Goal: Task Accomplishment & Management: Complete application form

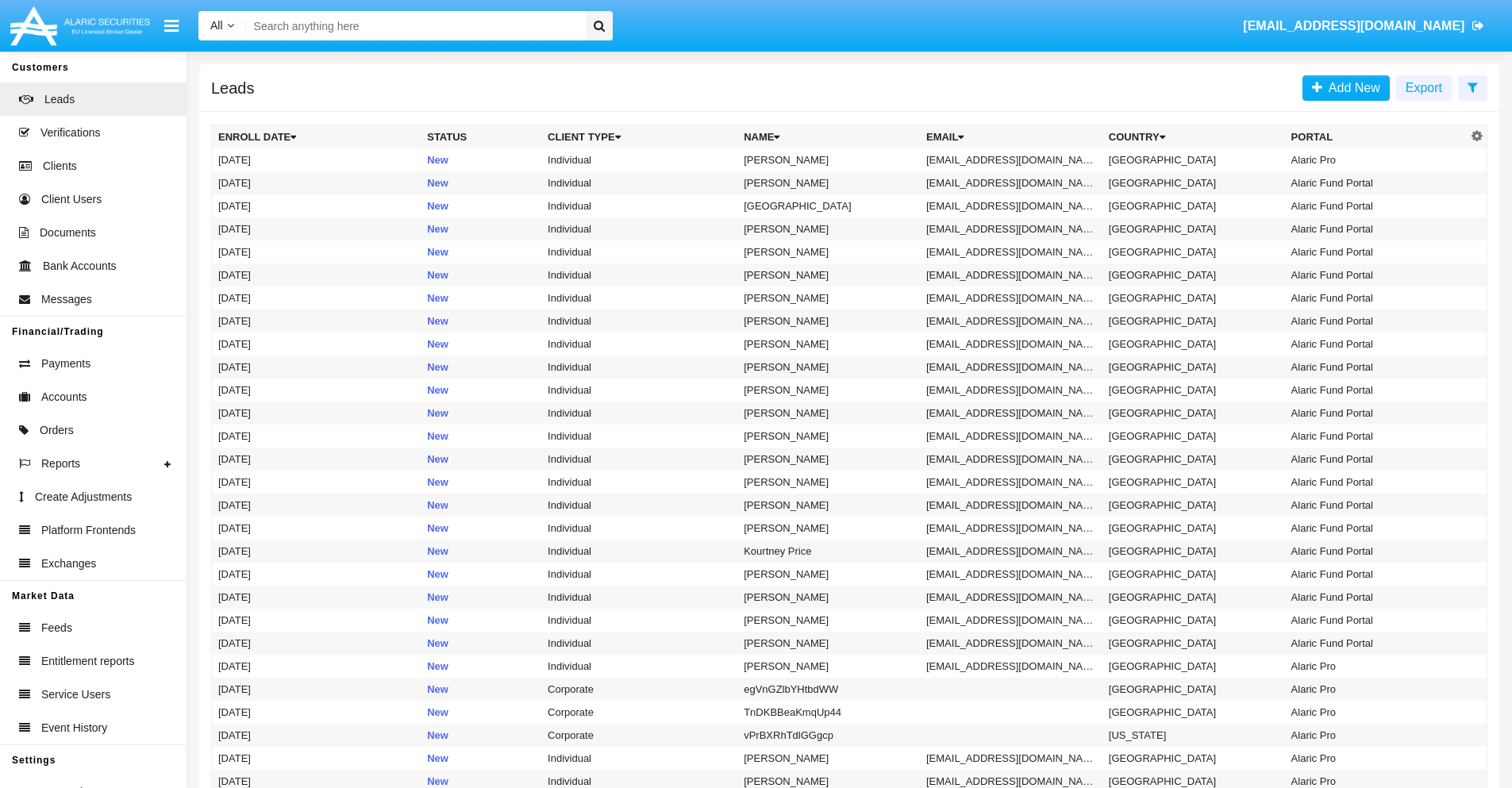
click at [1472, 87] on icon at bounding box center [1472, 88] width 10 height 13
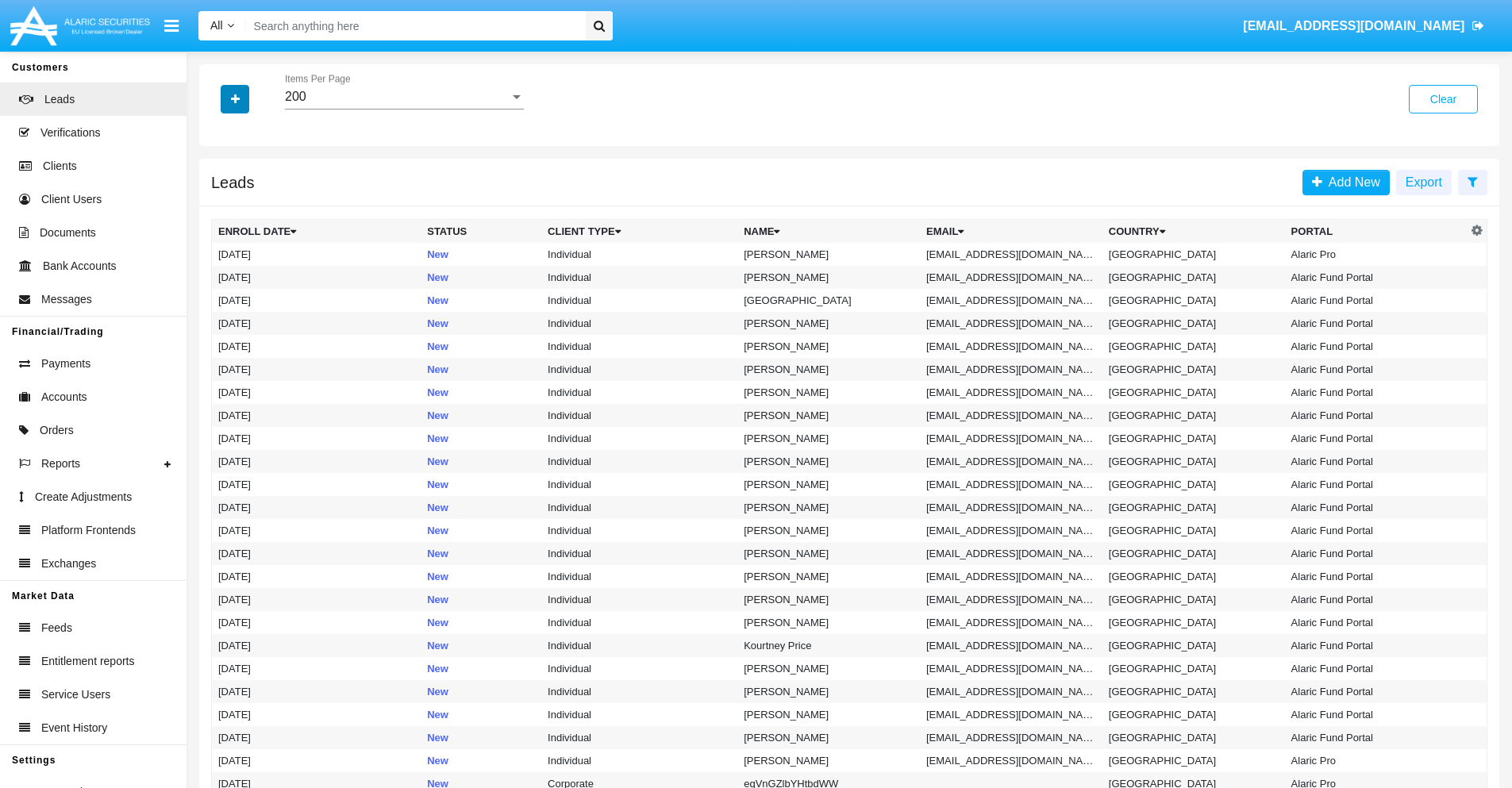
click at [235, 98] on icon "button" at bounding box center [235, 99] width 9 height 11
click at [247, 201] on span "Email" at bounding box center [246, 201] width 32 height 19
click at [218, 207] on input "Email" at bounding box center [217, 207] width 1 height 1
checkbox input "true"
click at [235, 98] on icon "button" at bounding box center [235, 99] width 9 height 11
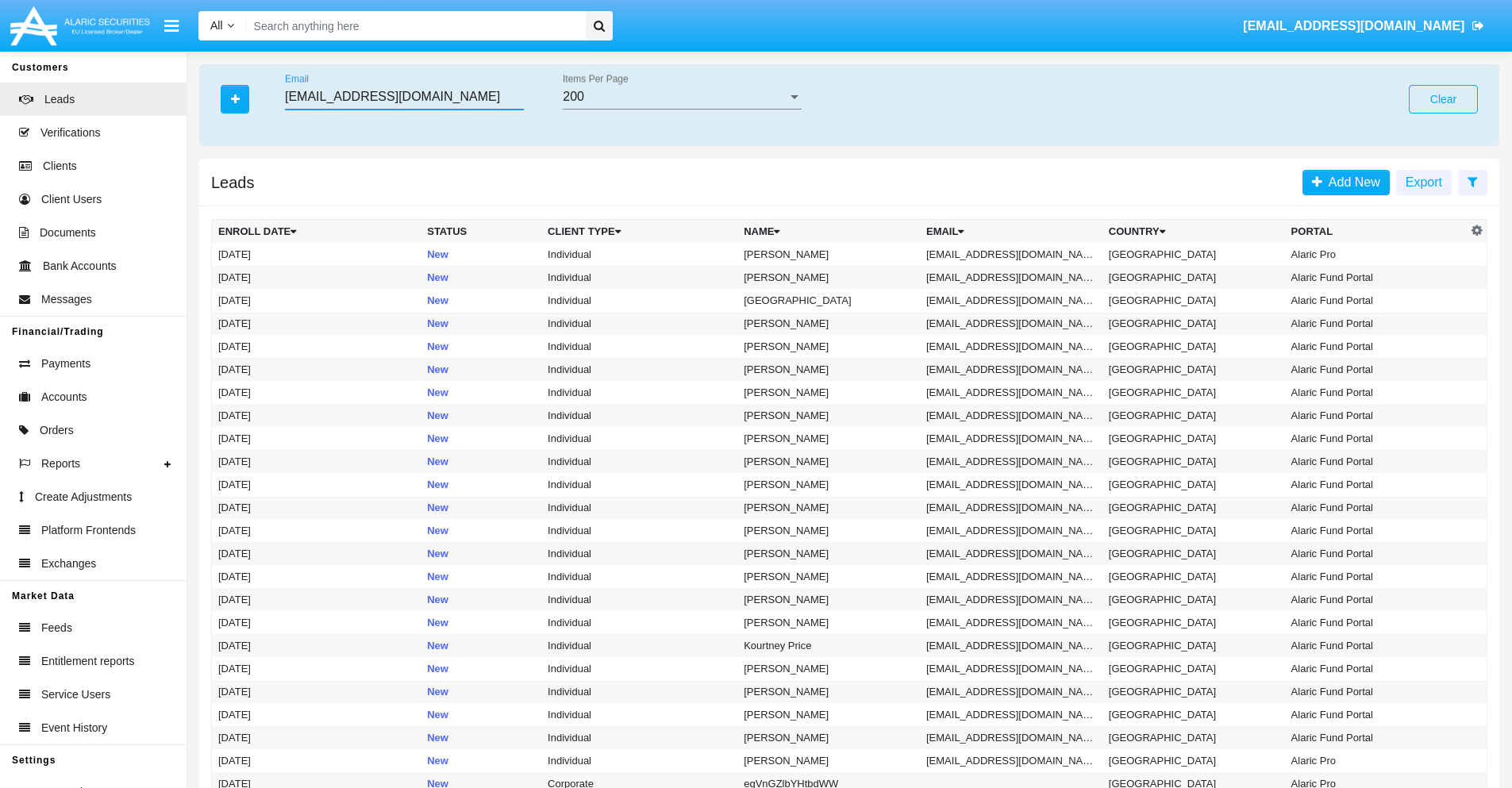
type input "[EMAIL_ADDRESS][DOMAIN_NAME]"
click at [1016, 254] on td "[EMAIL_ADDRESS][DOMAIN_NAME]" at bounding box center [1011, 254] width 182 height 23
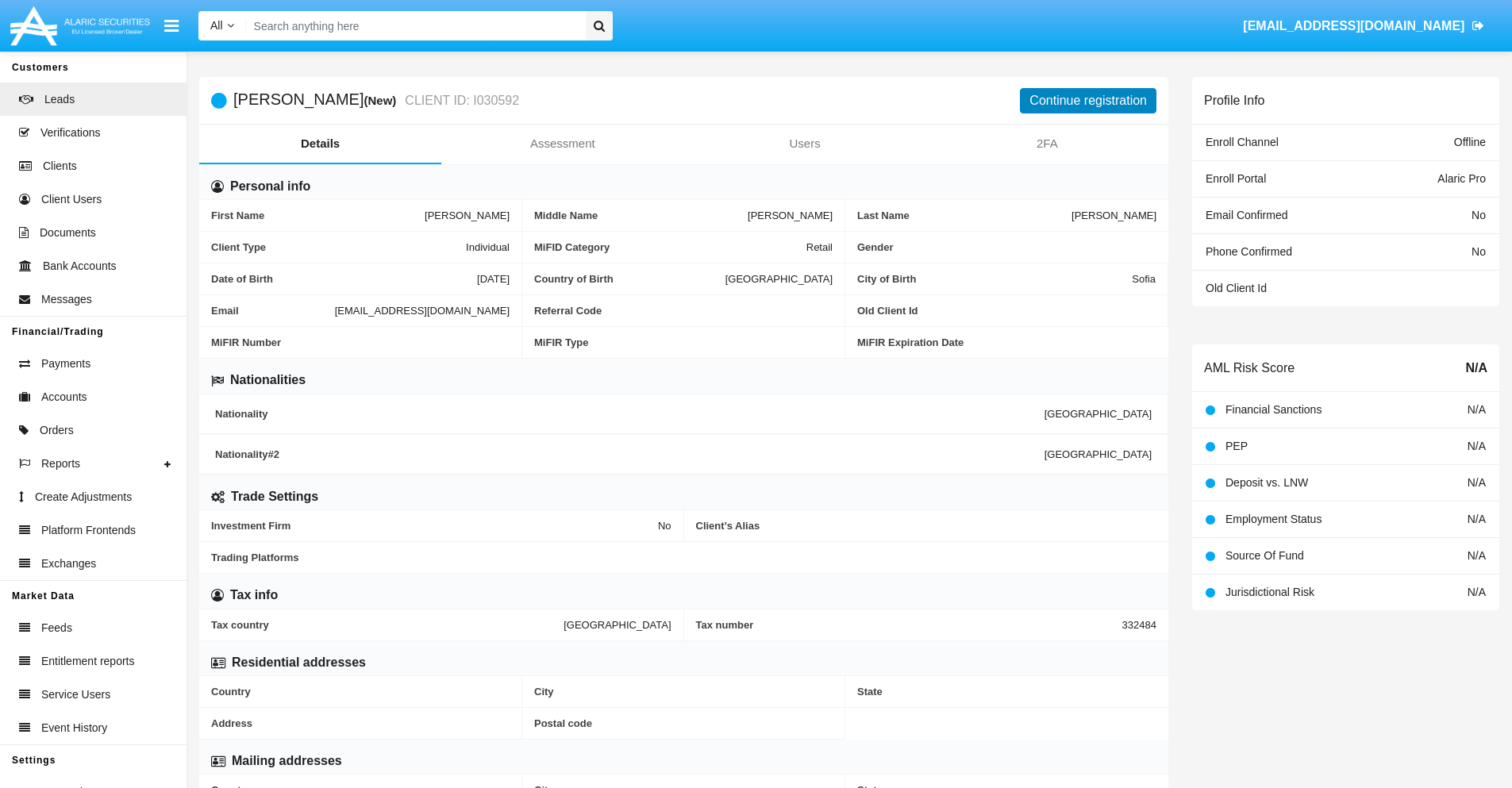
click at [1088, 100] on button "Continue registration" at bounding box center [1088, 101] width 137 height 26
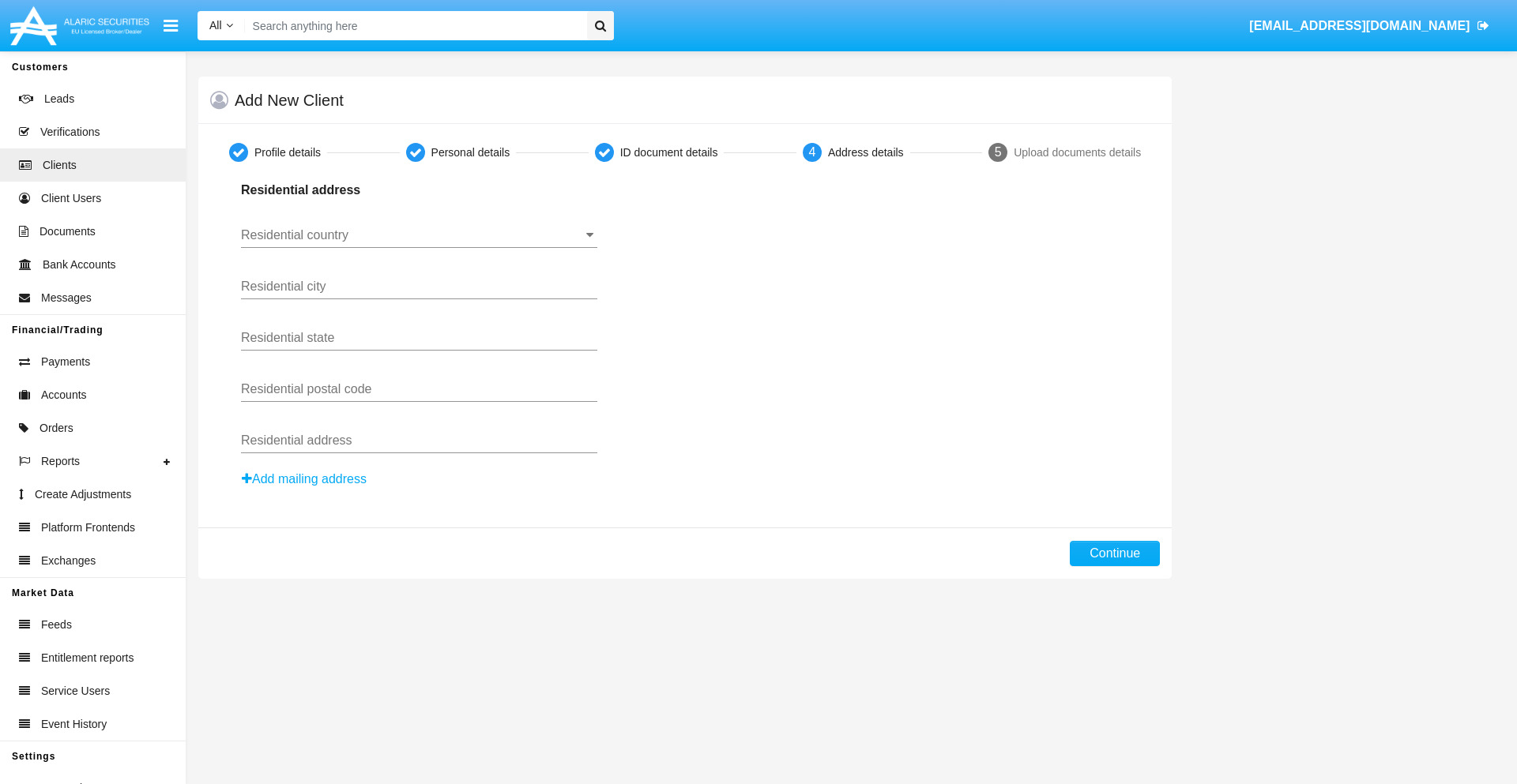
click at [419, 235] on input "Residential country" at bounding box center [419, 235] width 356 height 15
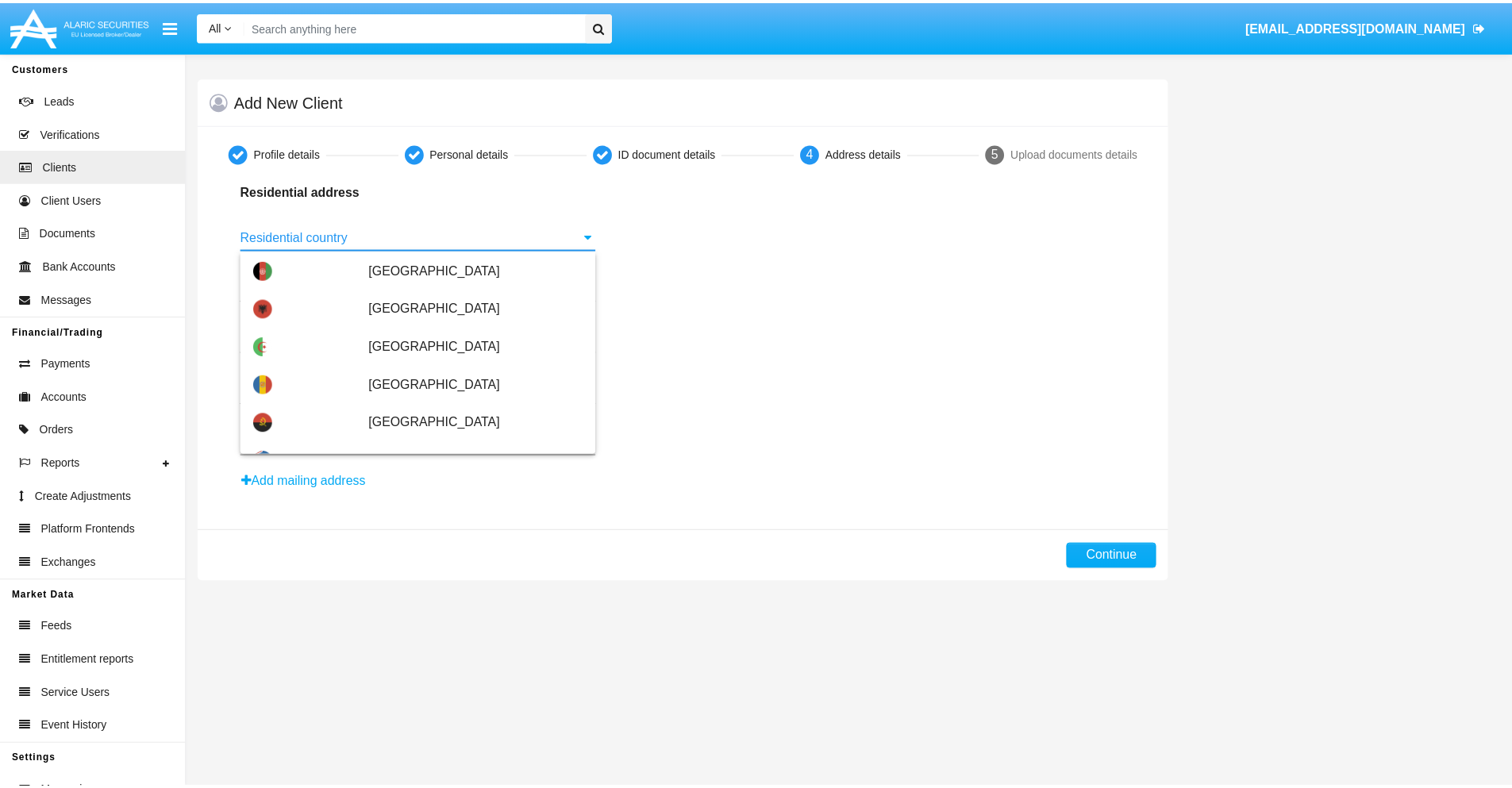
scroll to position [939, 0]
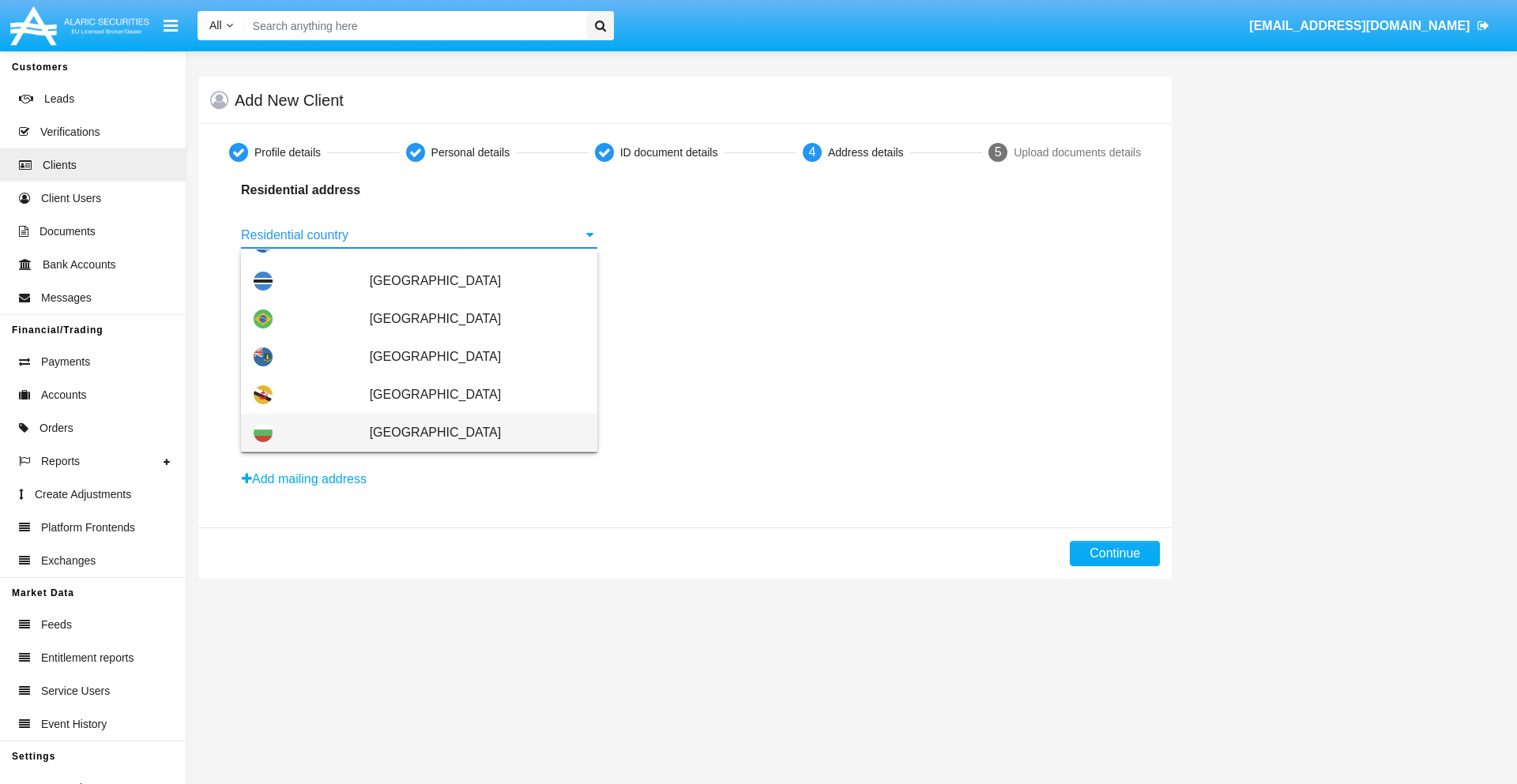
click at [468, 433] on span "[GEOGRAPHIC_DATA]" at bounding box center [477, 433] width 215 height 38
type input "[GEOGRAPHIC_DATA]"
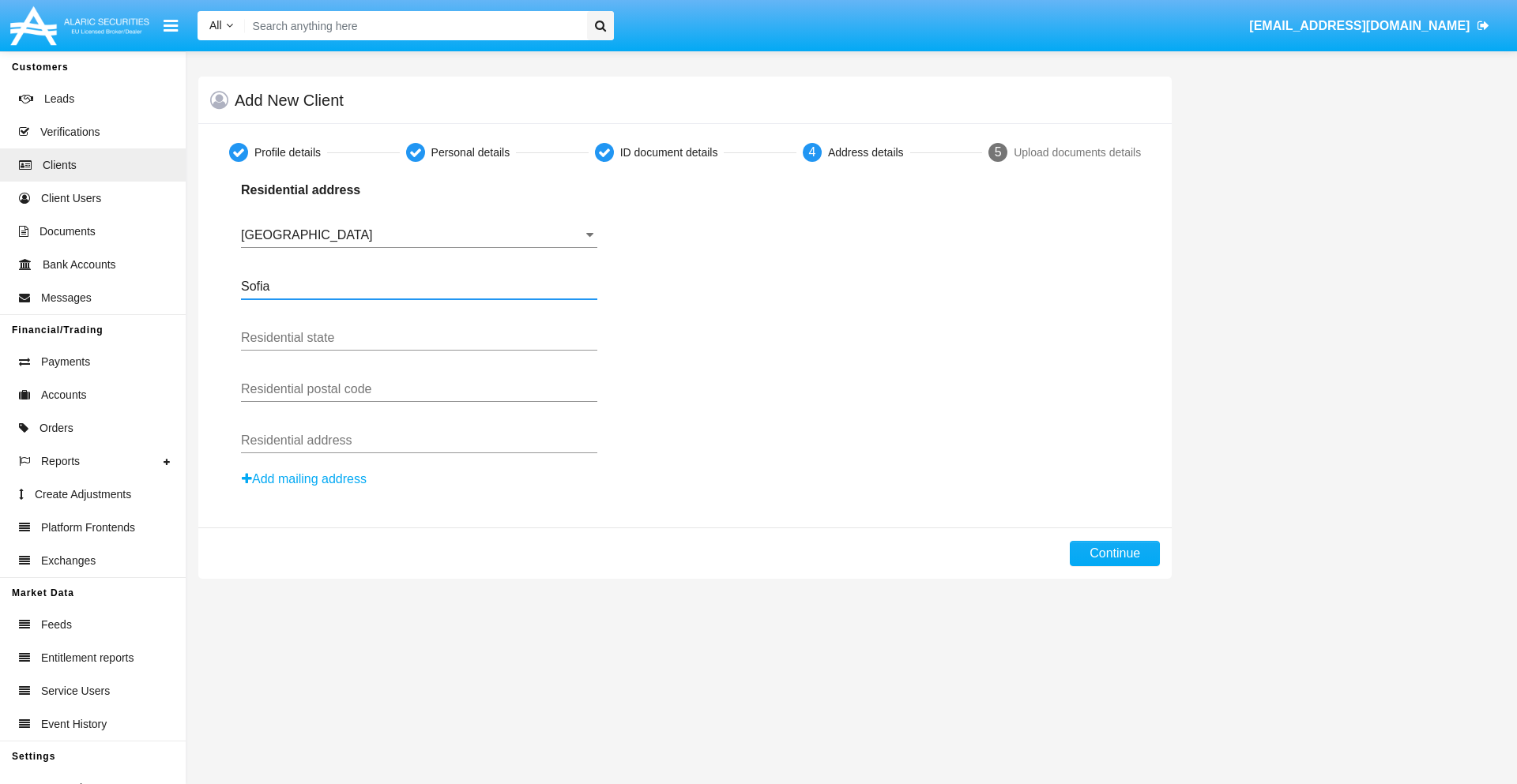
type input "Sofia"
type input "1000"
type input "[PERSON_NAME]"
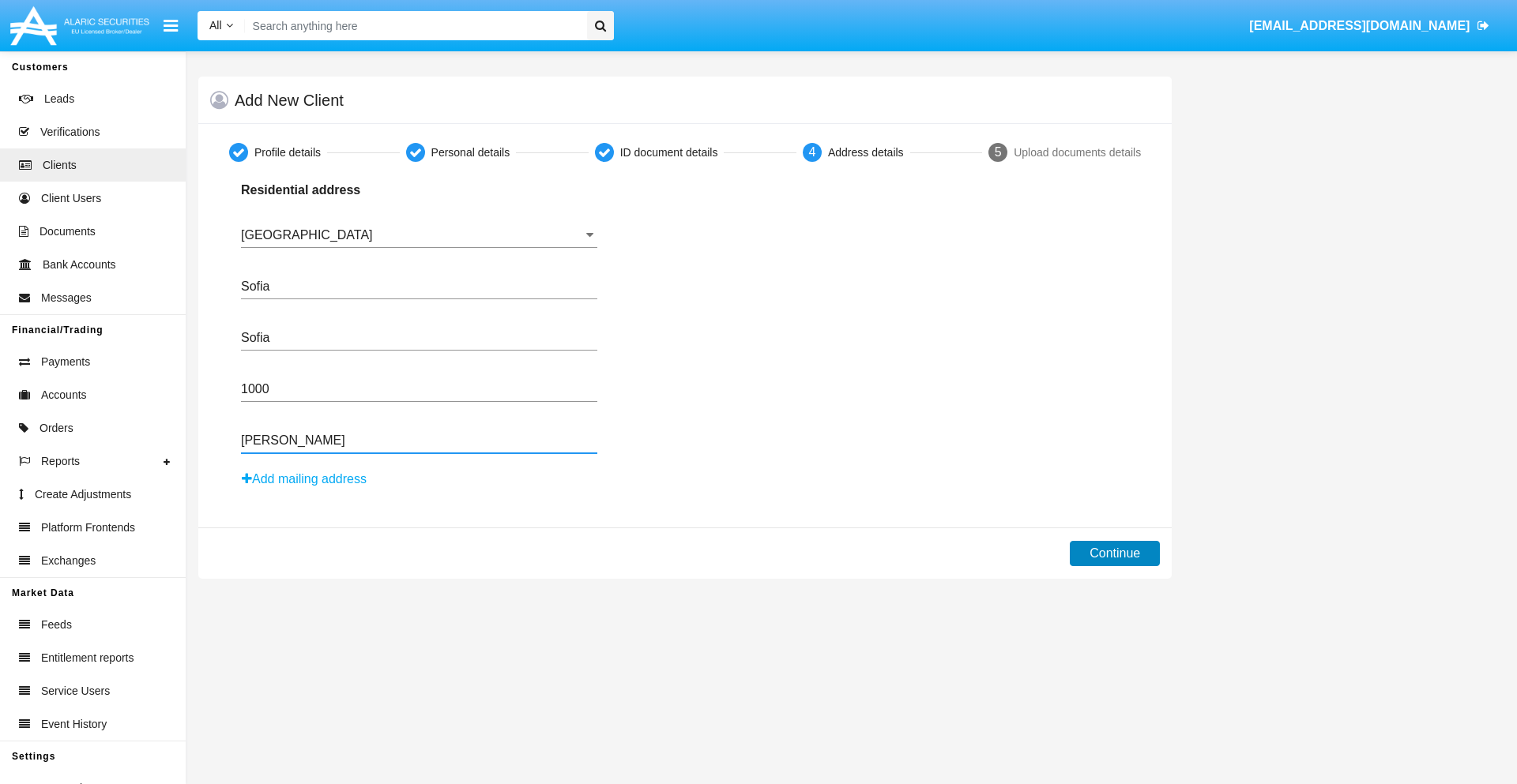
click at [1115, 554] on button "Continue" at bounding box center [1114, 554] width 90 height 25
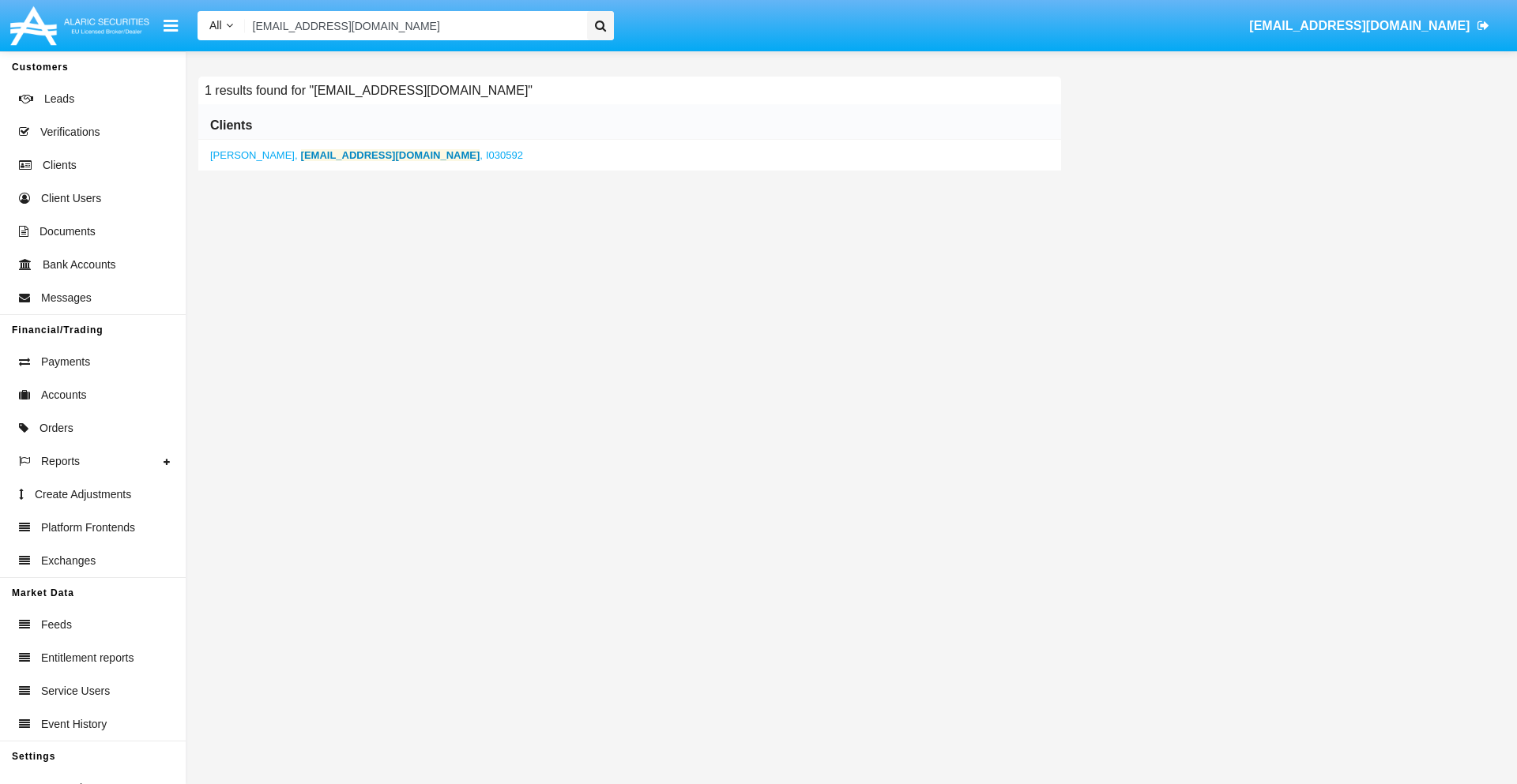
type input "[EMAIL_ADDRESS][DOMAIN_NAME]"
click at [326, 155] on b "[EMAIL_ADDRESS][DOMAIN_NAME]" at bounding box center [391, 154] width 180 height 12
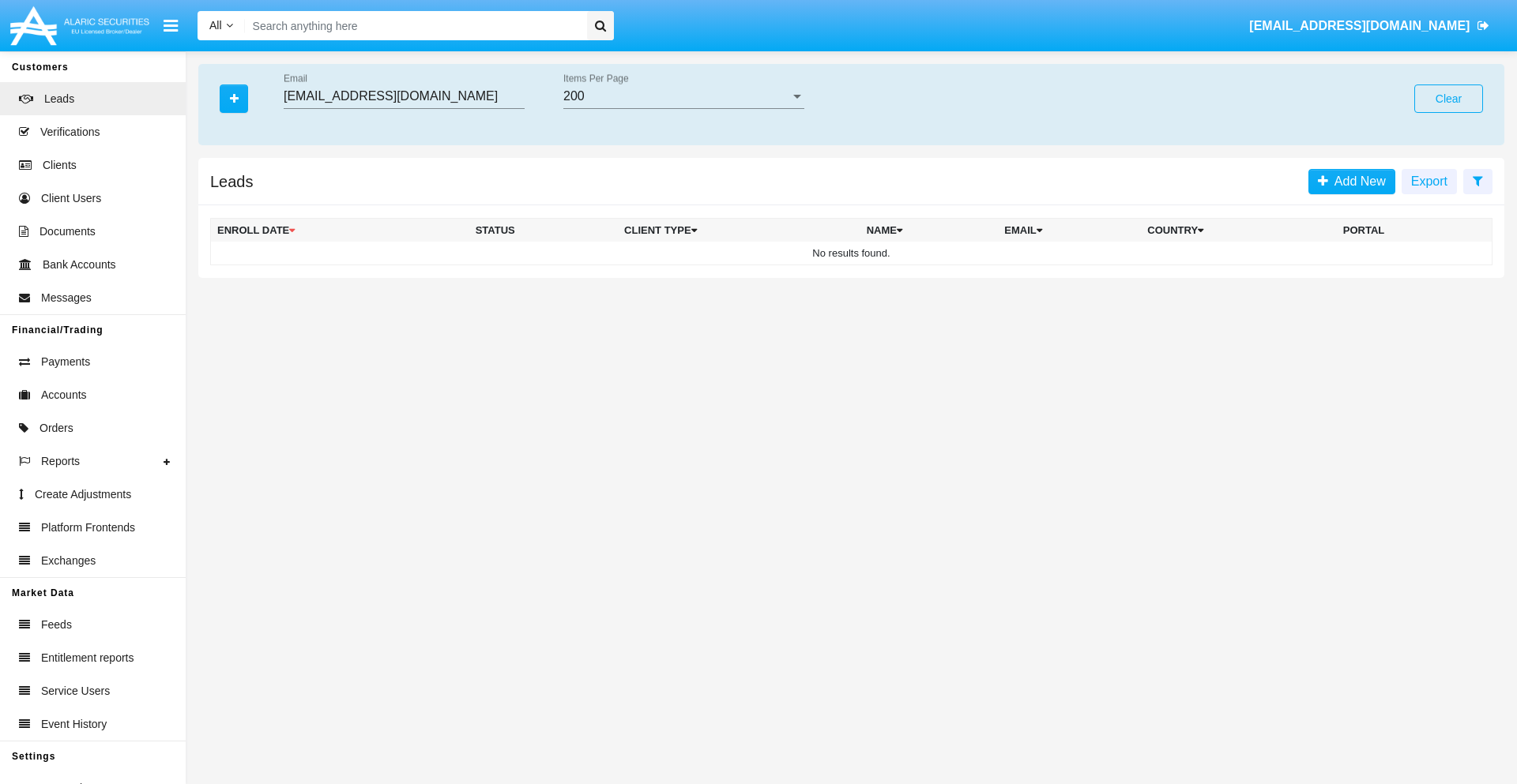
click at [1448, 99] on button "Clear" at bounding box center [1449, 98] width 69 height 28
click at [234, 98] on icon "button" at bounding box center [234, 99] width 9 height 11
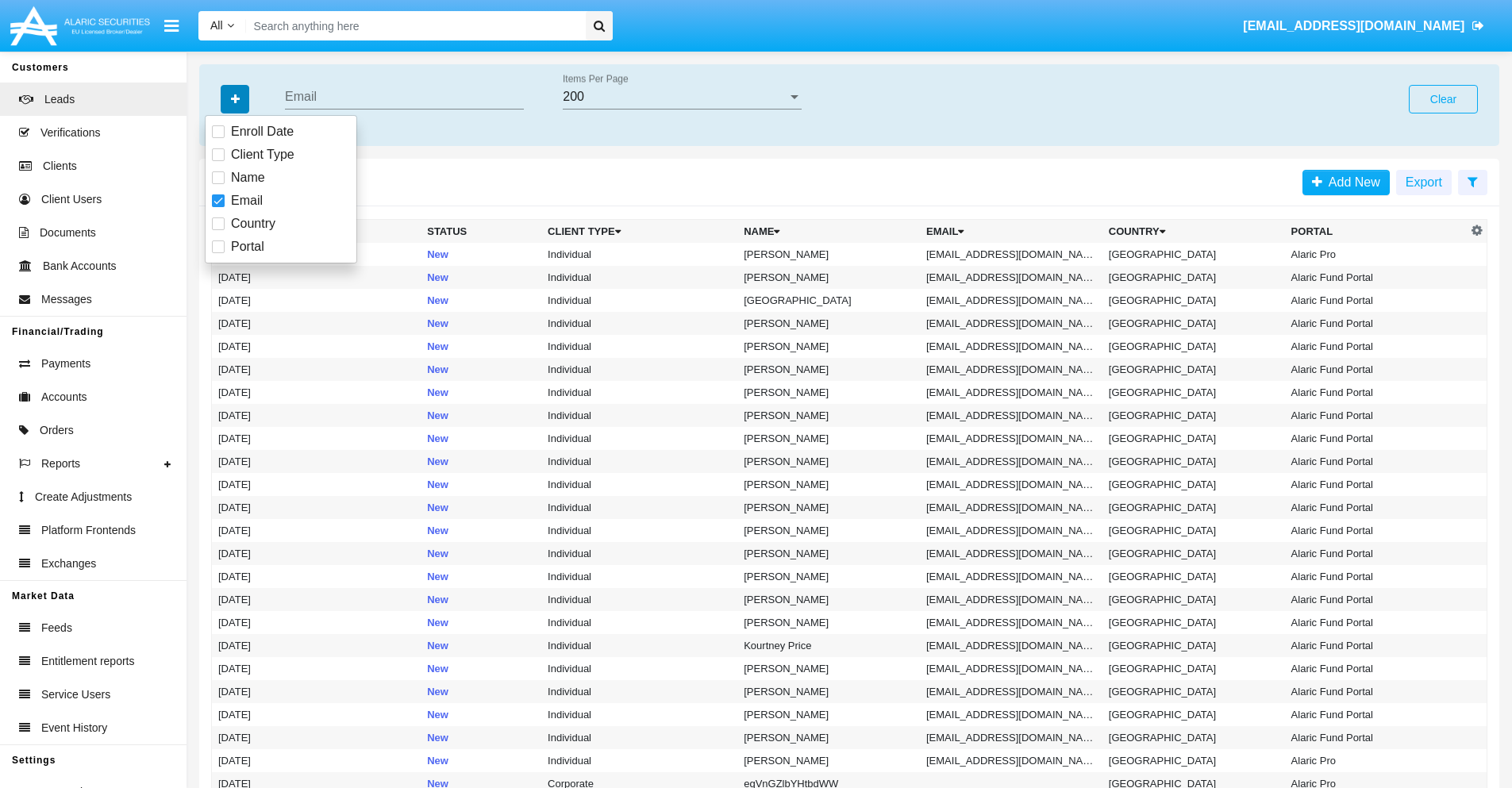
click at [235, 98] on icon "button" at bounding box center [235, 99] width 9 height 11
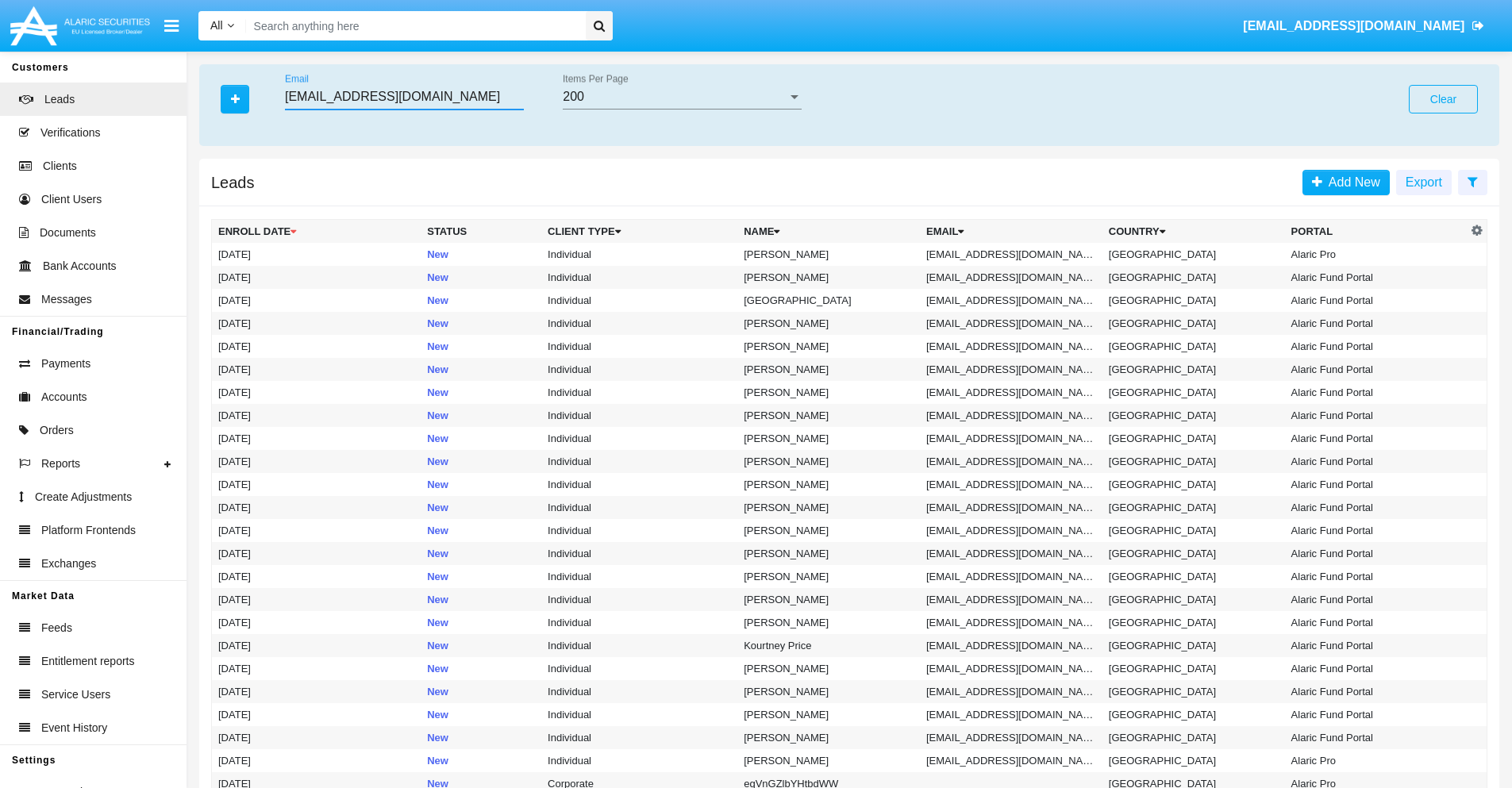
type input "[EMAIL_ADDRESS][DOMAIN_NAME]"
click at [1016, 254] on td "[EMAIL_ADDRESS][DOMAIN_NAME]" at bounding box center [1011, 254] width 182 height 23
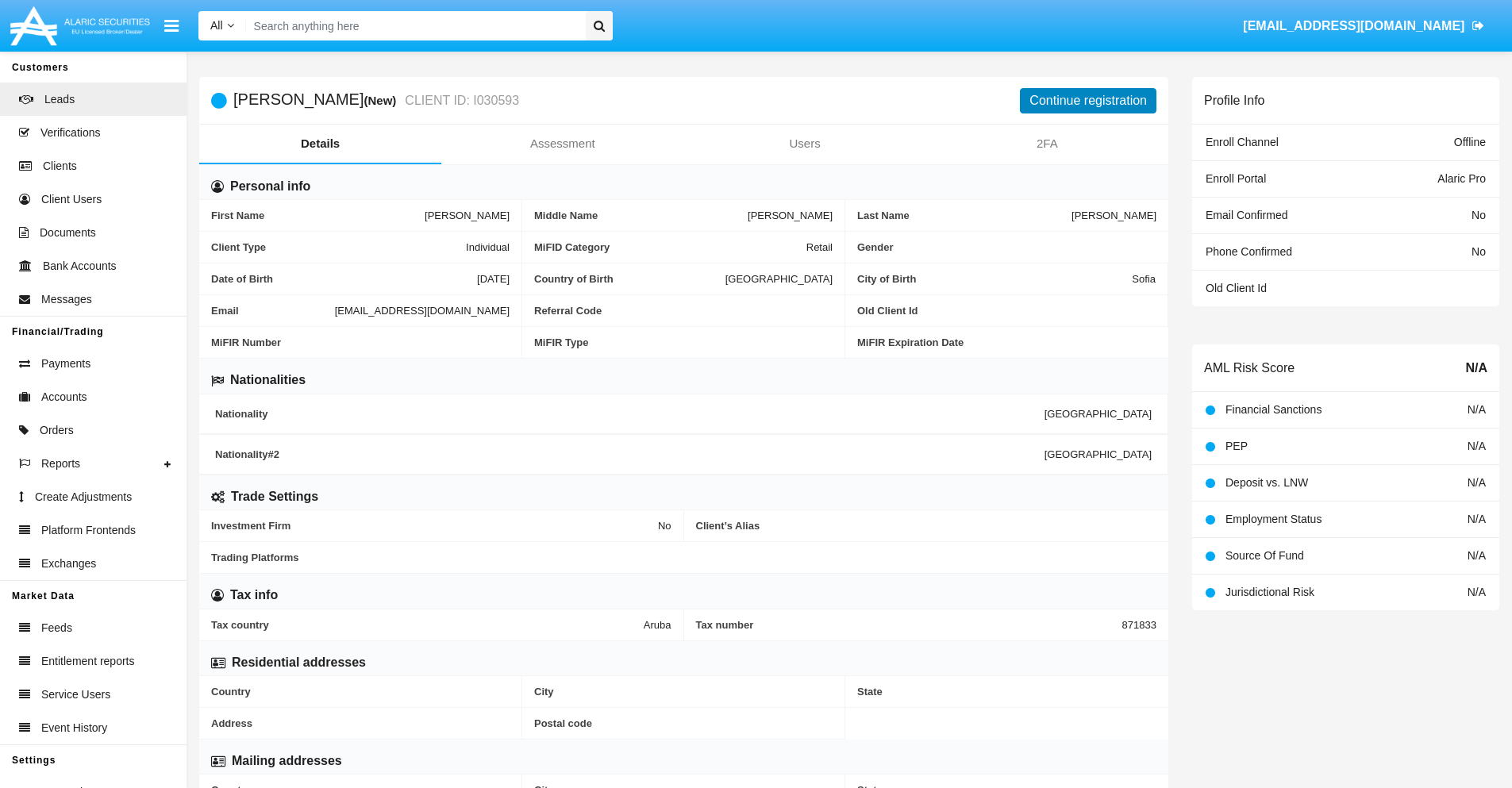
click at [1088, 100] on button "Continue registration" at bounding box center [1088, 101] width 137 height 26
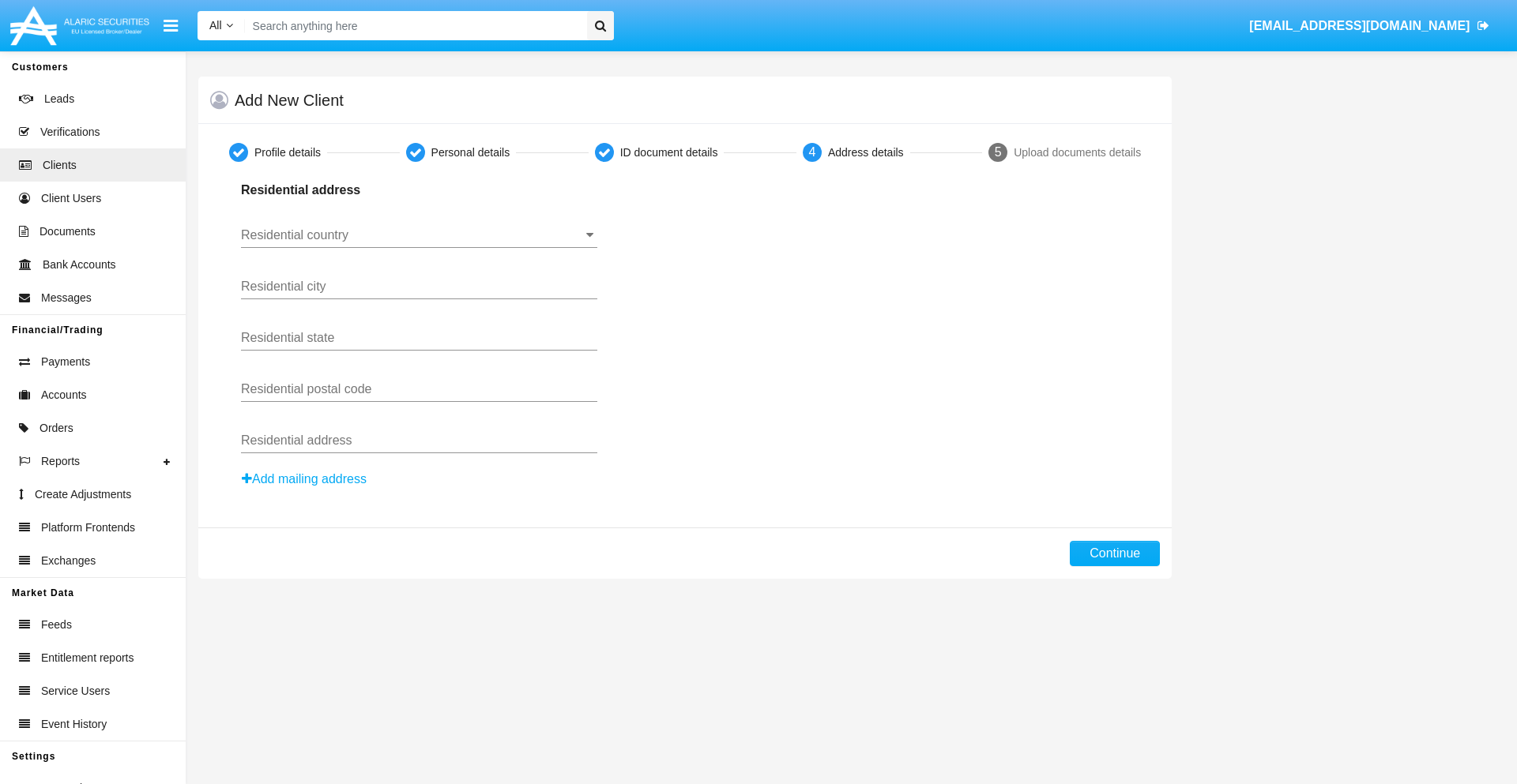
click at [305, 479] on button "Add mailing address" at bounding box center [303, 479] width 126 height 21
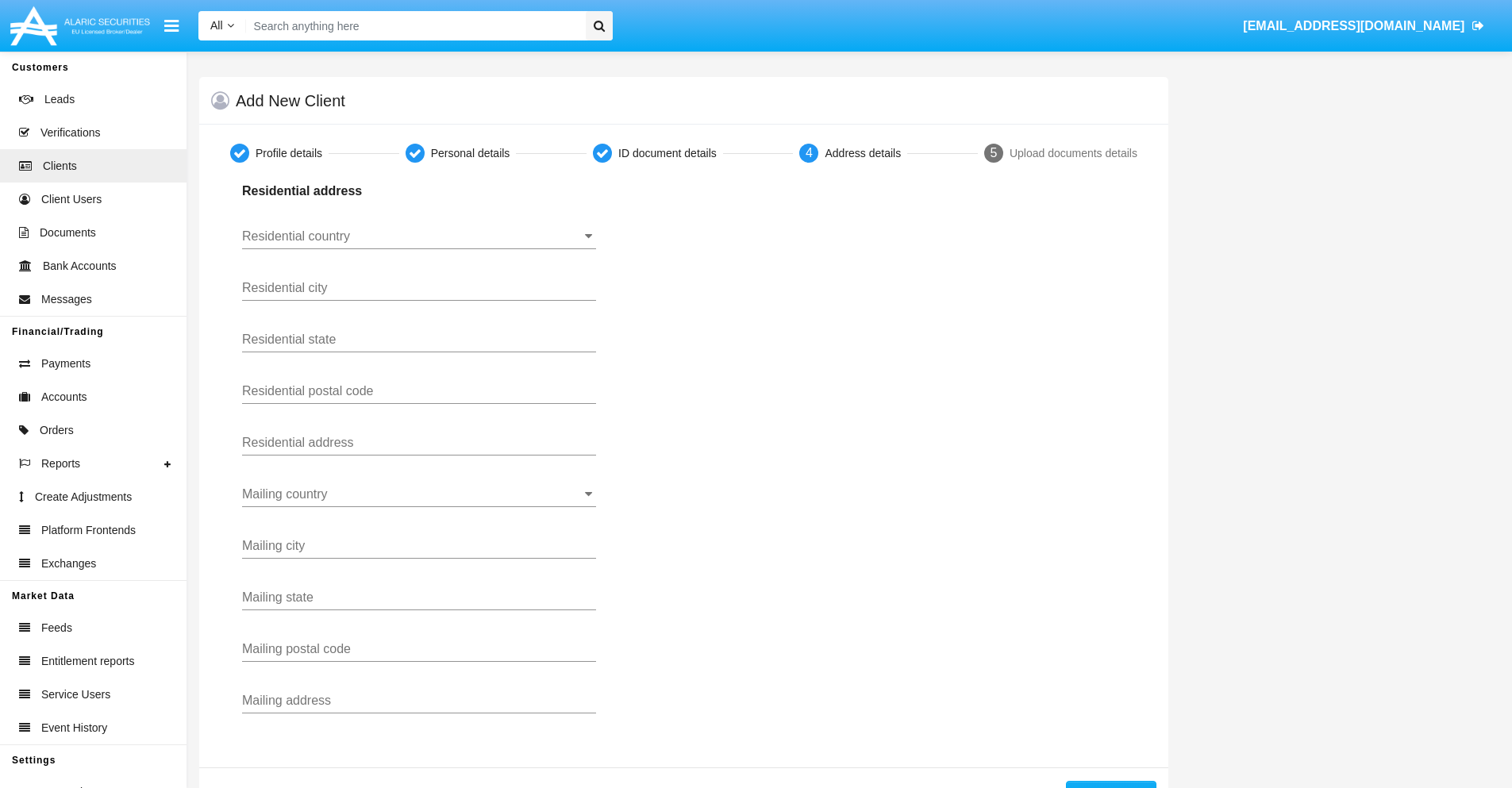
click at [419, 236] on input "Residential country" at bounding box center [419, 236] width 354 height 15
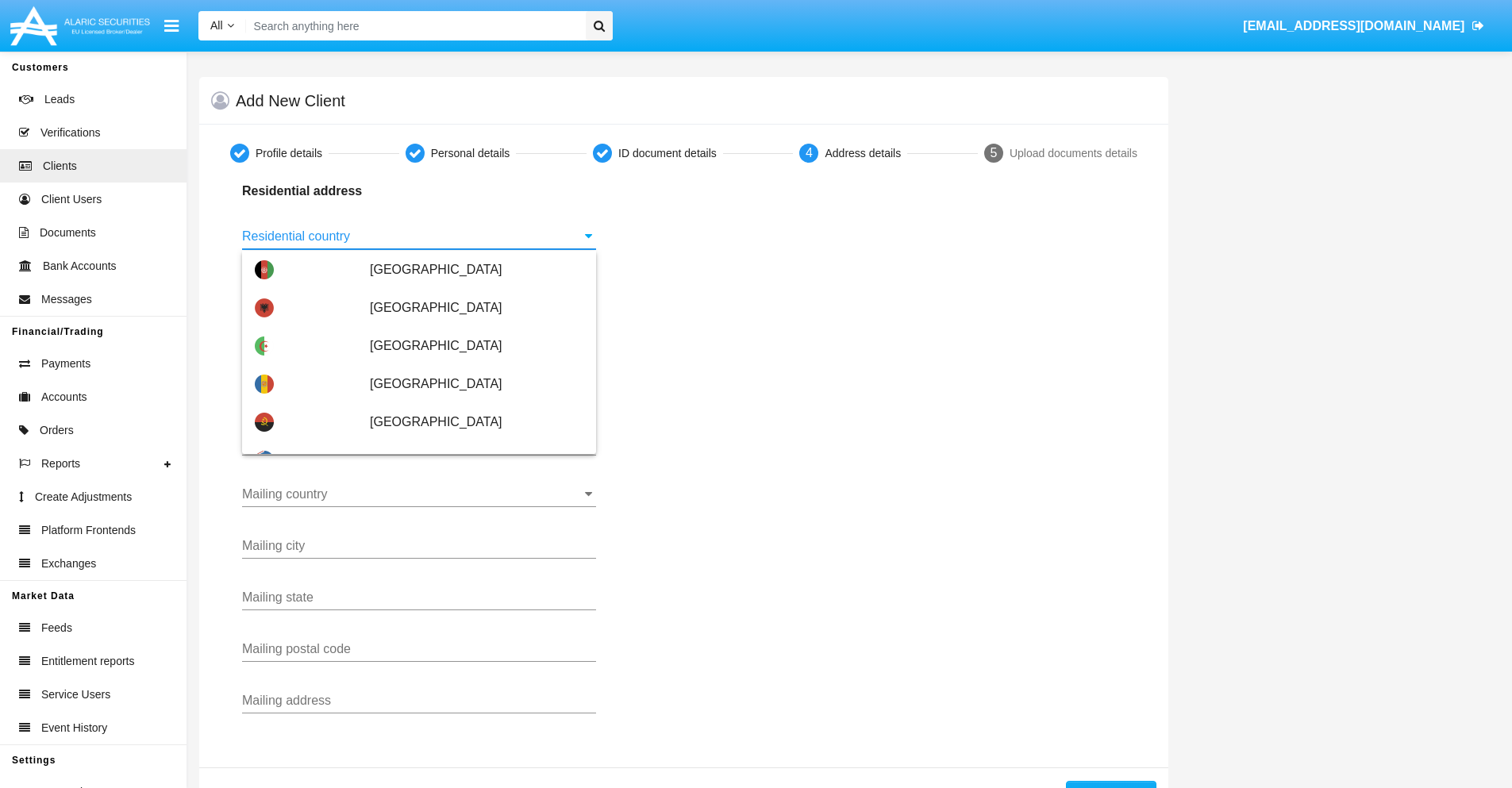
scroll to position [939, 0]
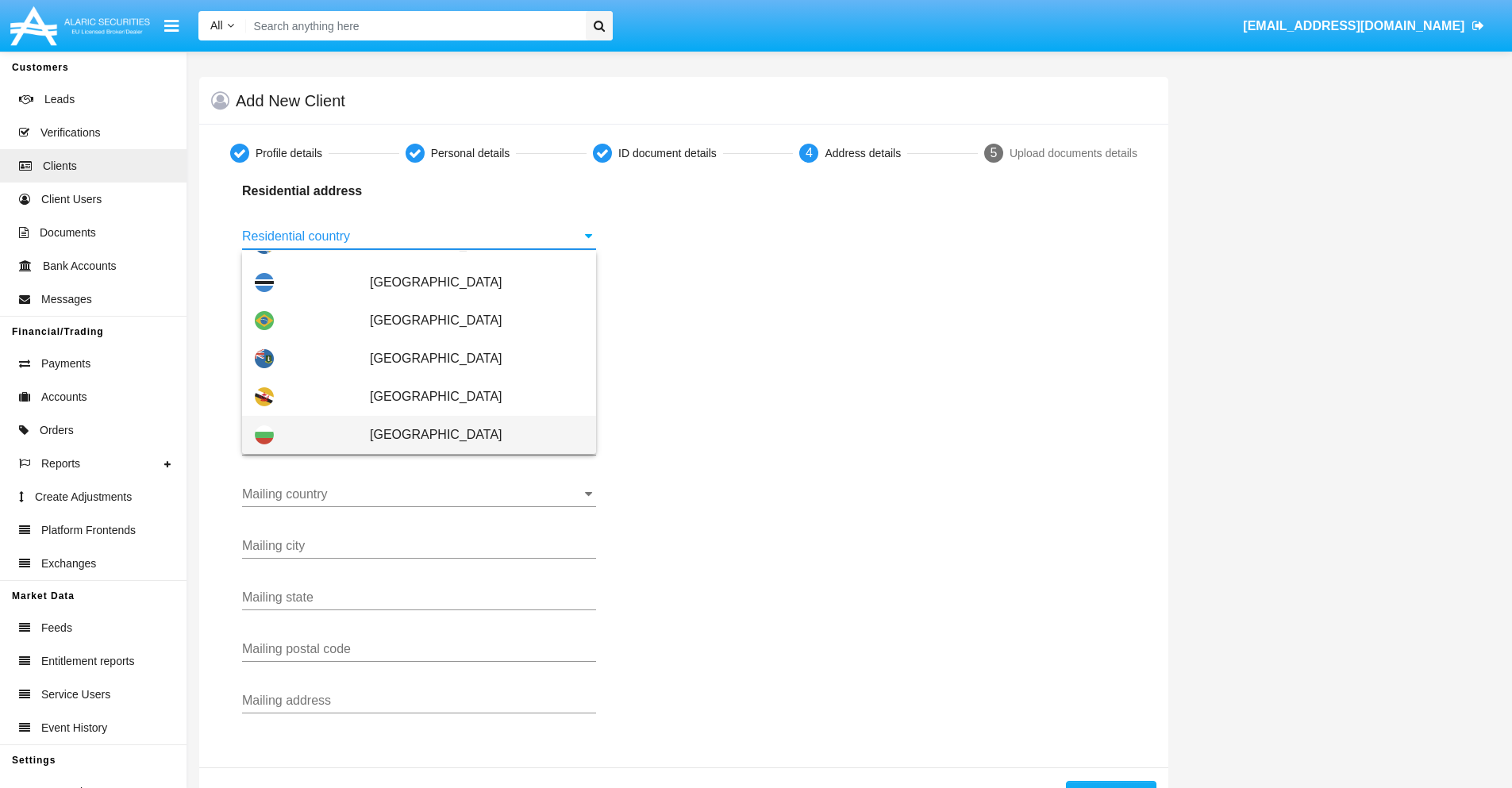
click at [468, 435] on span "[GEOGRAPHIC_DATA]" at bounding box center [476, 435] width 213 height 38
type input "[GEOGRAPHIC_DATA]"
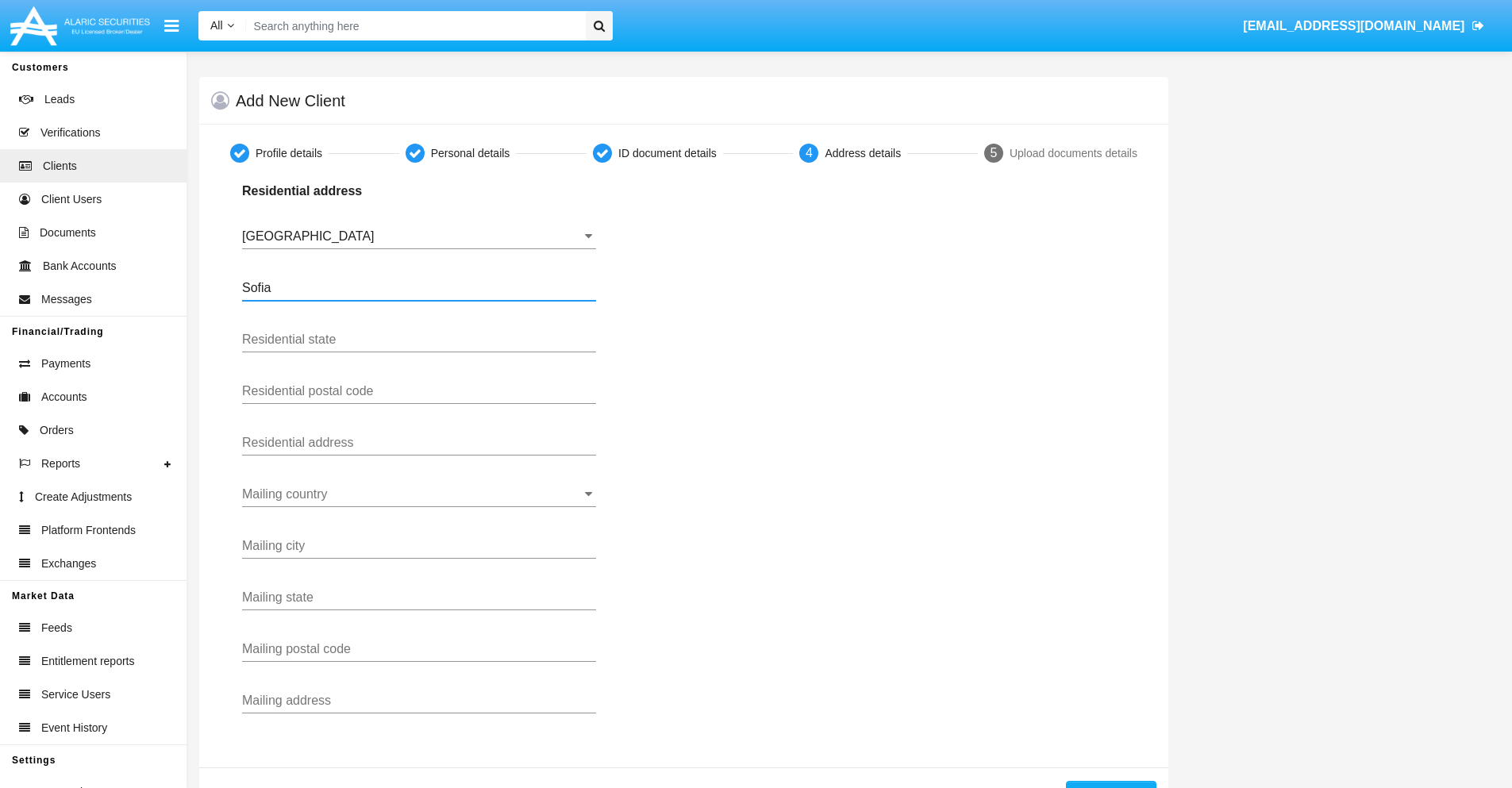
type input "Sofia"
type input "1000"
type input "Vasil Levski"
click at [419, 494] on input "Mailing country" at bounding box center [419, 494] width 354 height 15
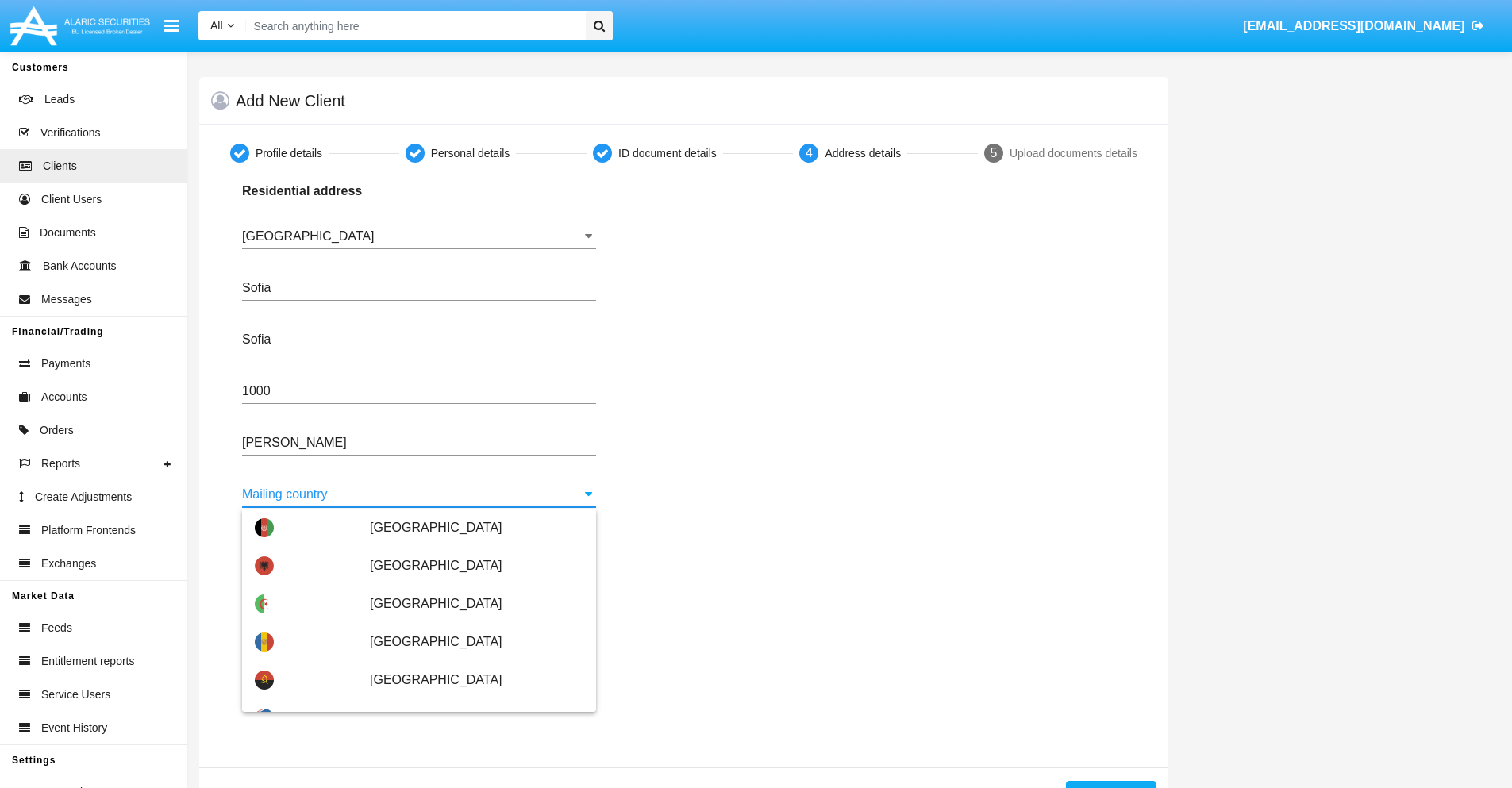
scroll to position [77, 0]
click at [468, 700] on span "[GEOGRAPHIC_DATA]" at bounding box center [476, 719] width 213 height 38
type input "[GEOGRAPHIC_DATA]"
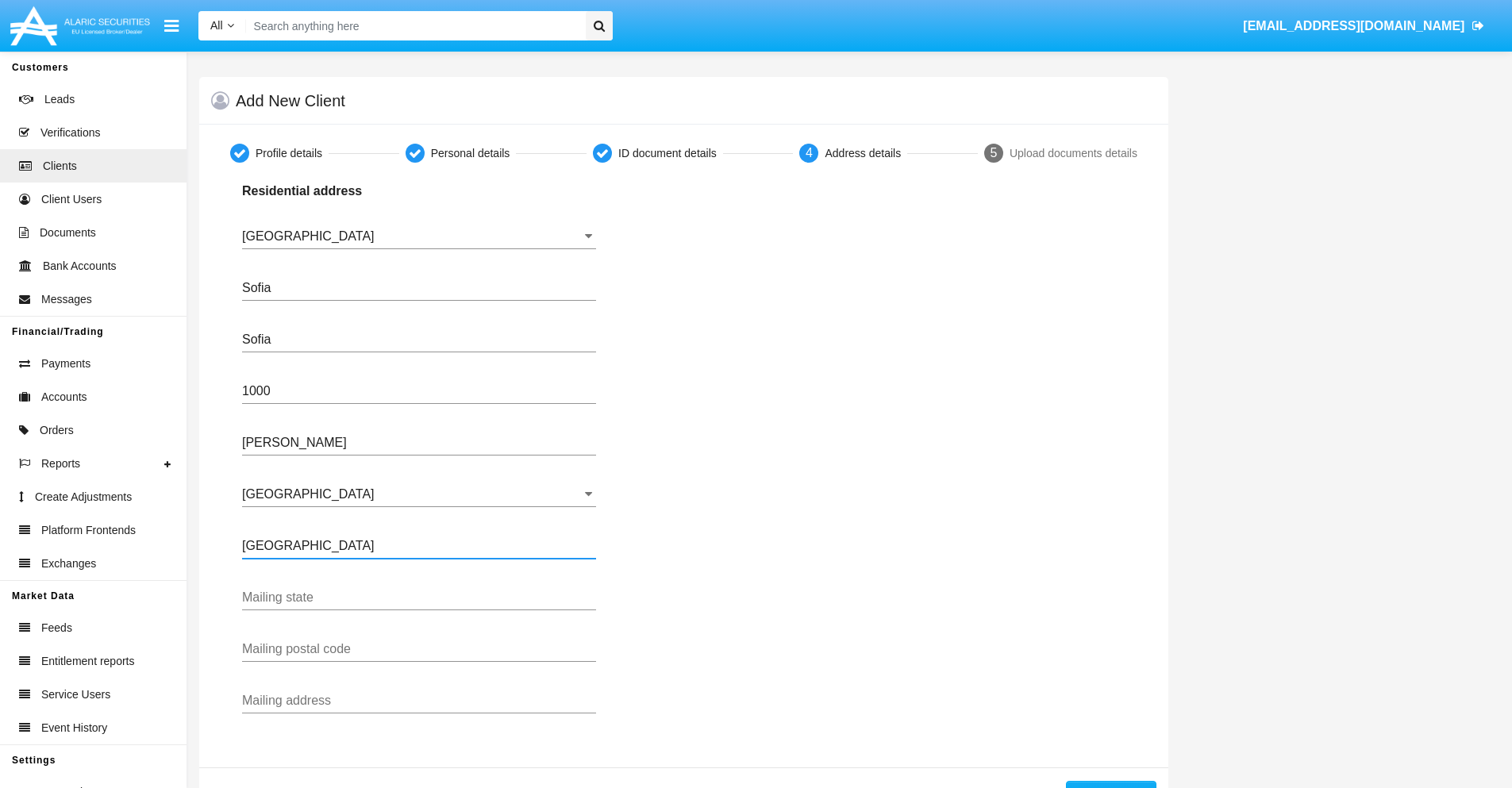
type input "Buenos Aires"
type input "7777"
type input "Test Mail Address"
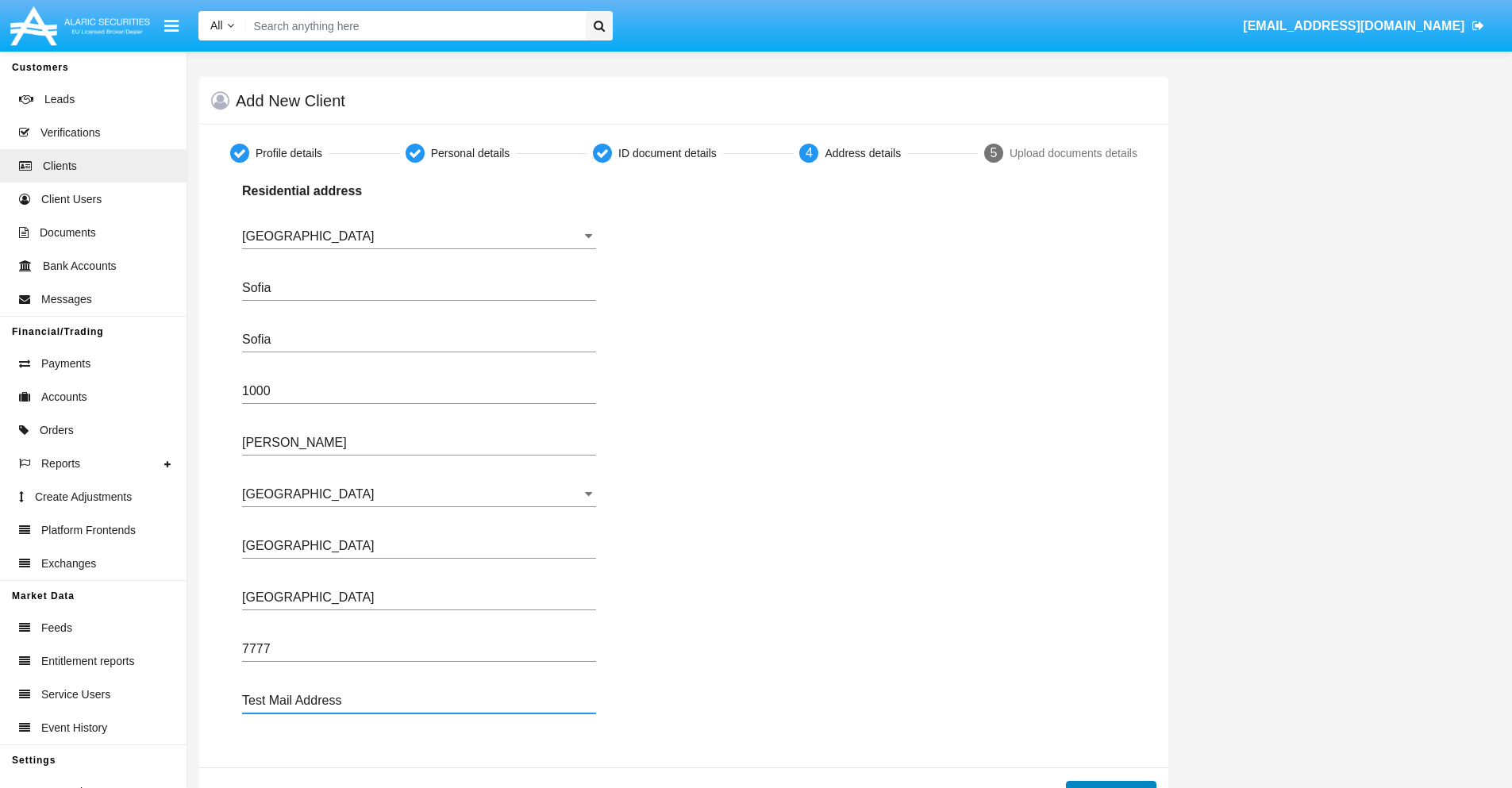
click at [1110, 784] on button "Continue" at bounding box center [1111, 793] width 90 height 26
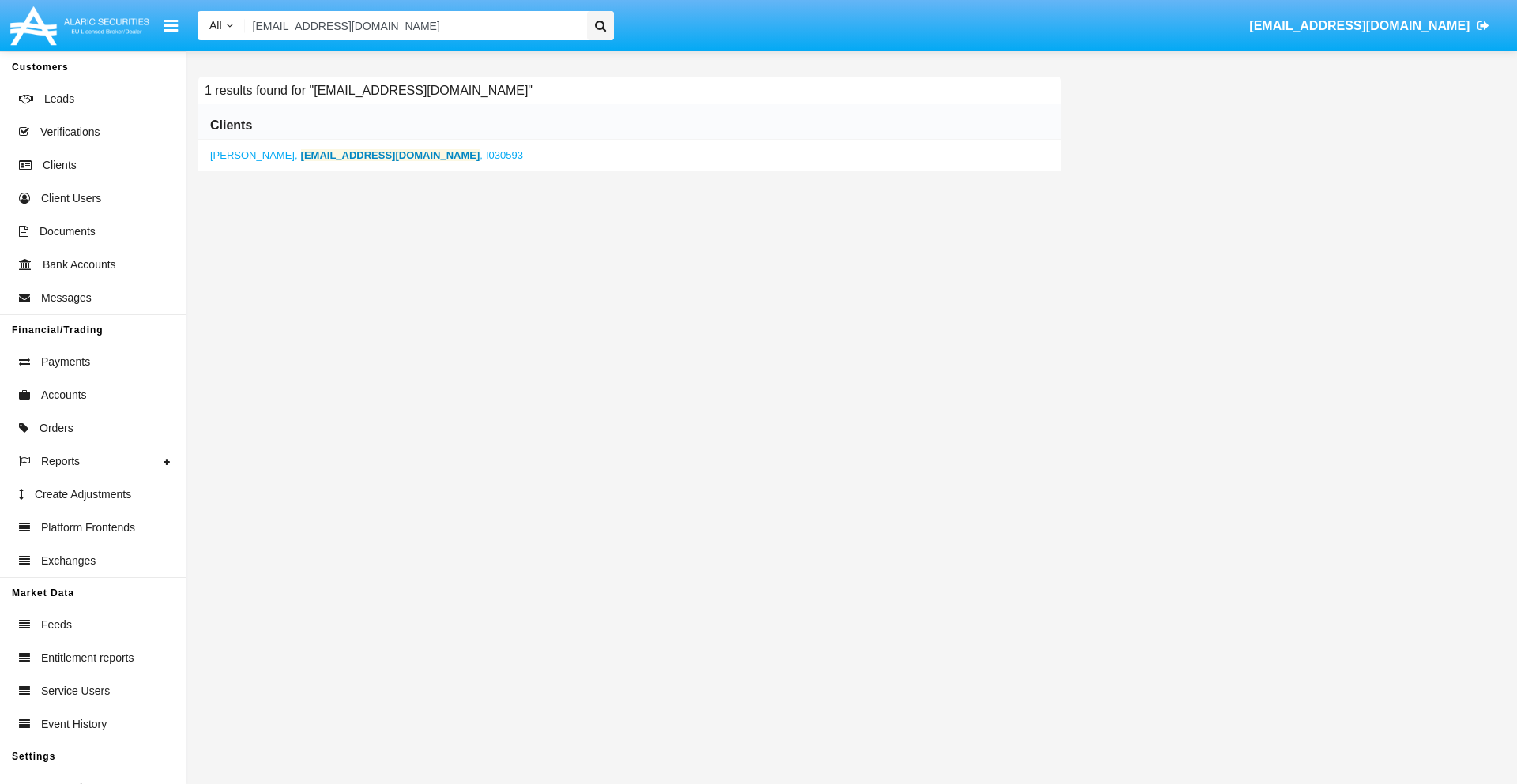
type input "tusplph.nwi@1j2s0n-4e0c.ph"
click at [345, 155] on b "tusplph.nwi@1j2s0n-4e0c.ph" at bounding box center [391, 154] width 180 height 12
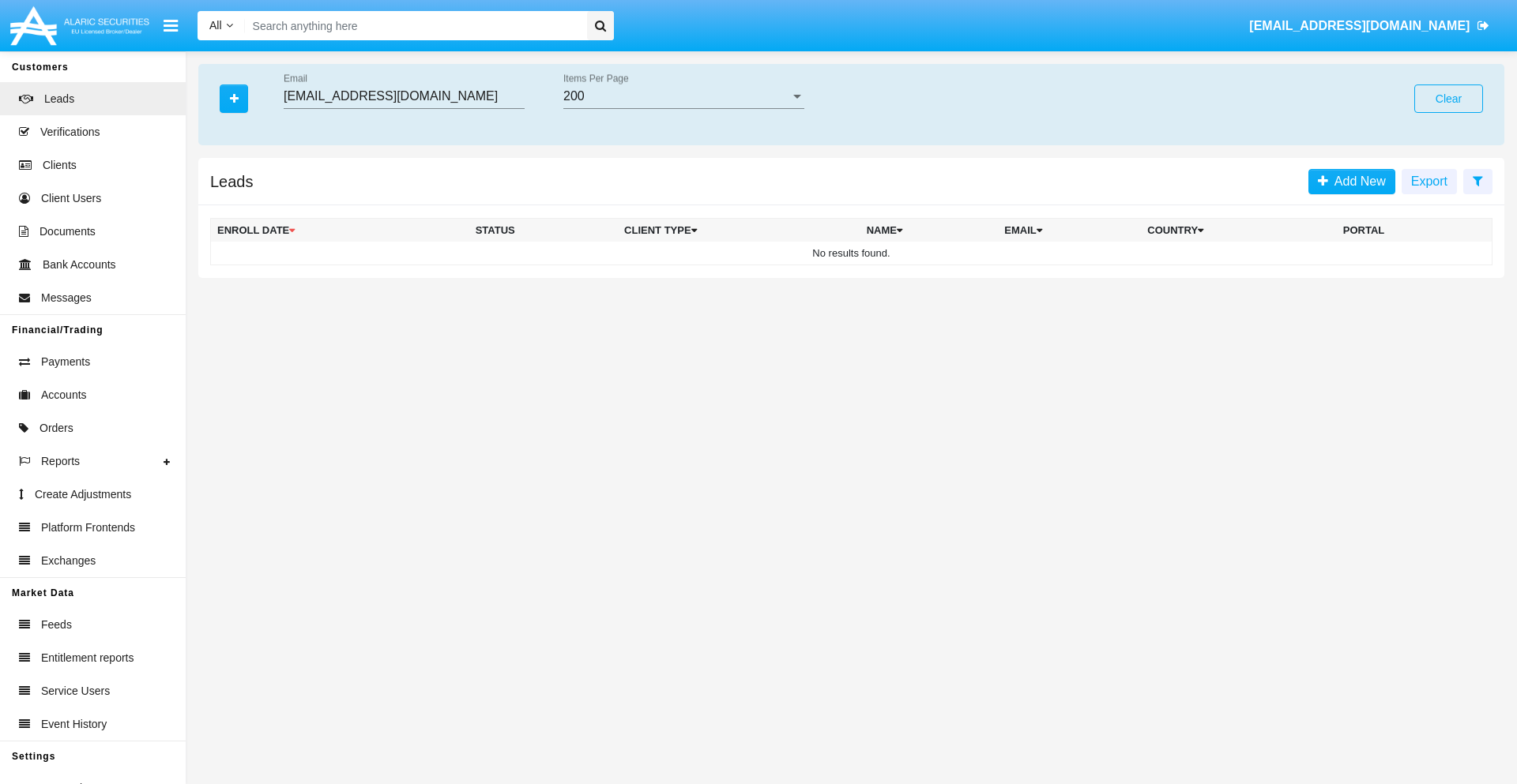
click at [1448, 99] on button "Clear" at bounding box center [1449, 98] width 69 height 28
click at [234, 98] on icon "button" at bounding box center [234, 99] width 9 height 11
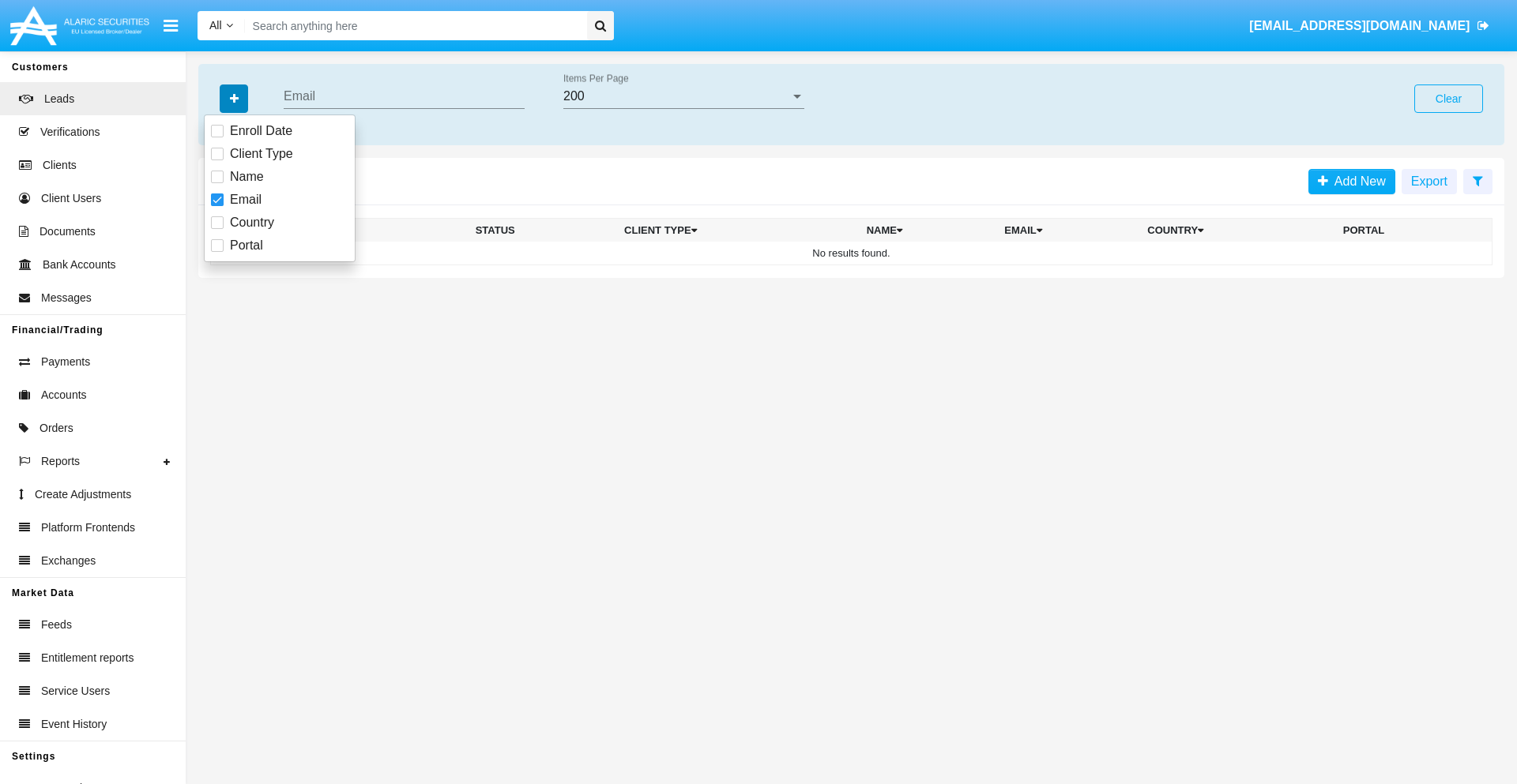
click at [234, 98] on icon "button" at bounding box center [234, 99] width 9 height 11
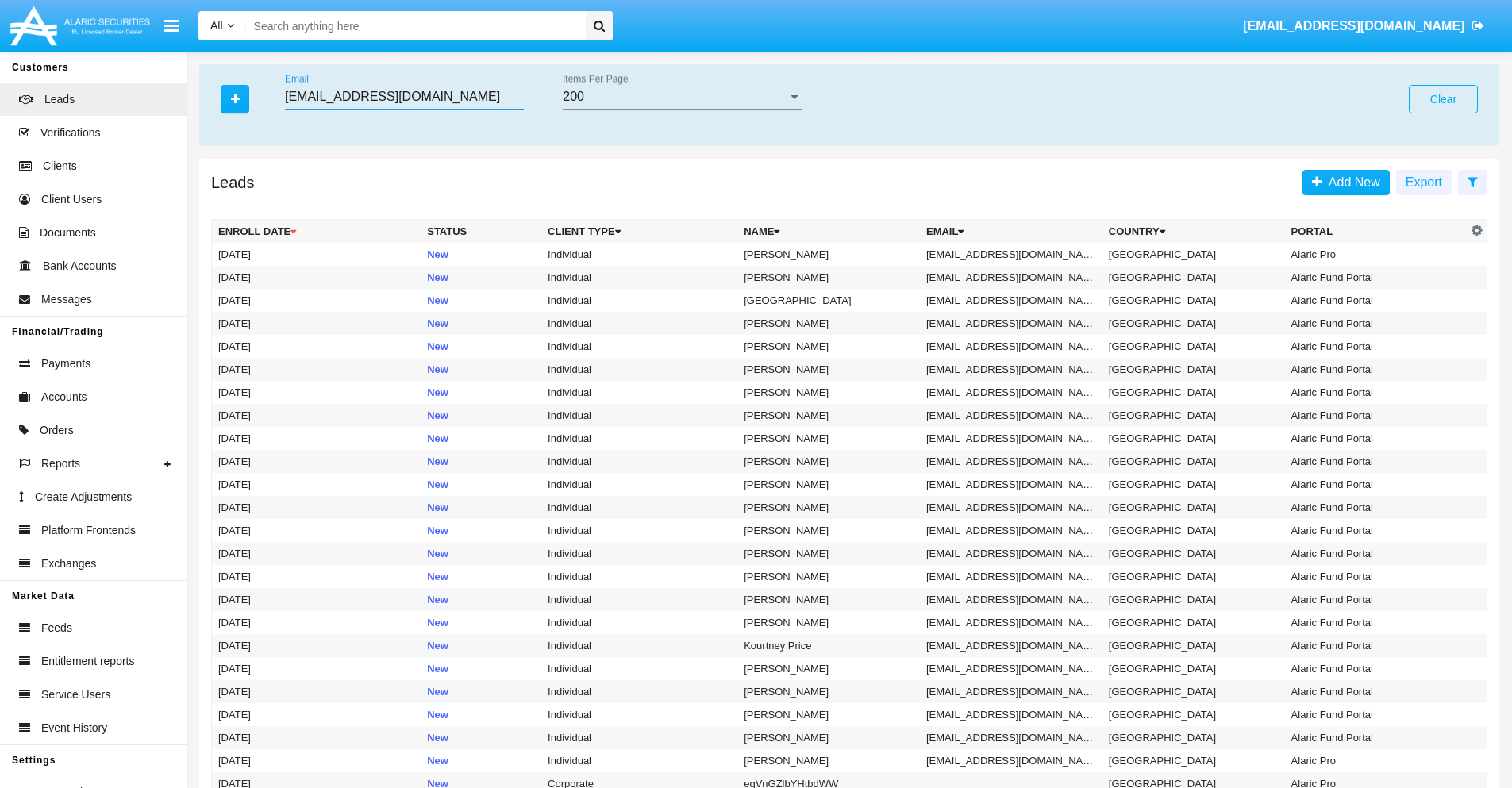
type input "vwyrv@p4od8xj4.biz"
click at [1016, 254] on td "vwyrv@p4od8xj4.biz" at bounding box center [1011, 254] width 182 height 23
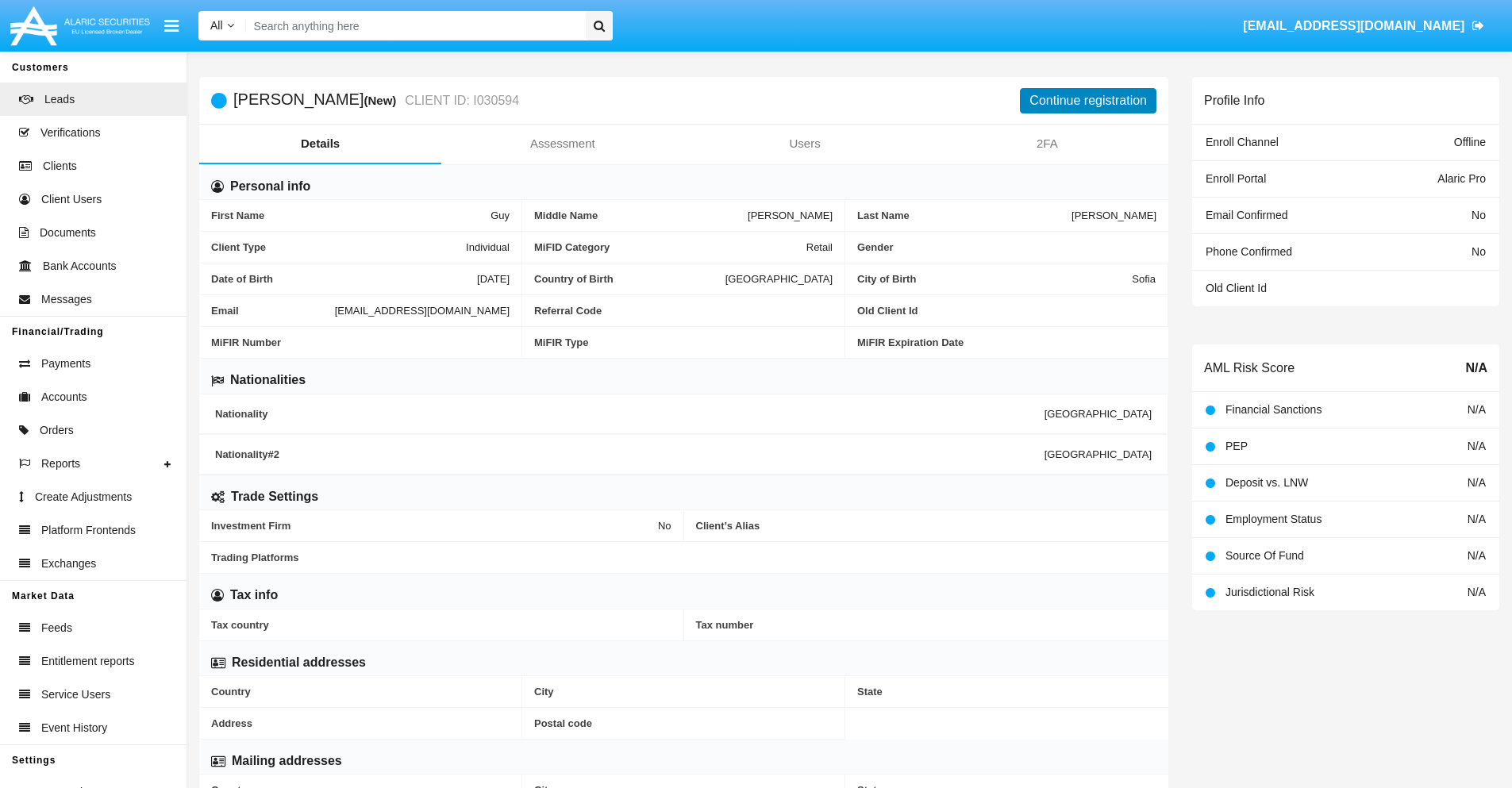
click at [1088, 100] on button "Continue registration" at bounding box center [1088, 101] width 137 height 26
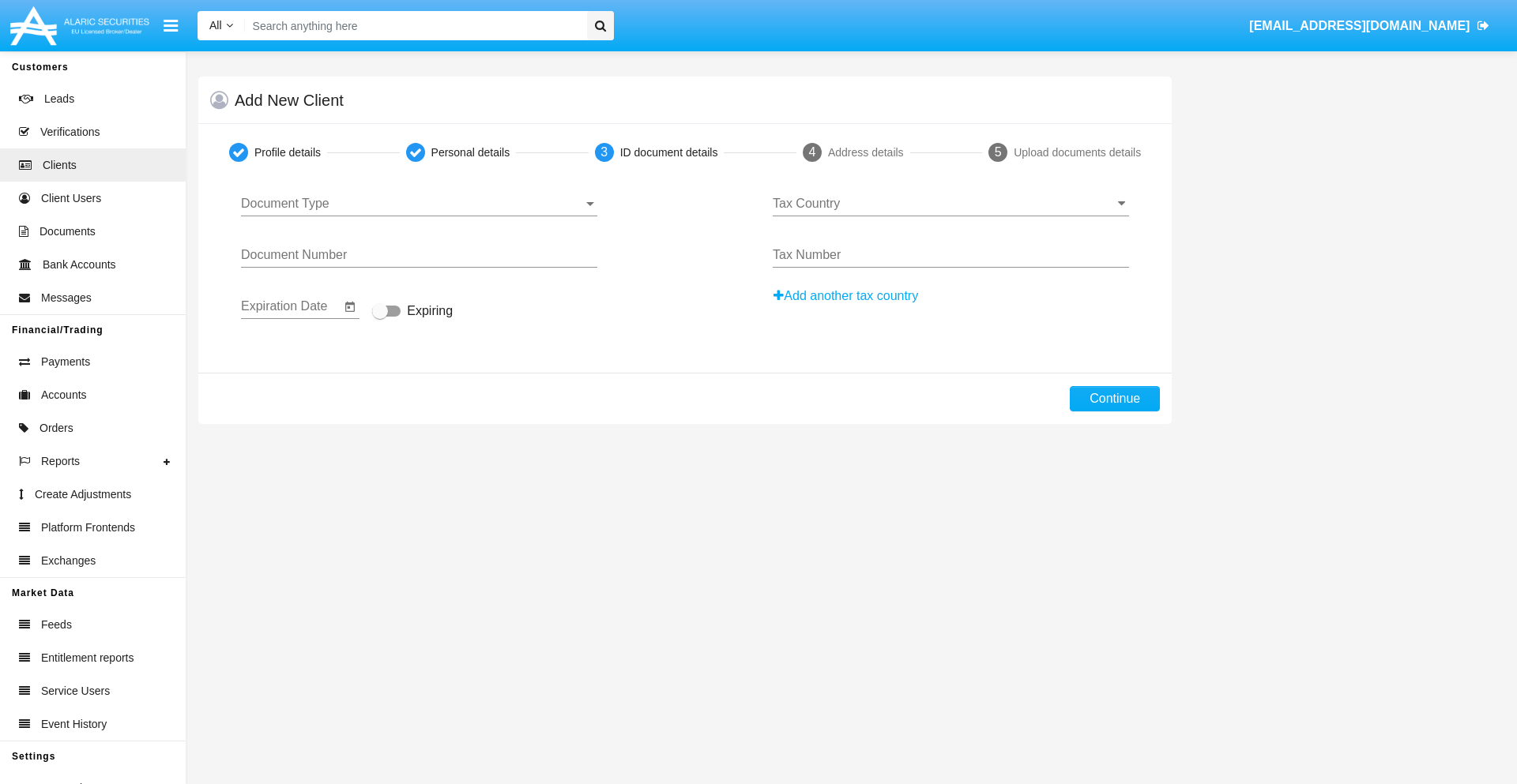
click at [419, 204] on span "Document Type" at bounding box center [411, 204] width 342 height 15
click at [419, 216] on span "Passport" at bounding box center [419, 216] width 356 height 38
type input "gmLAXtgDQyZXixk"
click at [412, 312] on span "Expiring" at bounding box center [429, 310] width 45 height 19
click at [380, 317] on input "Expiring" at bounding box center [379, 317] width 1 height 1
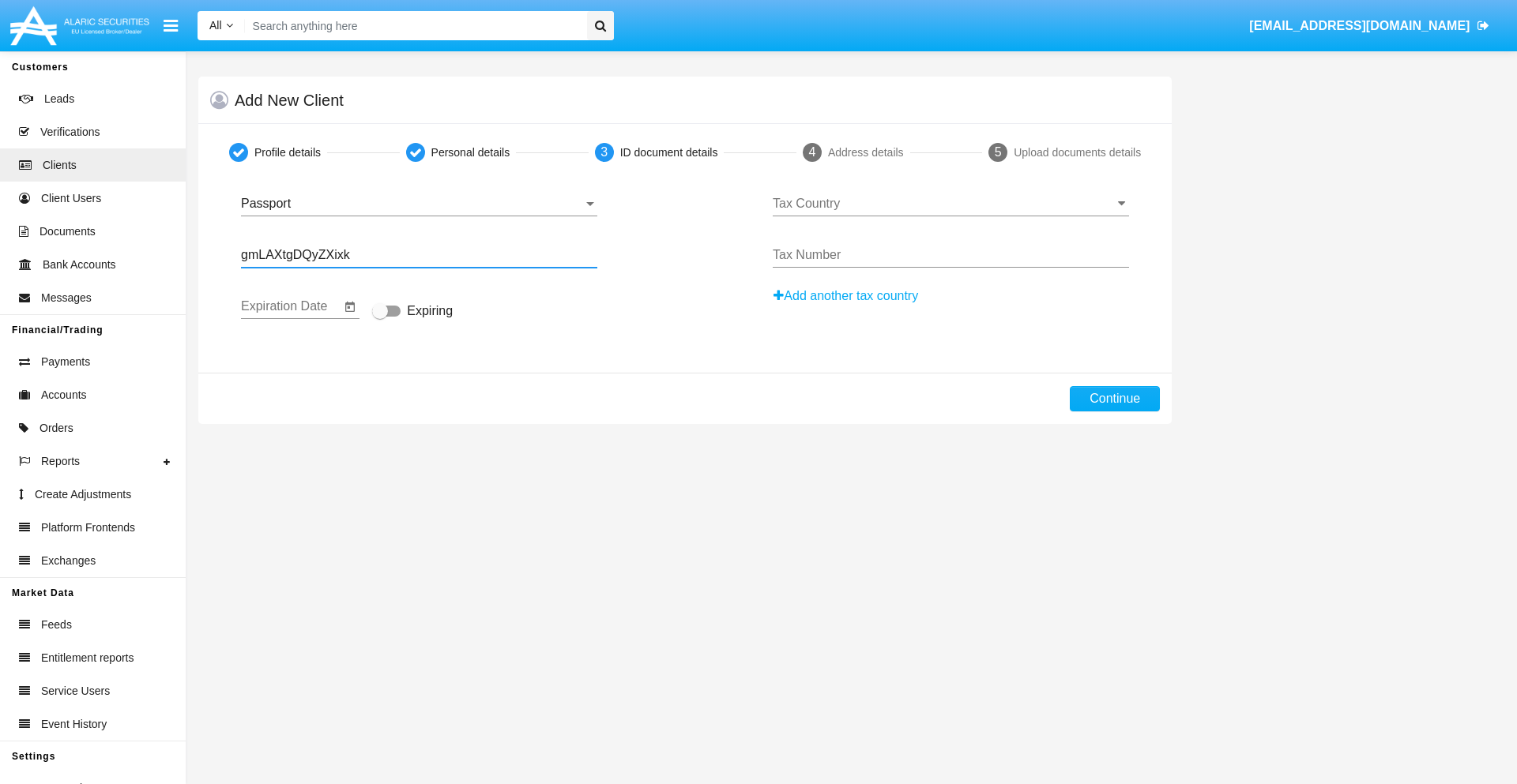
checkbox input "true"
click at [951, 204] on input "Tax Country" at bounding box center [951, 204] width 356 height 15
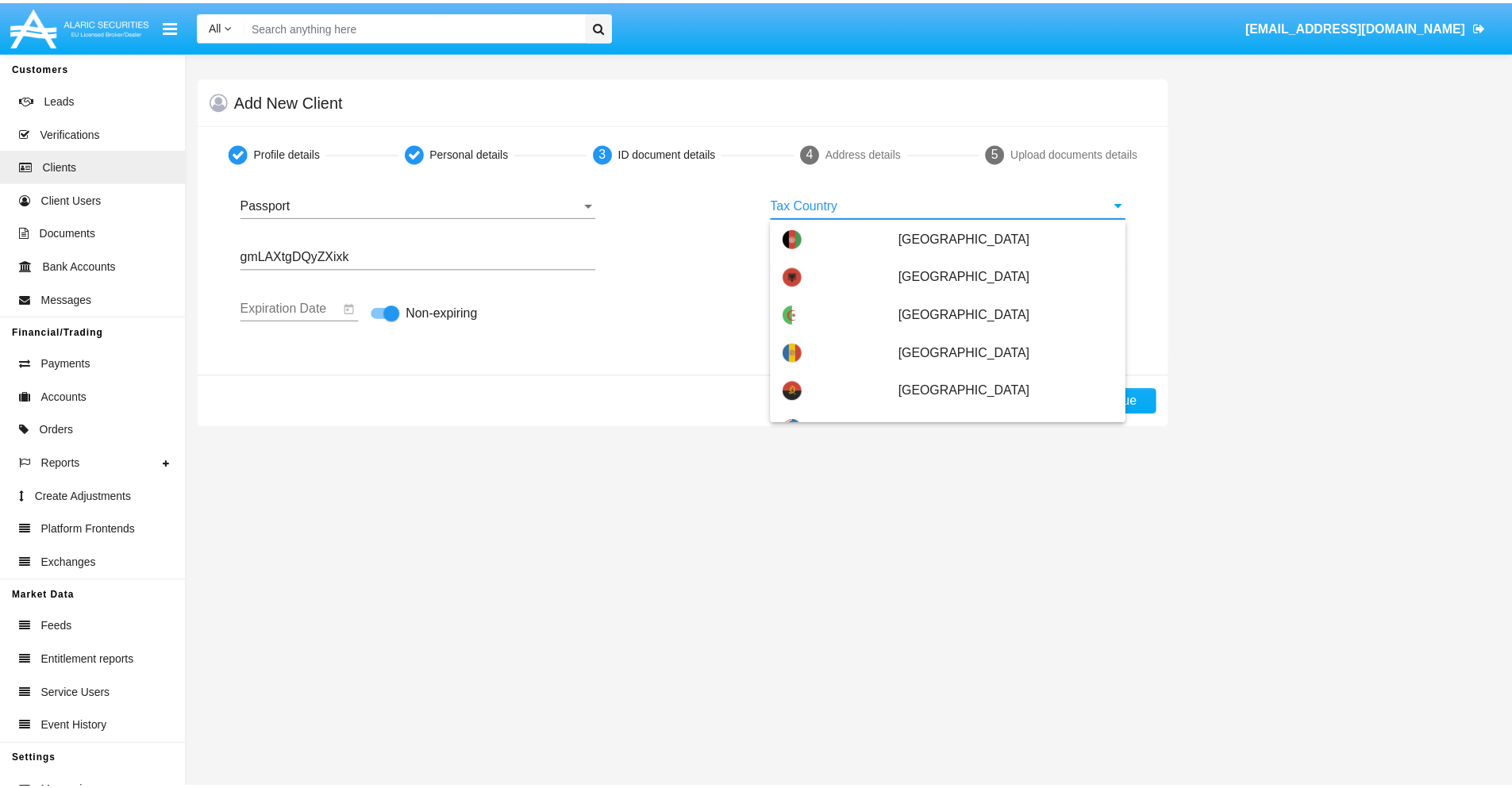
scroll to position [5206, 0]
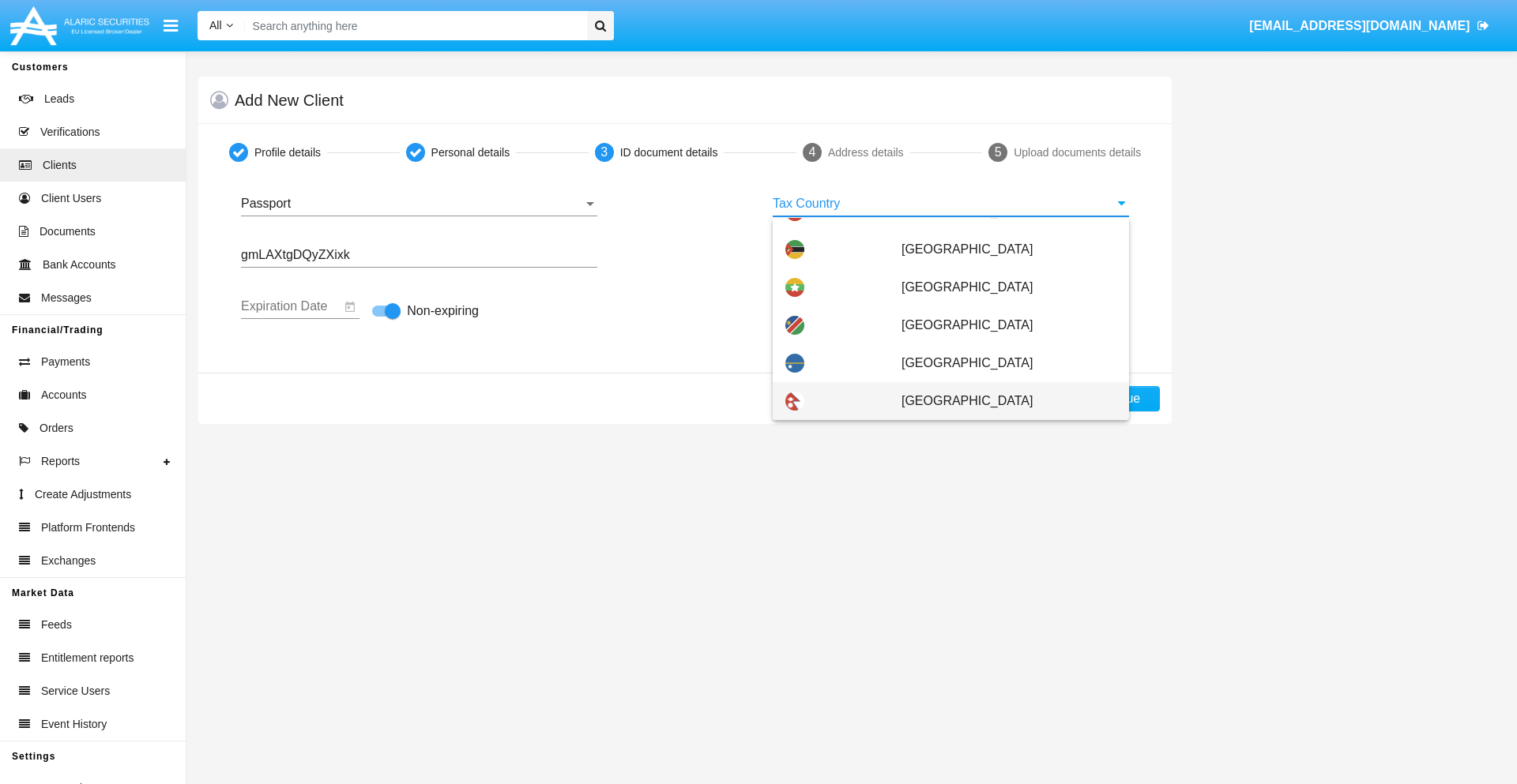
click at [1000, 401] on span "Nepal" at bounding box center [1009, 401] width 215 height 38
type input "Nepal"
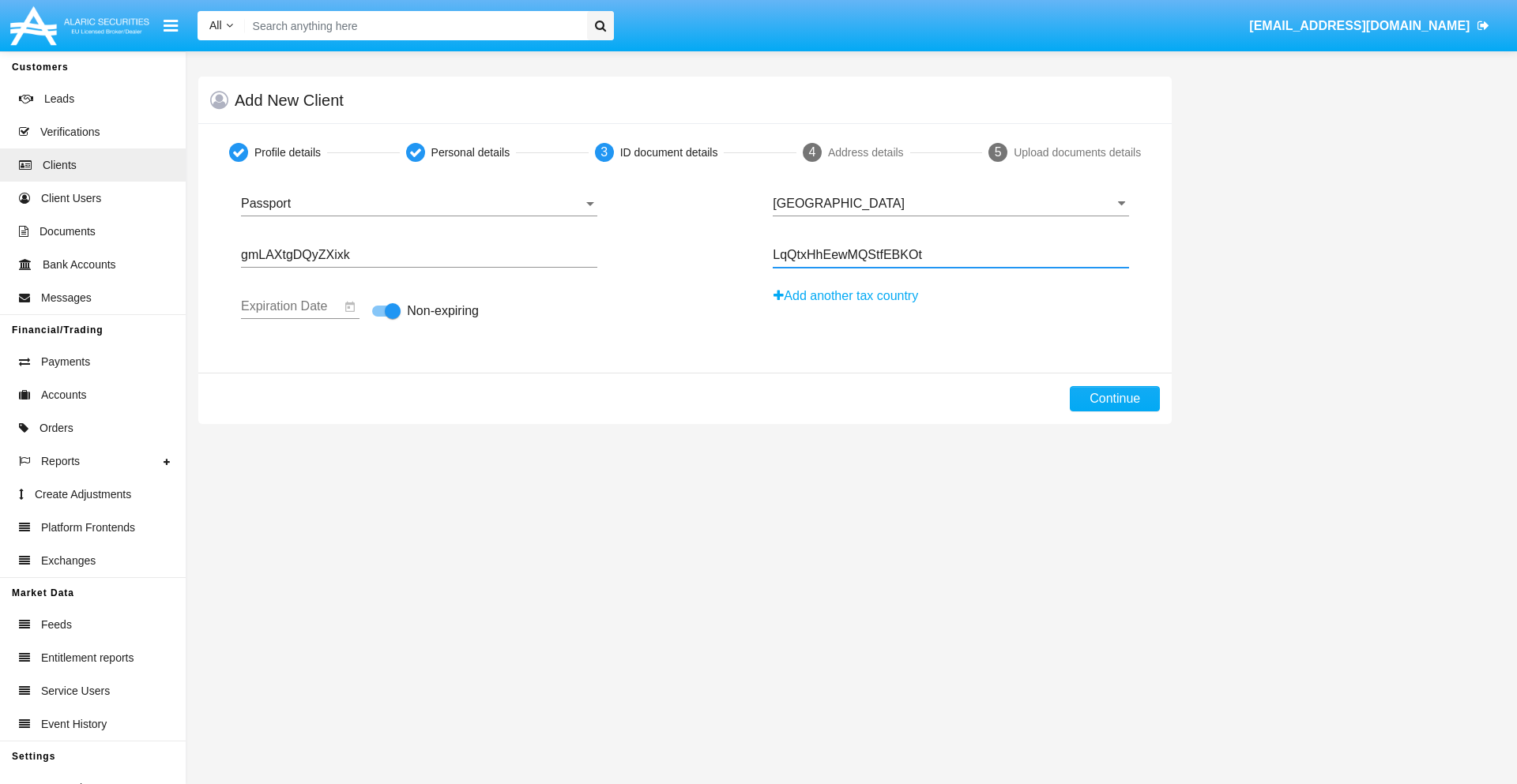
type input "LqQtxHhEewMQStfEBKOt"
click at [1115, 398] on button "Continue" at bounding box center [1114, 399] width 90 height 25
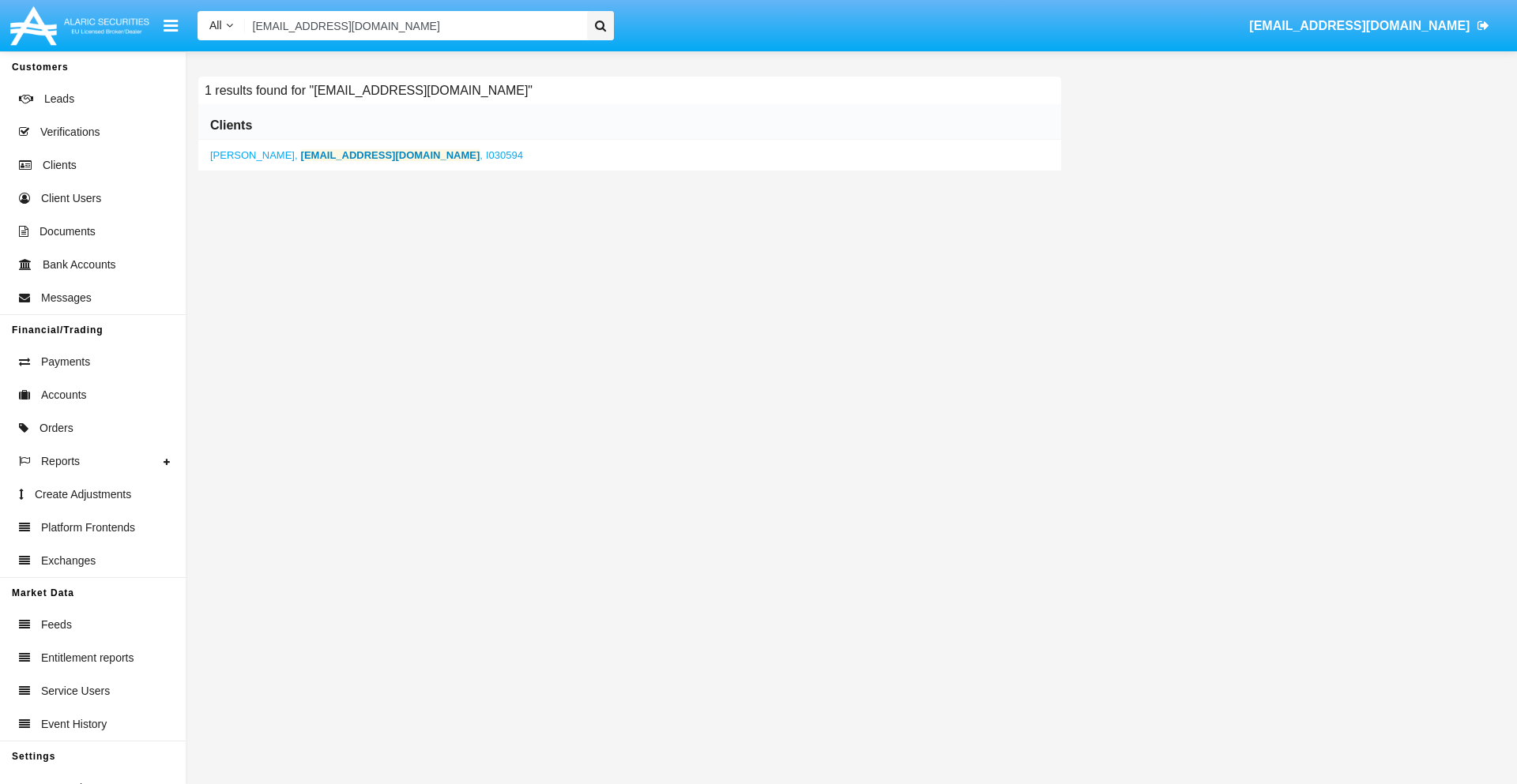
type input "vwyrv@p4od8xj4.biz"
click at [320, 155] on b "vwyrv@p4od8xj4.biz" at bounding box center [391, 154] width 180 height 12
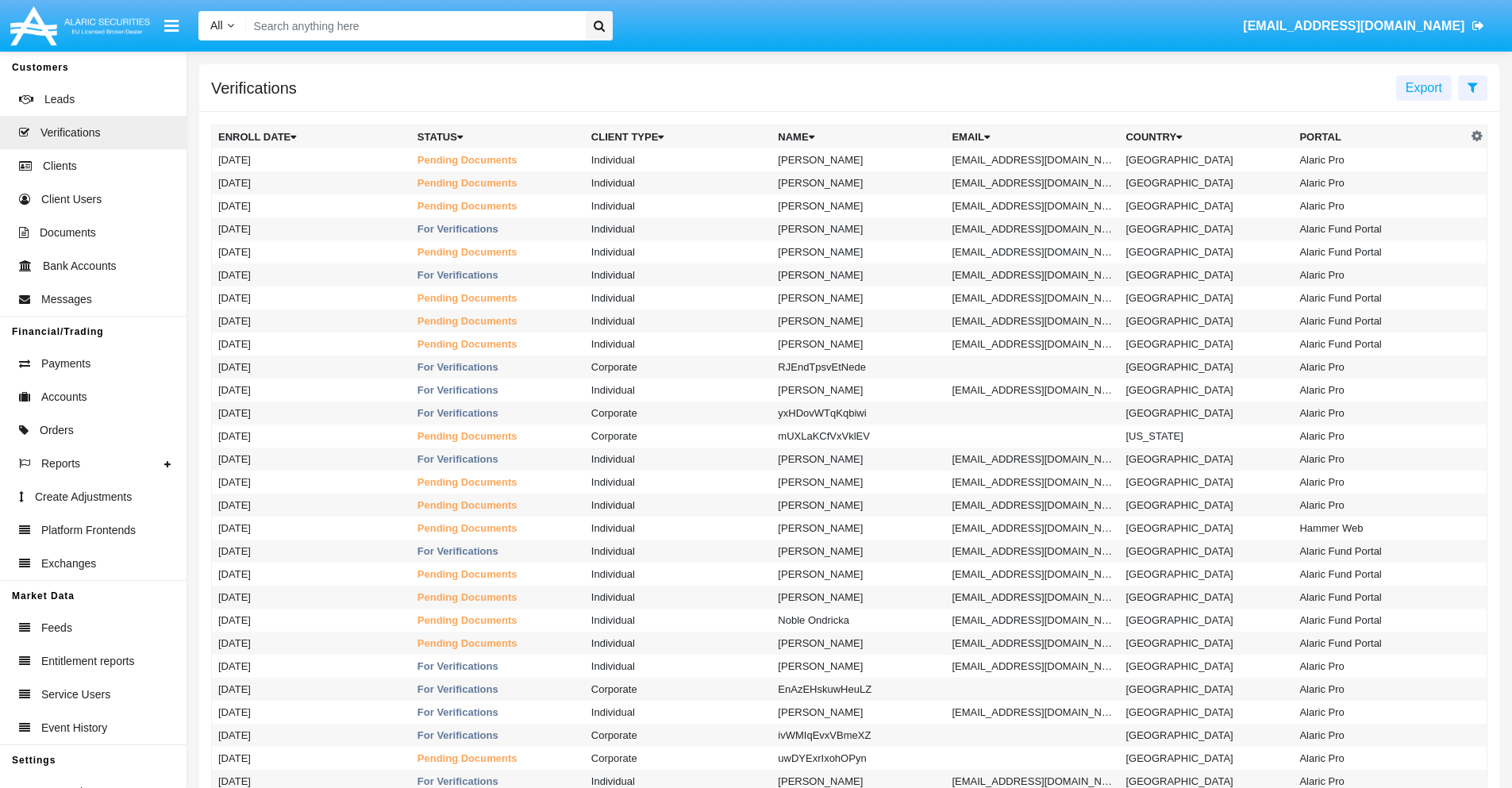
click at [1472, 87] on icon at bounding box center [1472, 88] width 10 height 13
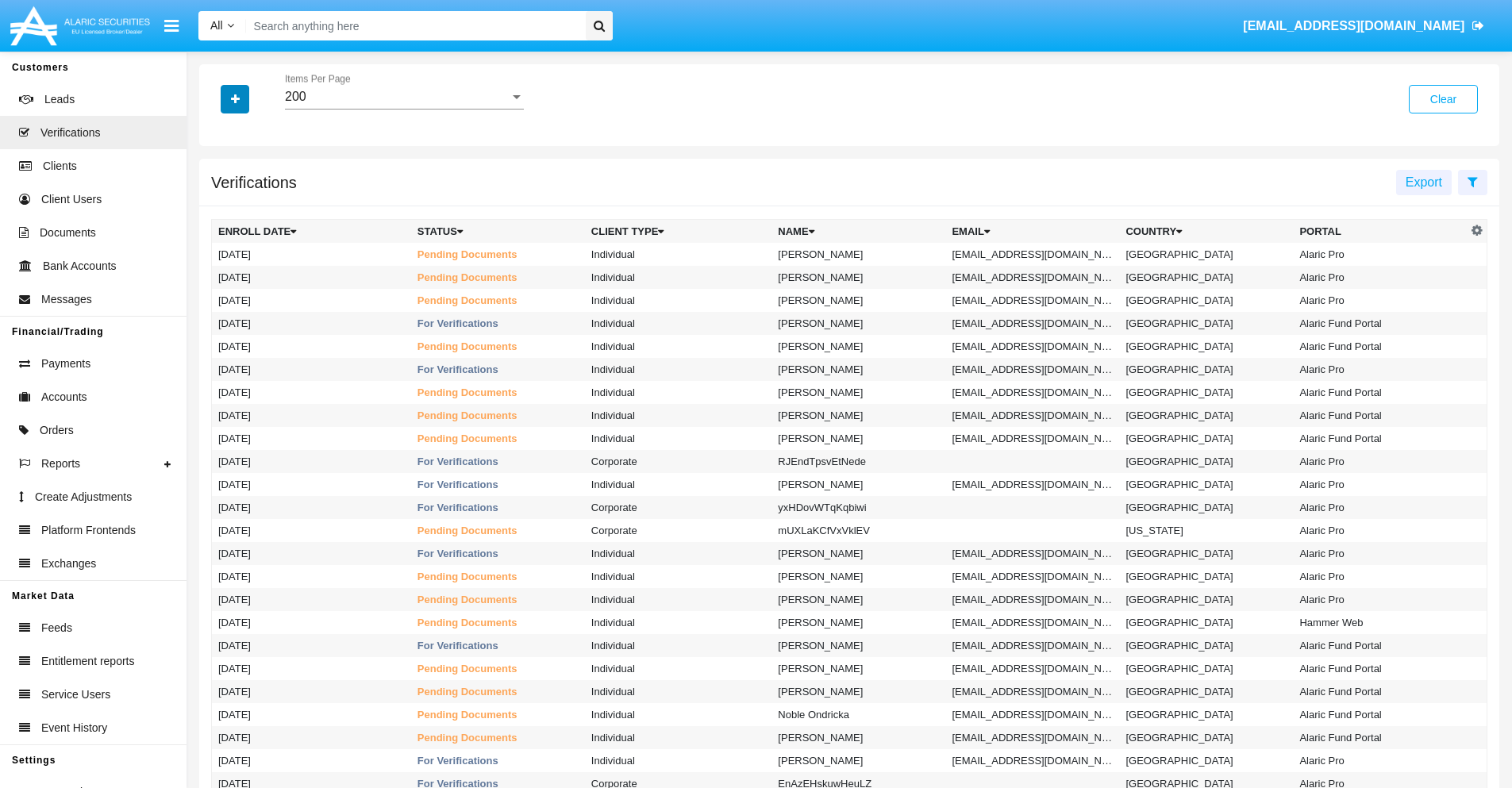
click at [235, 98] on icon "button" at bounding box center [235, 99] width 9 height 11
click at [247, 223] on span "Email" at bounding box center [246, 223] width 32 height 19
click at [218, 230] on input "Email" at bounding box center [217, 230] width 1 height 1
checkbox input "true"
click at [235, 98] on icon "button" at bounding box center [235, 99] width 9 height 11
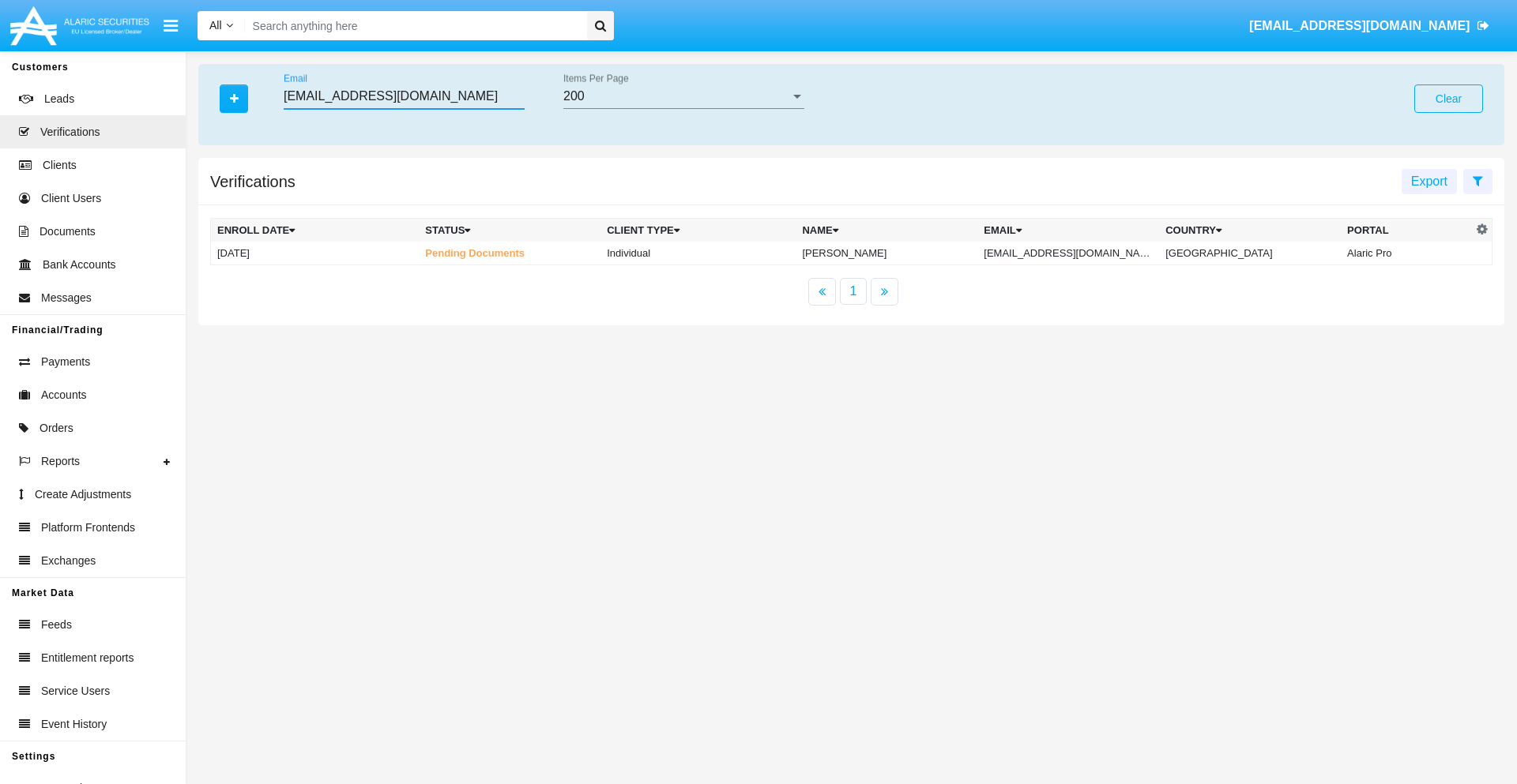
type input "[EMAIL_ADDRESS][DOMAIN_NAME]"
click at [1065, 252] on td "[EMAIL_ADDRESS][DOMAIN_NAME]" at bounding box center [1068, 253] width 182 height 24
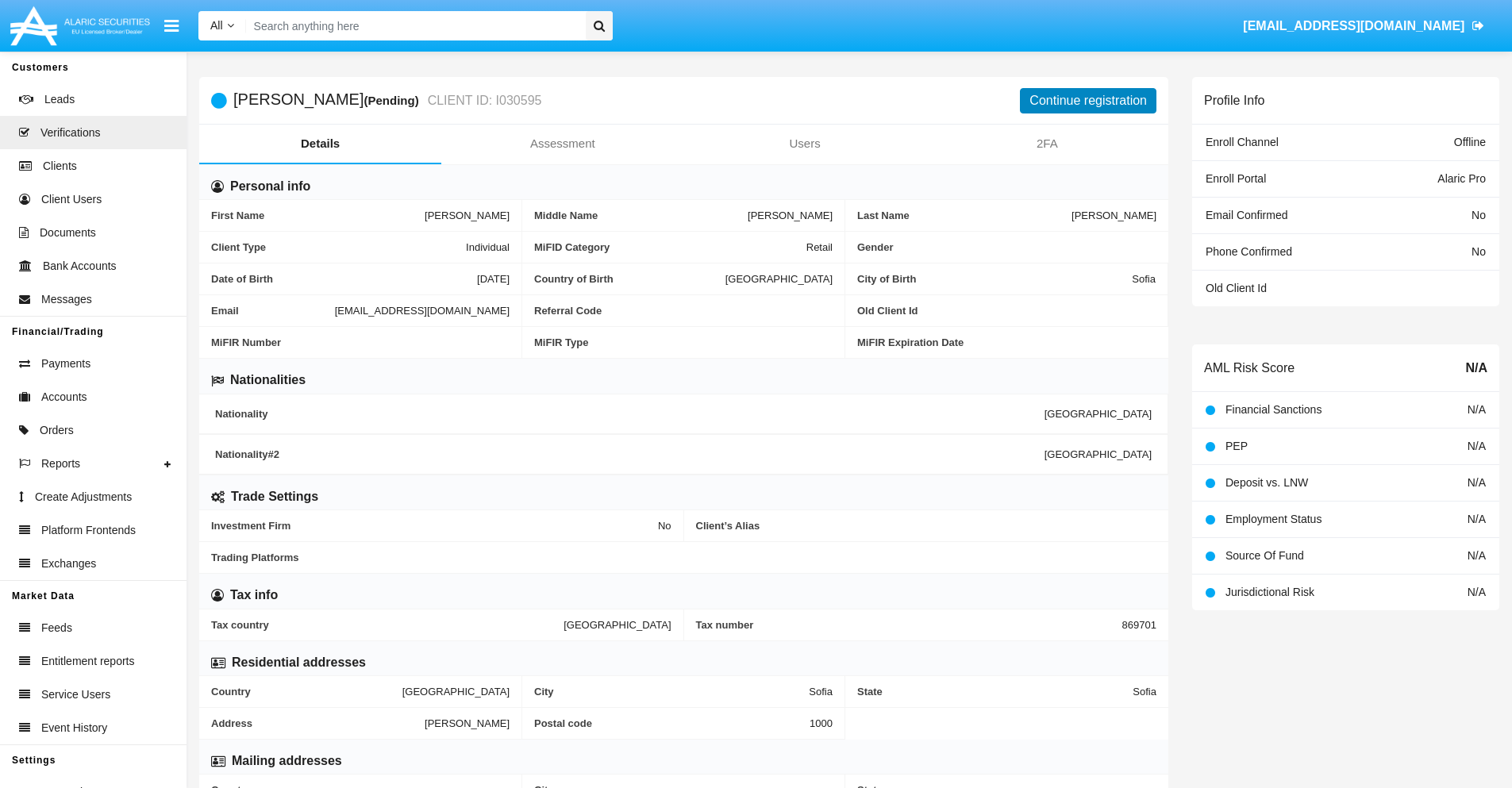
click at [1088, 100] on button "Continue registration" at bounding box center [1088, 101] width 137 height 26
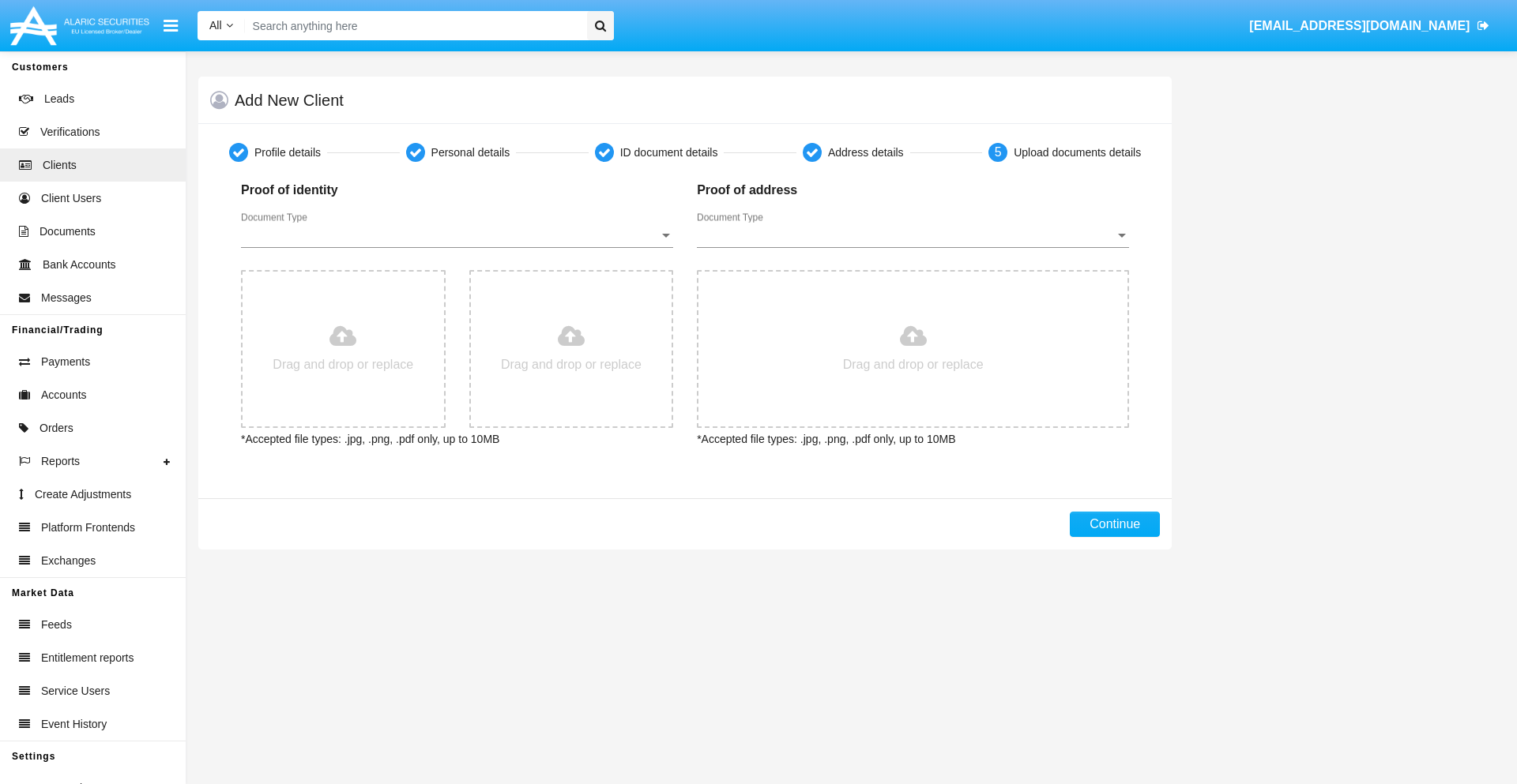
click at [457, 235] on span "Document Type" at bounding box center [449, 235] width 418 height 15
click at [457, 247] on span "Passport" at bounding box center [457, 247] width 432 height 38
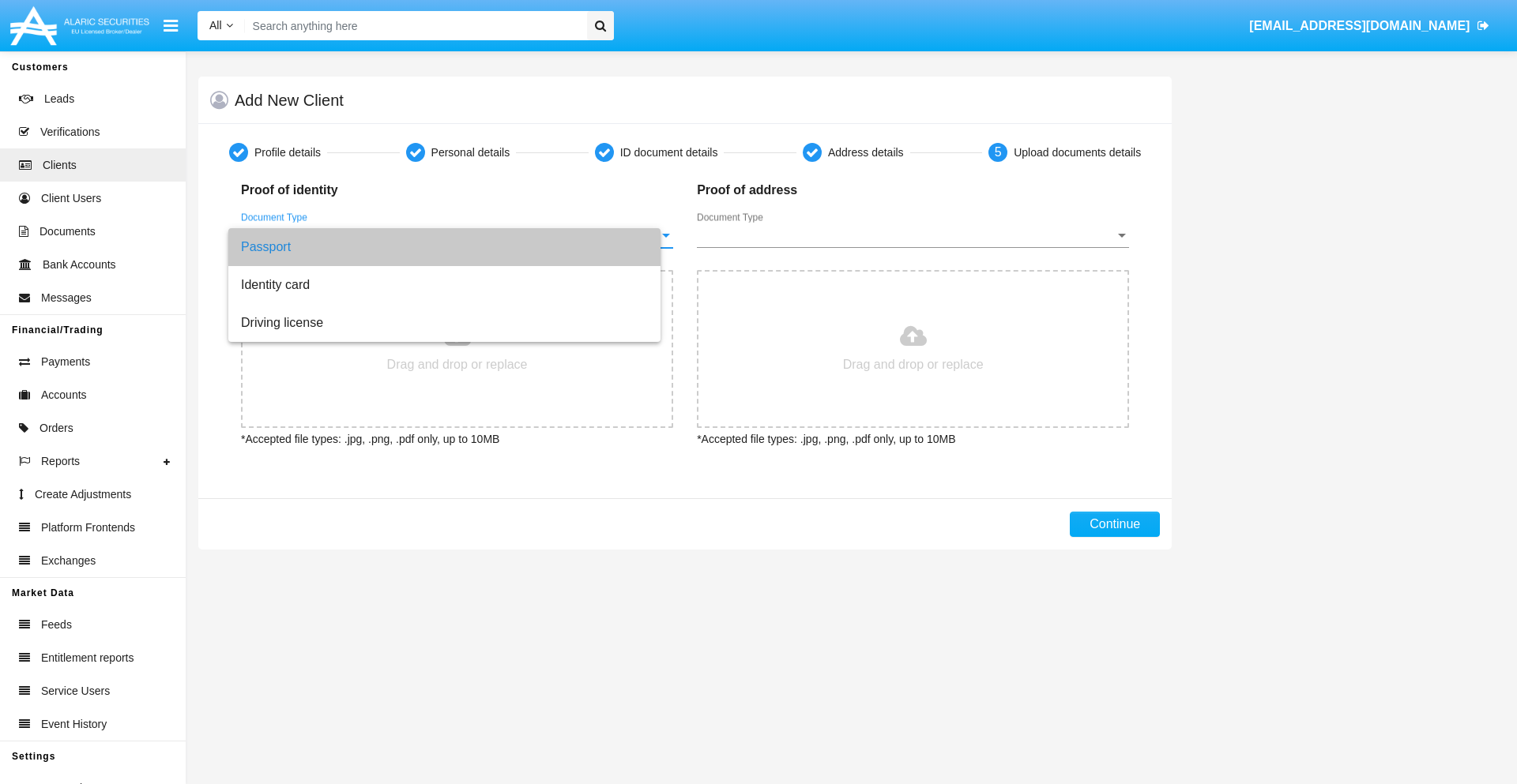
type input "C:\fakepath\passport.png"
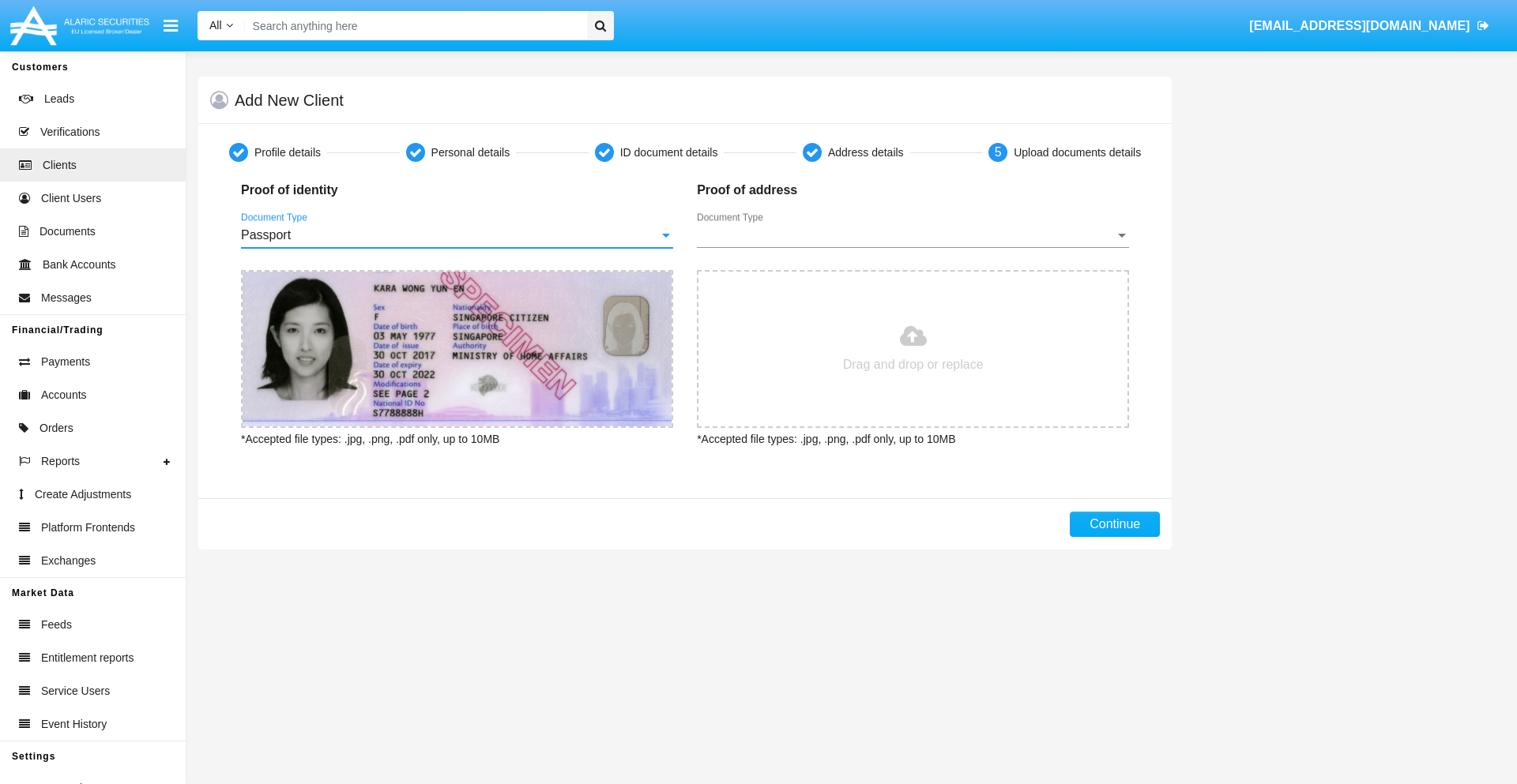
click at [912, 235] on span "Document Type" at bounding box center [905, 235] width 418 height 15
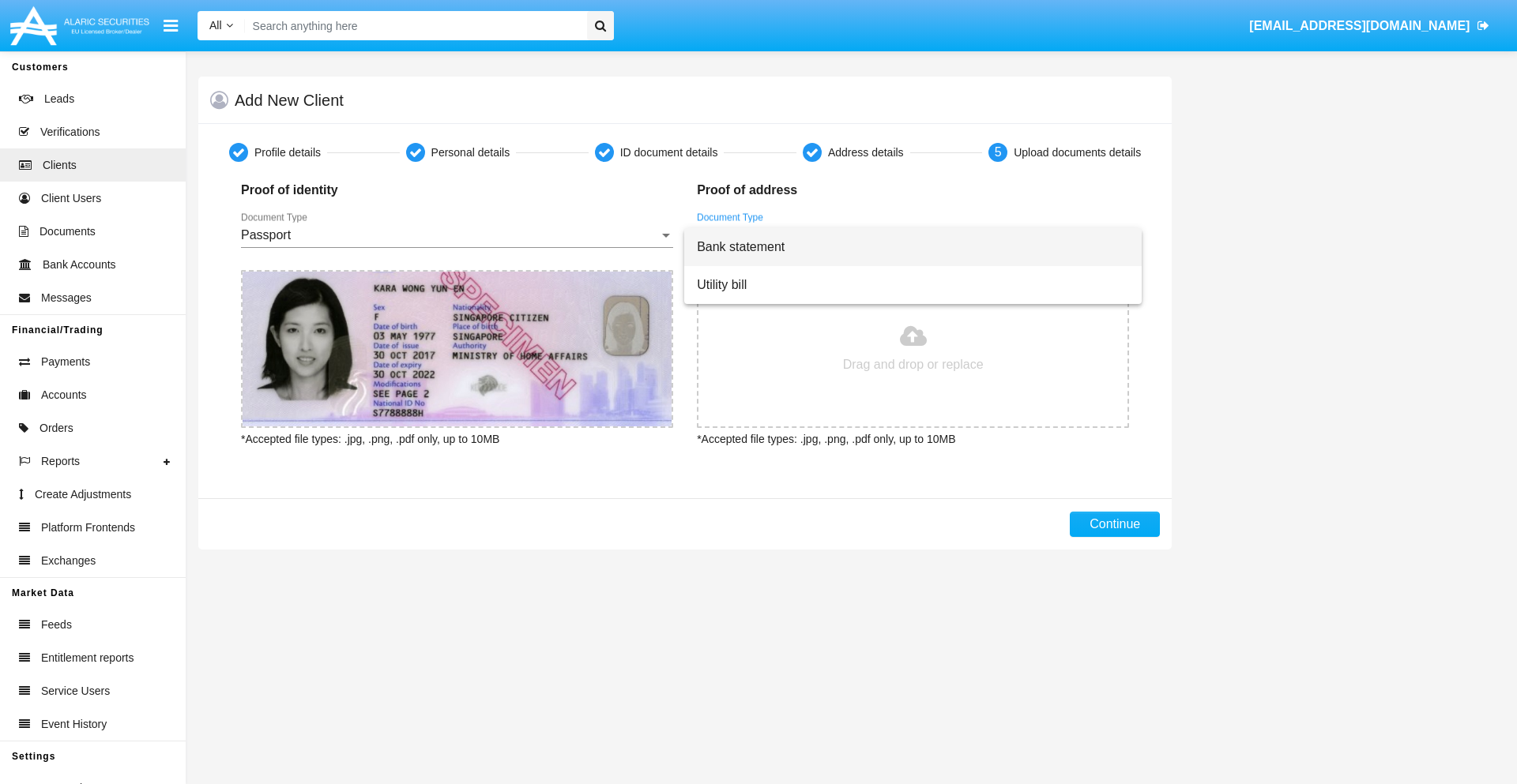
click at [912, 247] on span "Bank statement" at bounding box center [912, 247] width 432 height 38
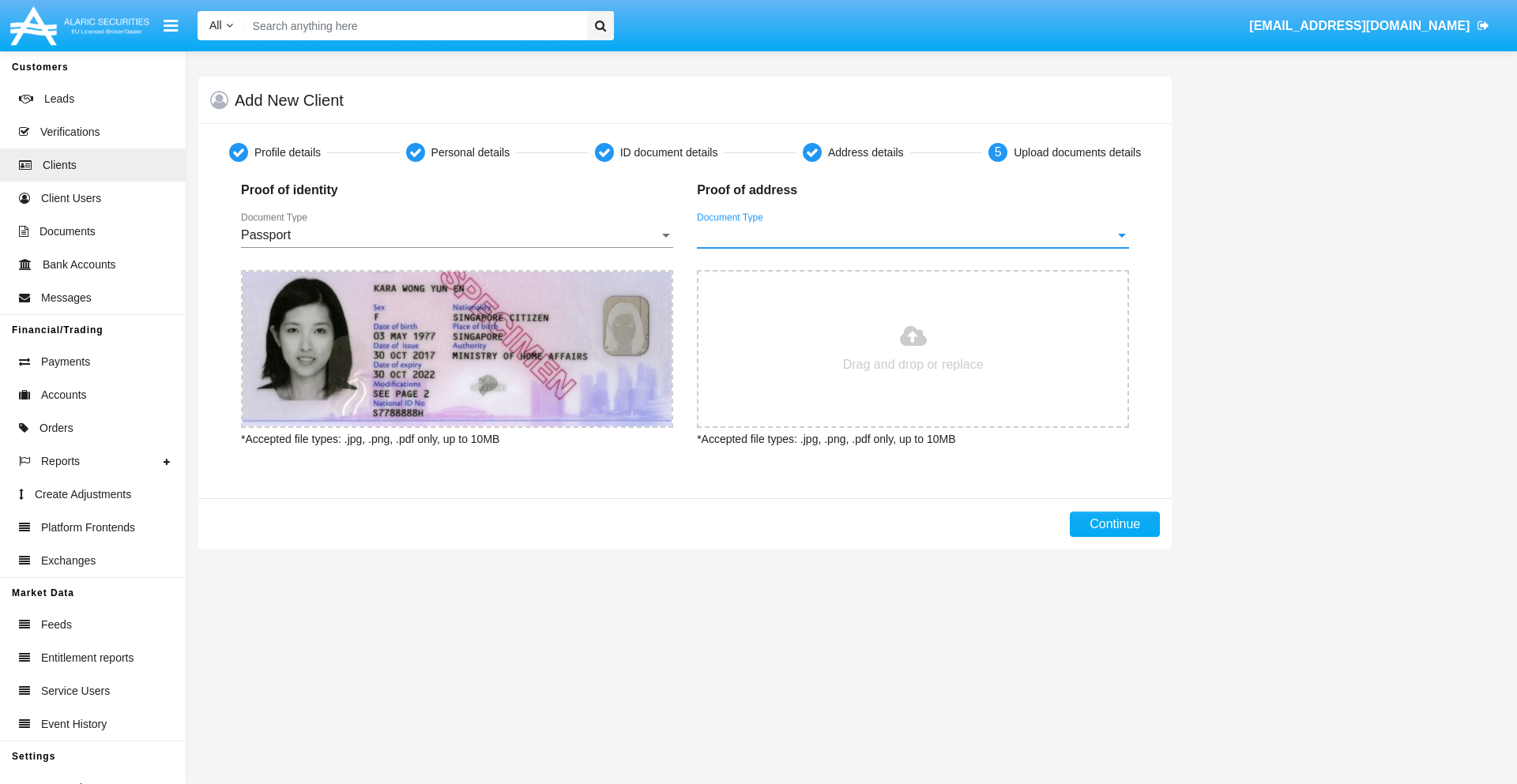
type input "C:\fakepath\bank-statement.png"
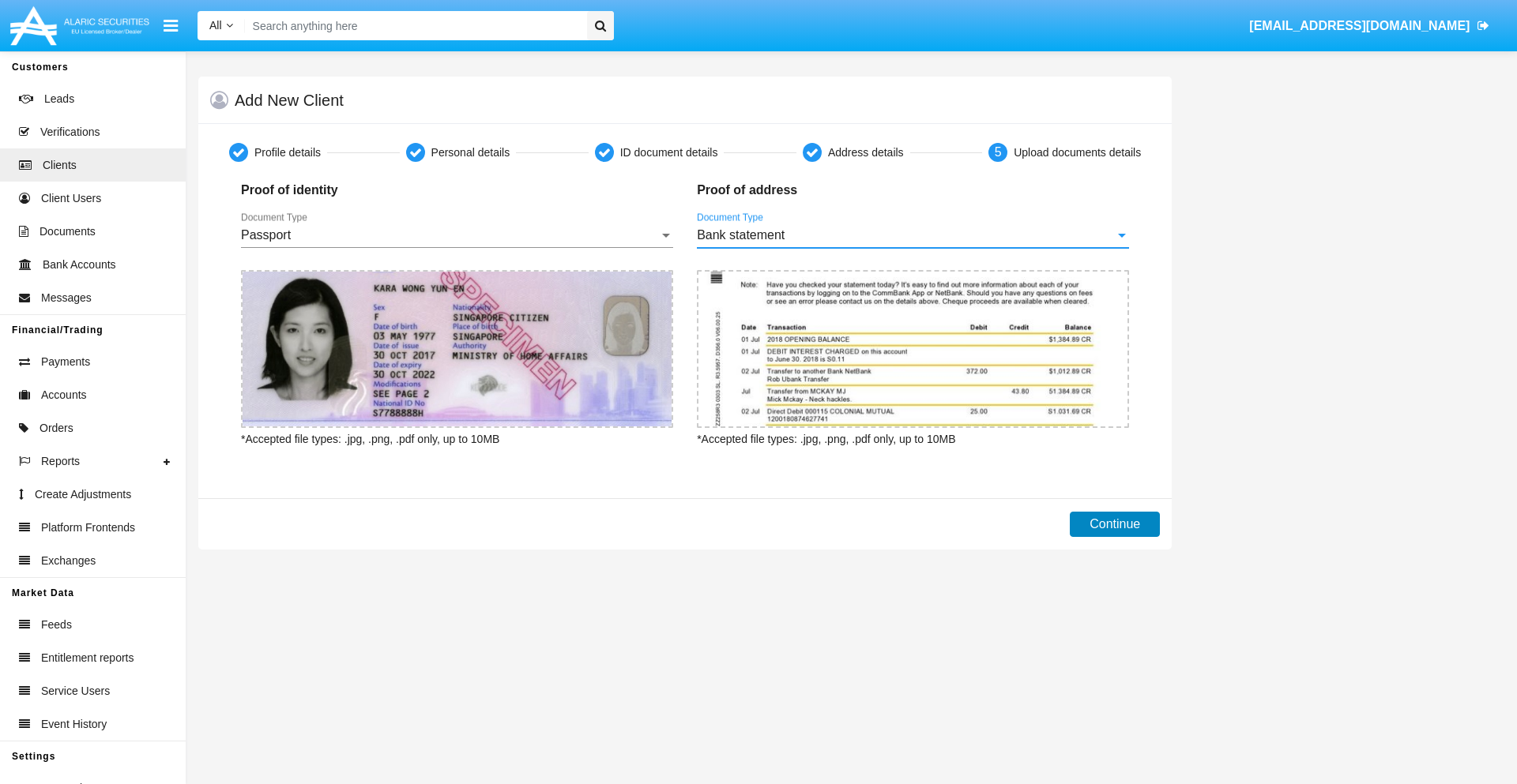
click at [1115, 524] on button "Continue" at bounding box center [1114, 524] width 90 height 25
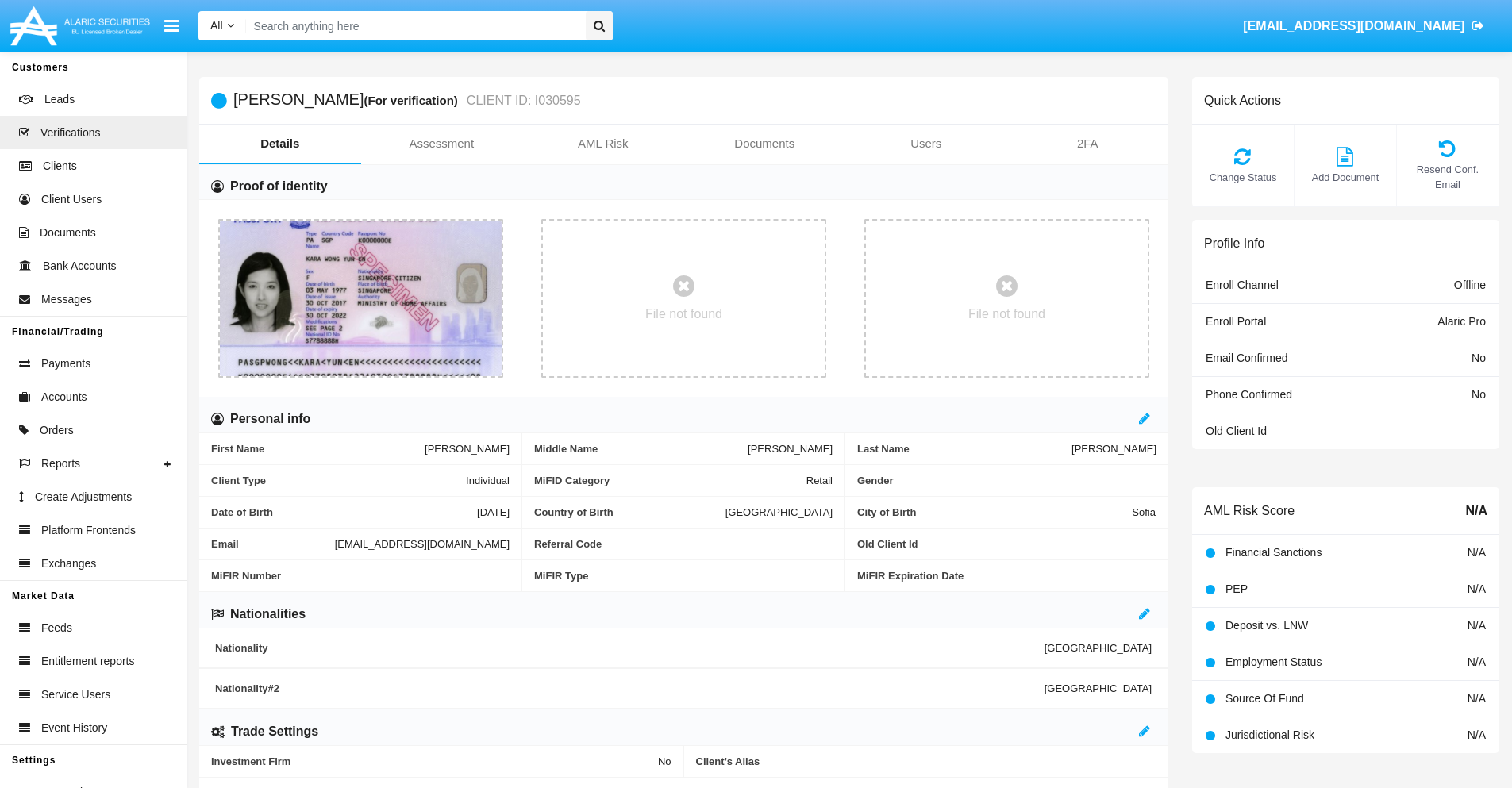
click at [764, 143] on link "Documents" at bounding box center [765, 144] width 162 height 38
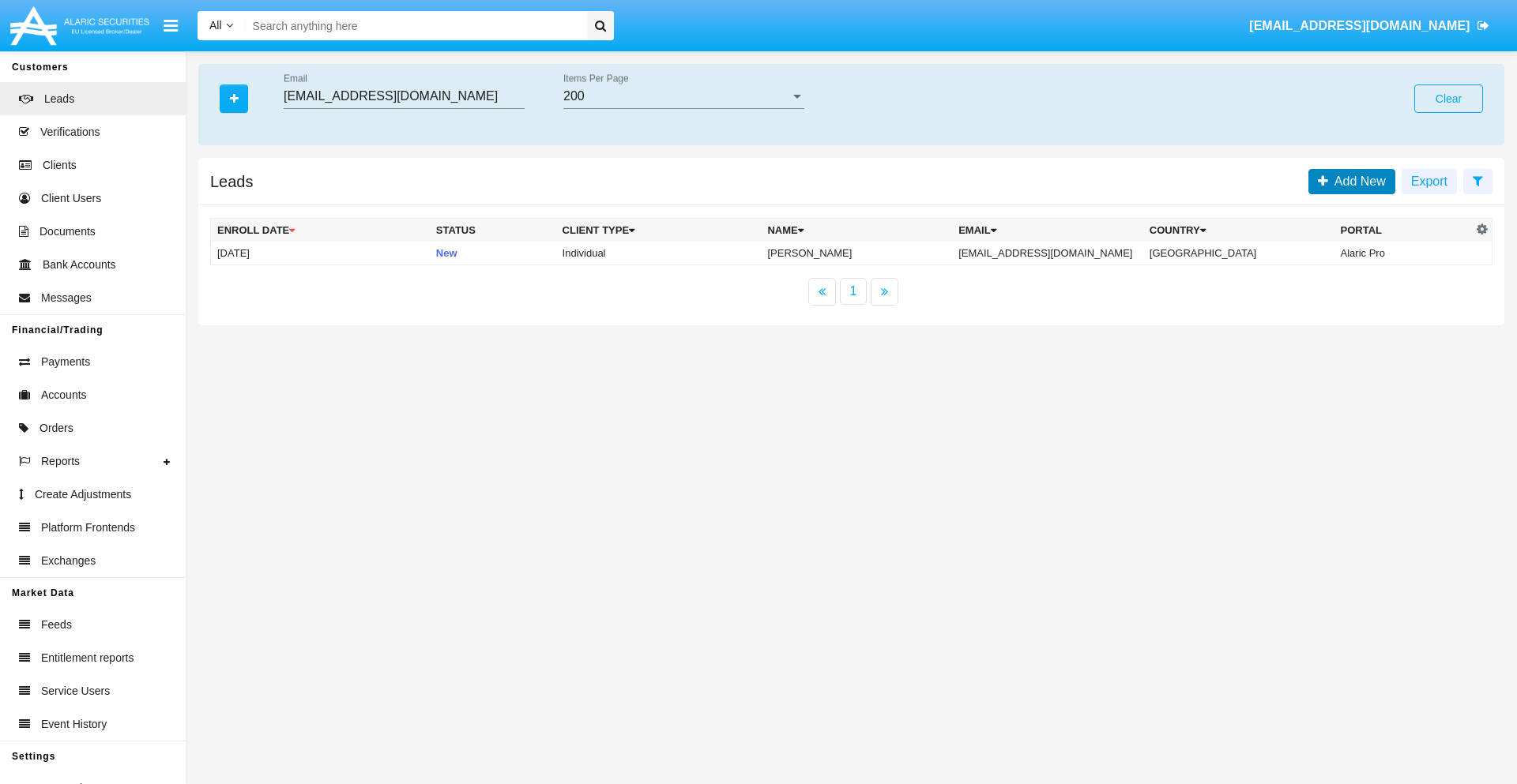
click at [1356, 181] on span "Add New" at bounding box center [1357, 181] width 58 height 14
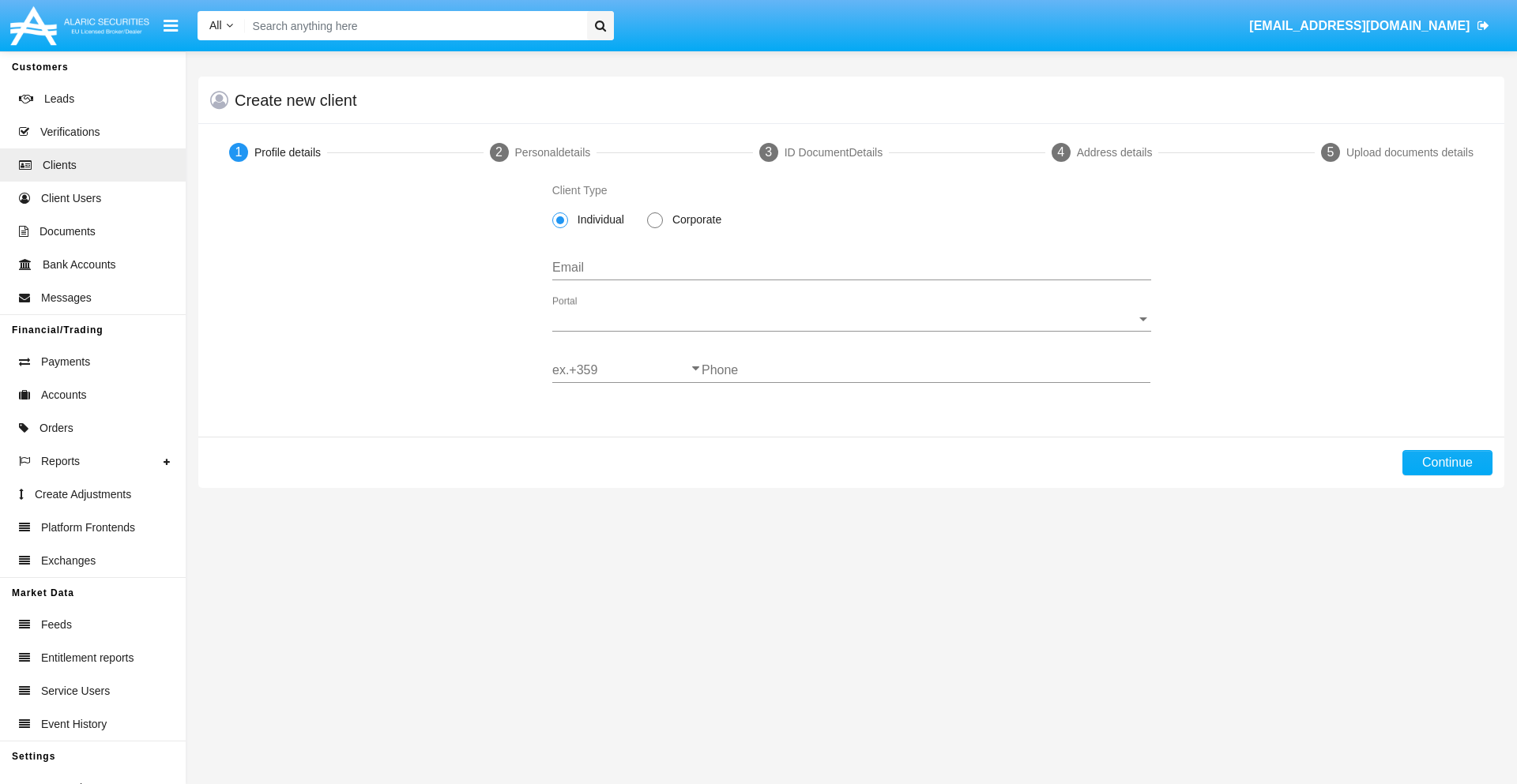
click at [597, 220] on span "Individual" at bounding box center [598, 220] width 60 height 16
click at [560, 228] on input "Individual" at bounding box center [559, 228] width 1 height 1
type input "[EMAIL_ADDRESS][DOMAIN_NAME]"
click at [851, 319] on span "Portal" at bounding box center [844, 319] width 585 height 15
click at [845, 331] on span "Alaric Pro" at bounding box center [852, 331] width 599 height 38
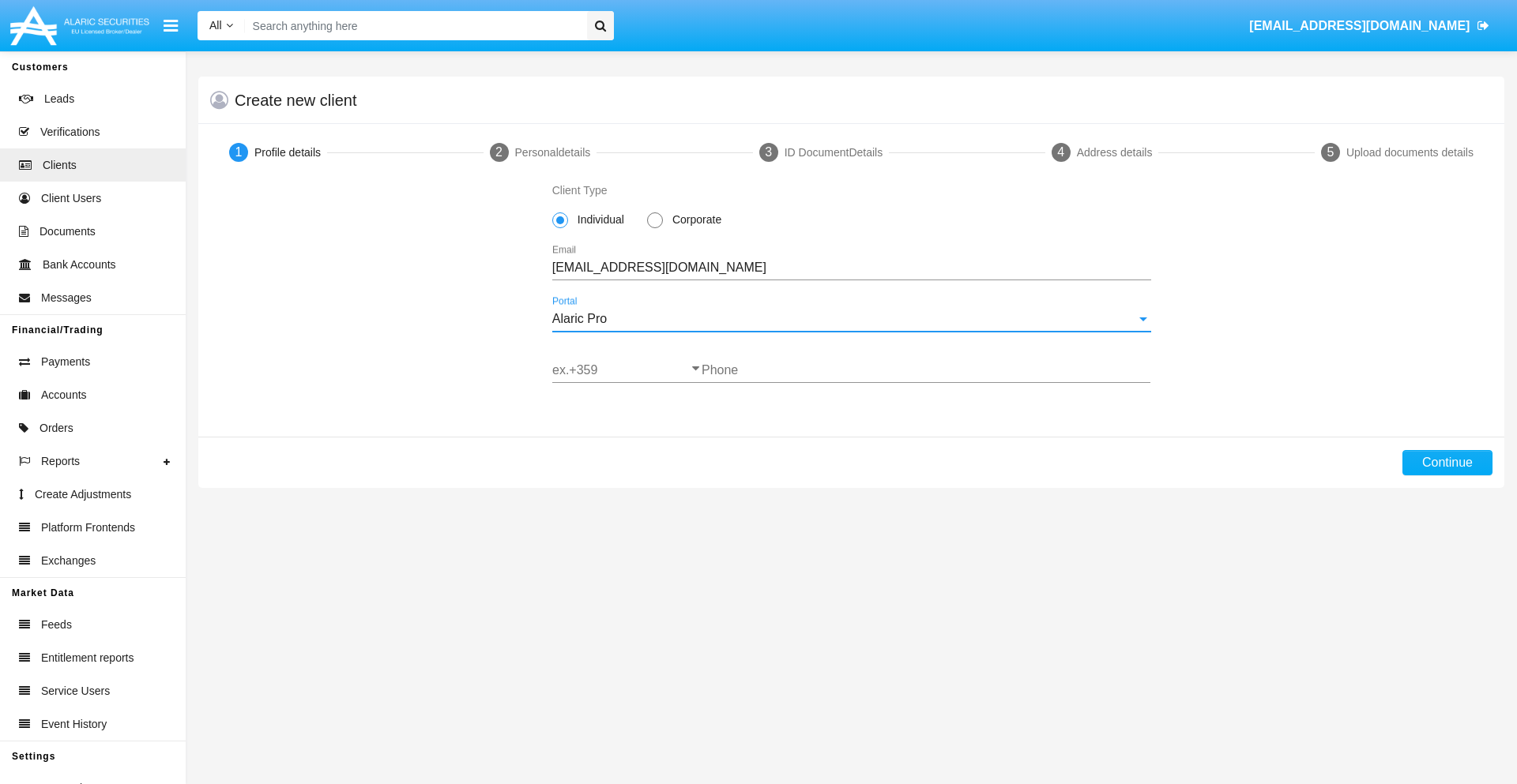
click at [626, 370] on input "ex.+359" at bounding box center [626, 370] width 149 height 15
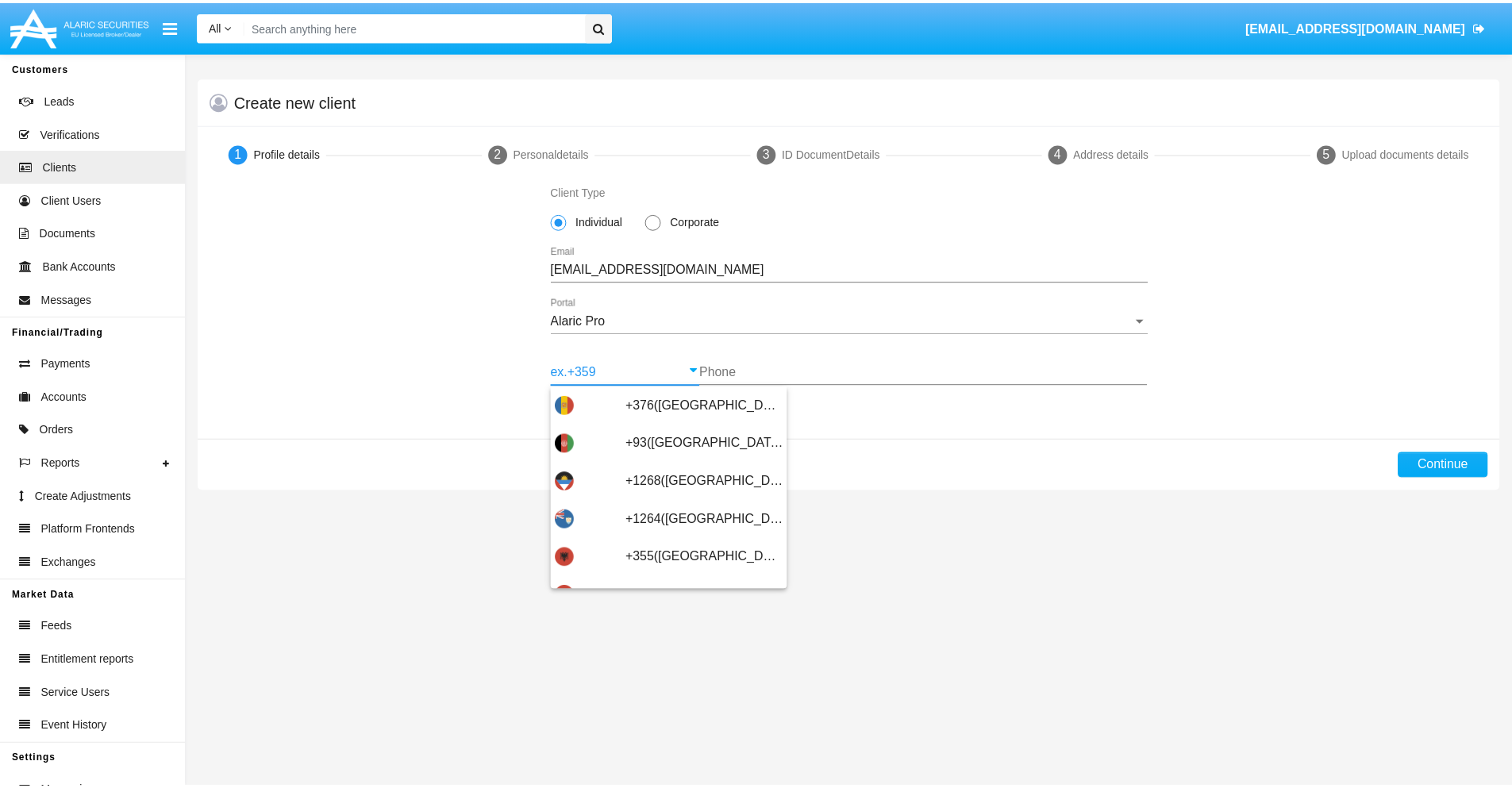
scroll to position [521, 0]
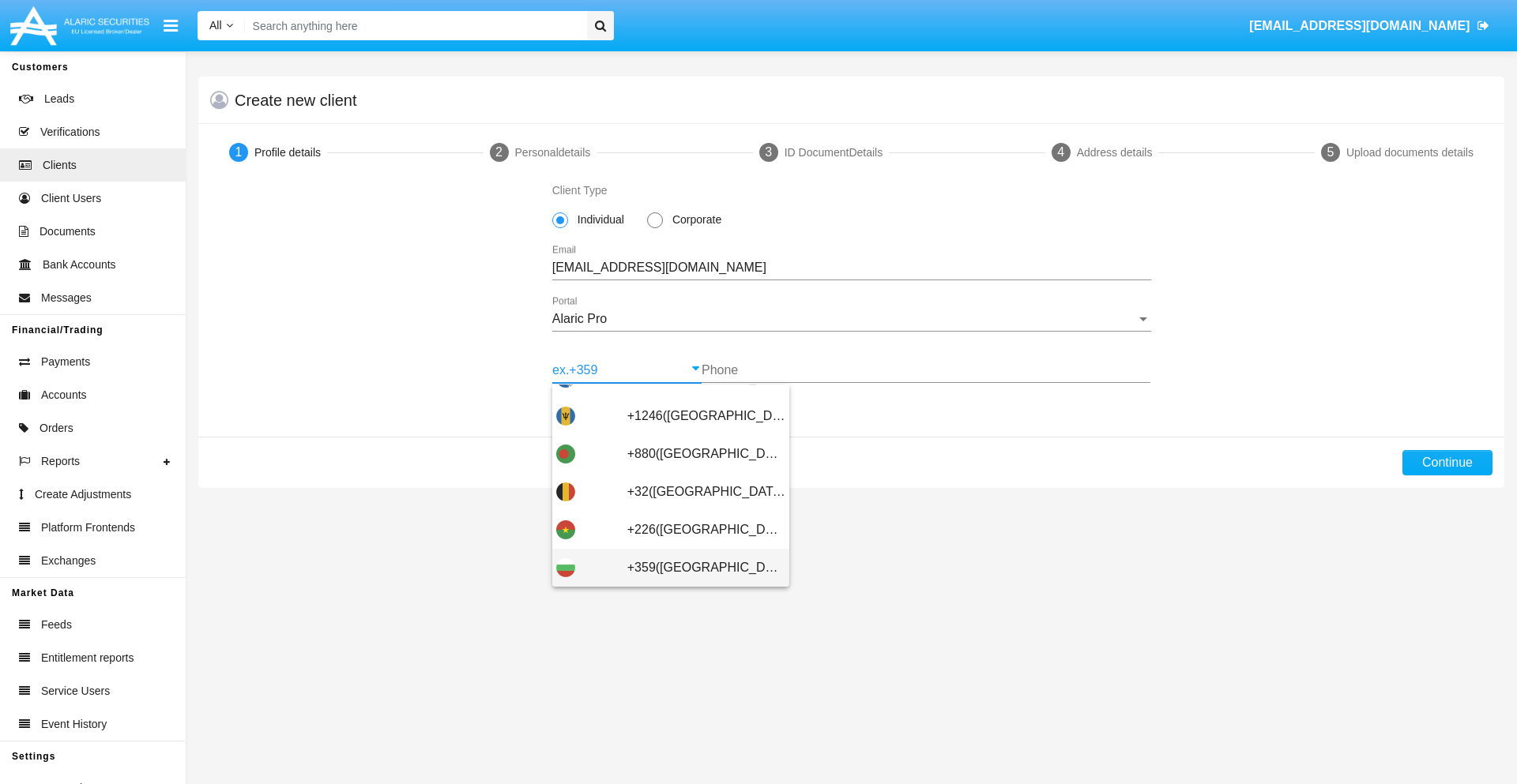
click at [694, 568] on span "+359([GEOGRAPHIC_DATA])" at bounding box center [706, 568] width 158 height 38
type input "+359([GEOGRAPHIC_DATA])"
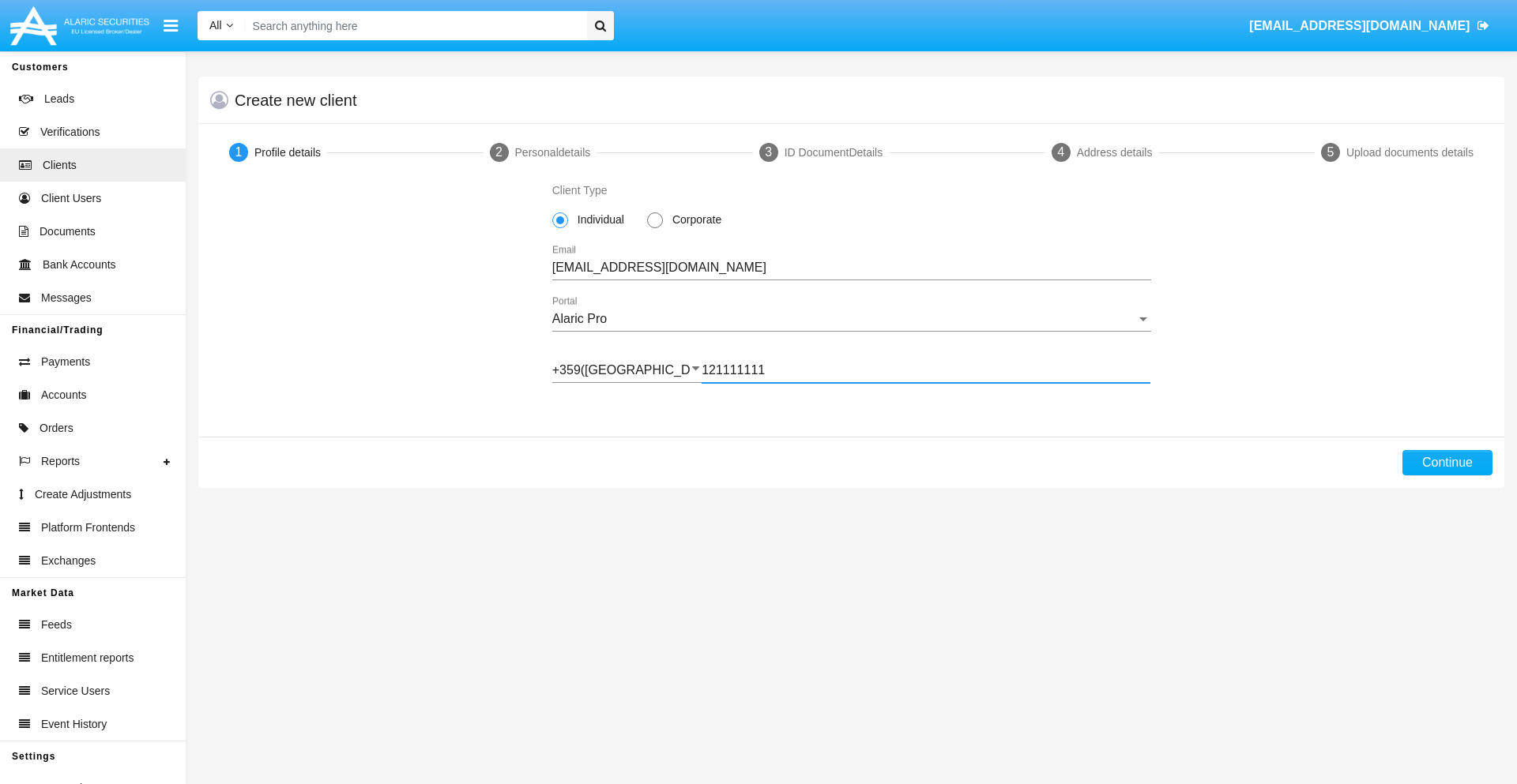
type input "121111111"
click at [1446, 463] on button "Continue" at bounding box center [1447, 463] width 90 height 25
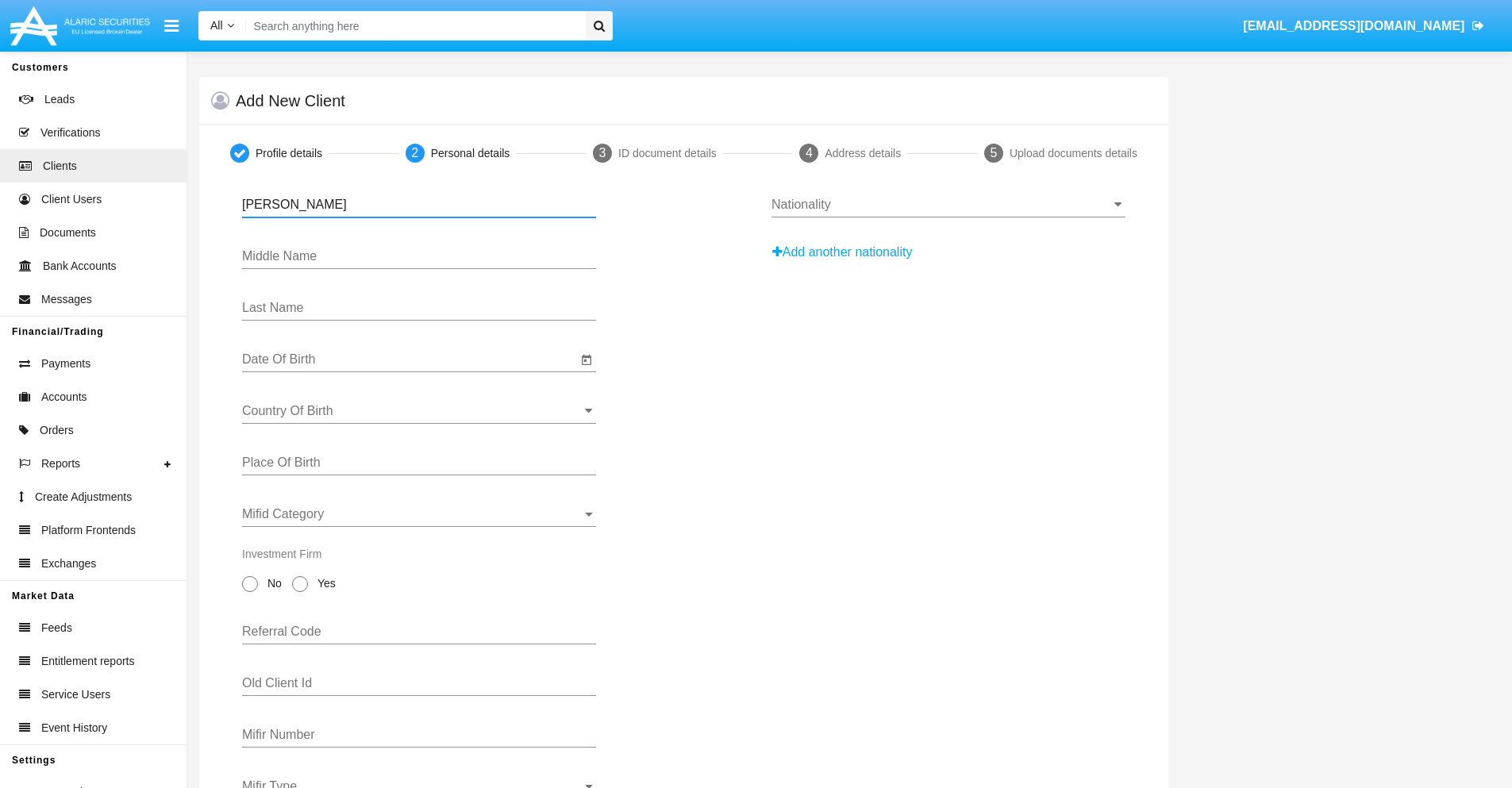
type input "[PERSON_NAME]"
type input "Avril"
type input "[PERSON_NAME]"
click at [409, 359] on input "Date Of Birth" at bounding box center [409, 359] width 335 height 15
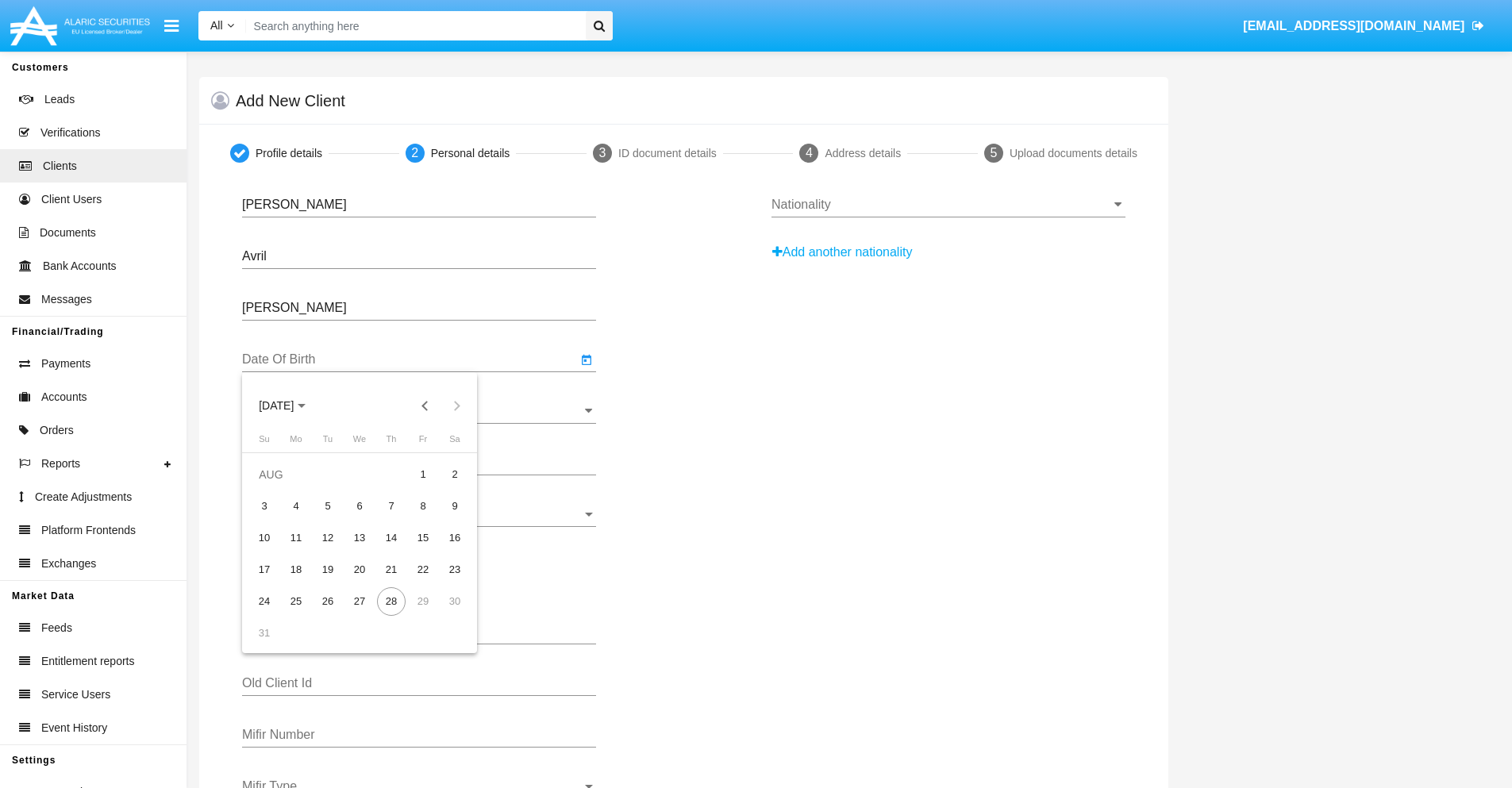
click at [290, 406] on span "[DATE]" at bounding box center [276, 407] width 35 height 13
click at [425, 406] on button "Previous 20 years" at bounding box center [425, 405] width 32 height 32
click at [388, 614] on div "2000" at bounding box center [388, 613] width 50 height 28
click at [276, 486] on div "JAN" at bounding box center [276, 486] width 50 height 28
click at [455, 473] on div "1" at bounding box center [454, 474] width 28 height 28
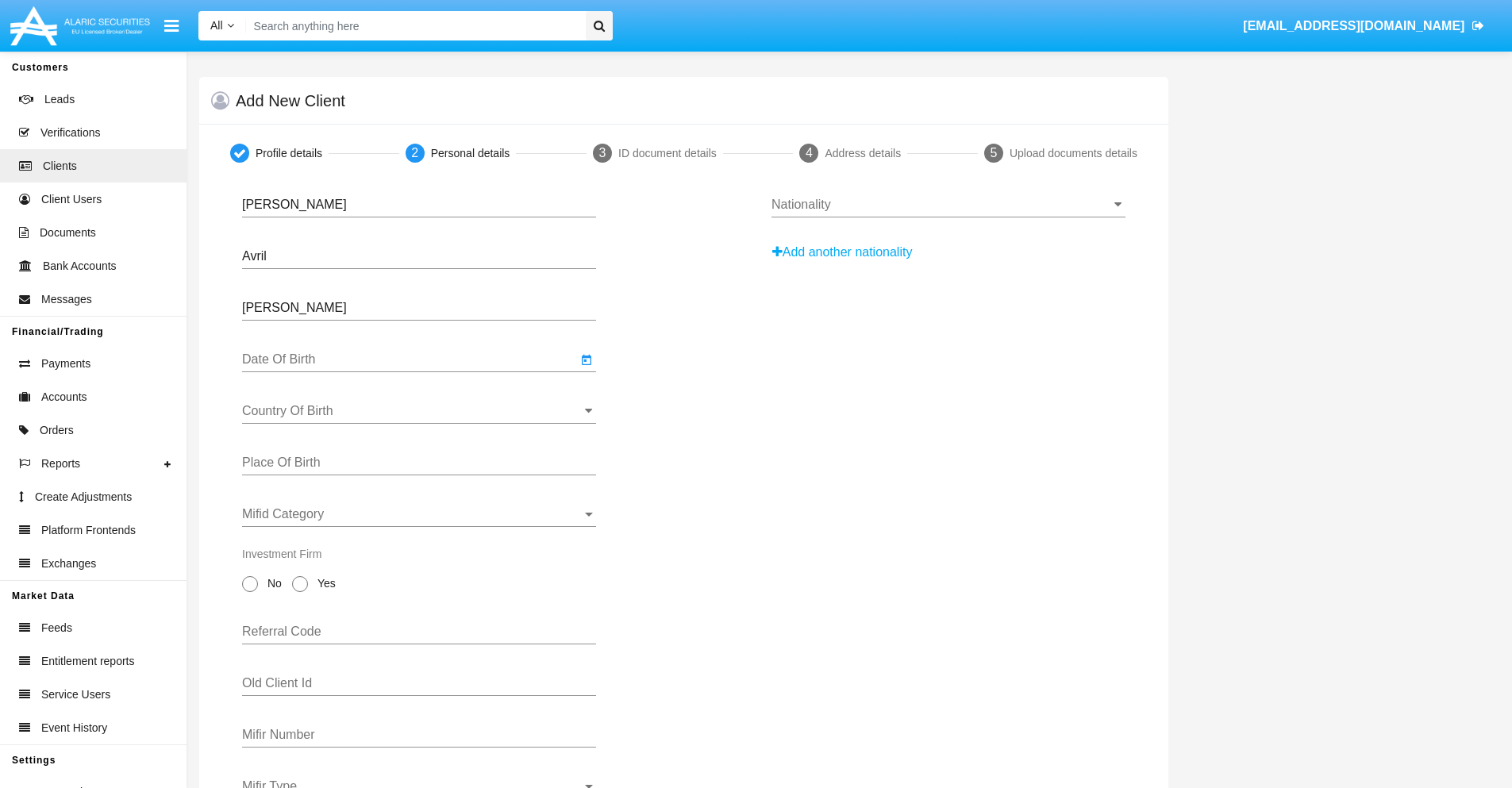
type input "[DATE]"
click at [419, 411] on input "Country Of Birth" at bounding box center [419, 411] width 354 height 15
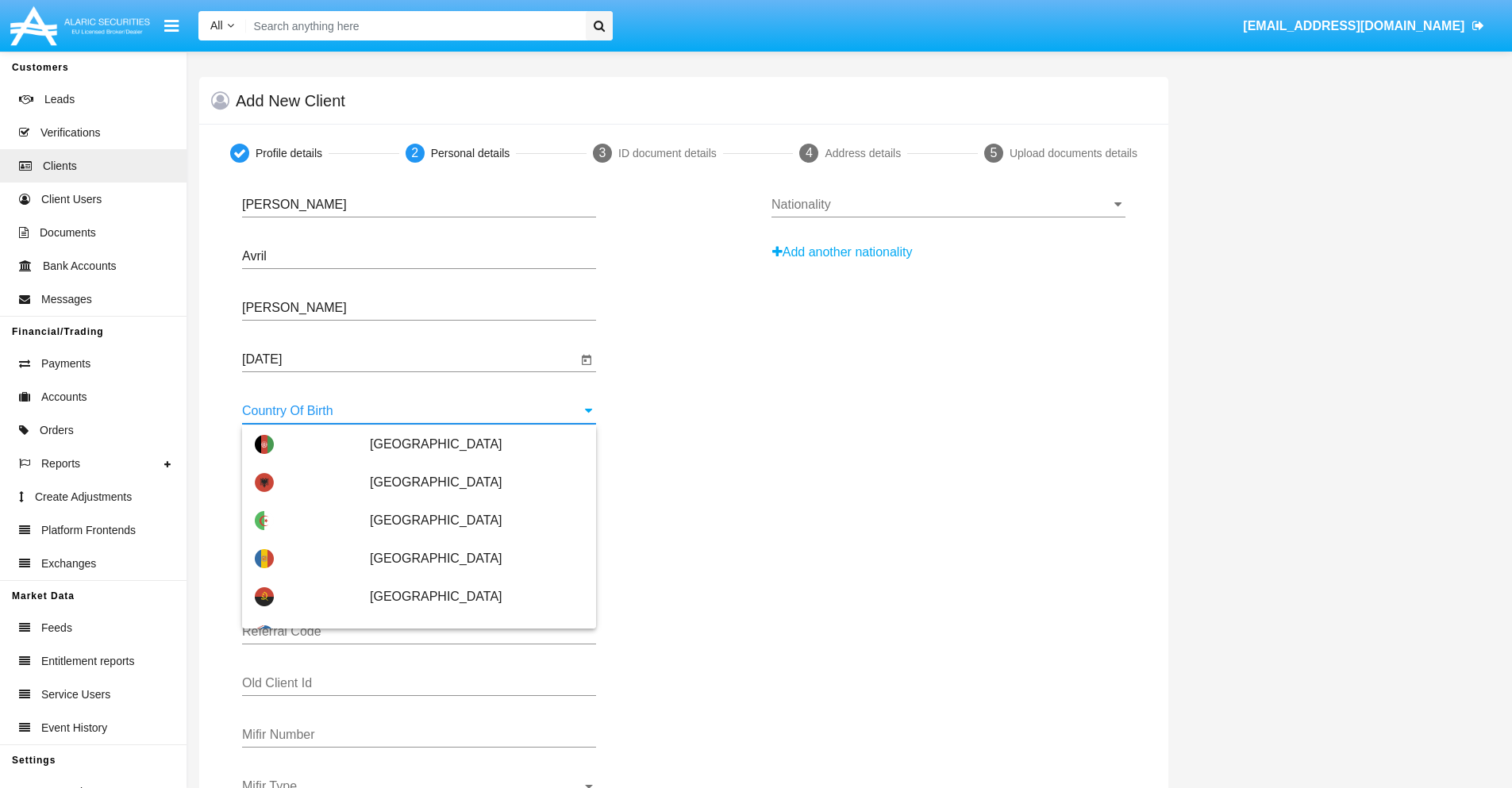
type input "[GEOGRAPHIC_DATA]"
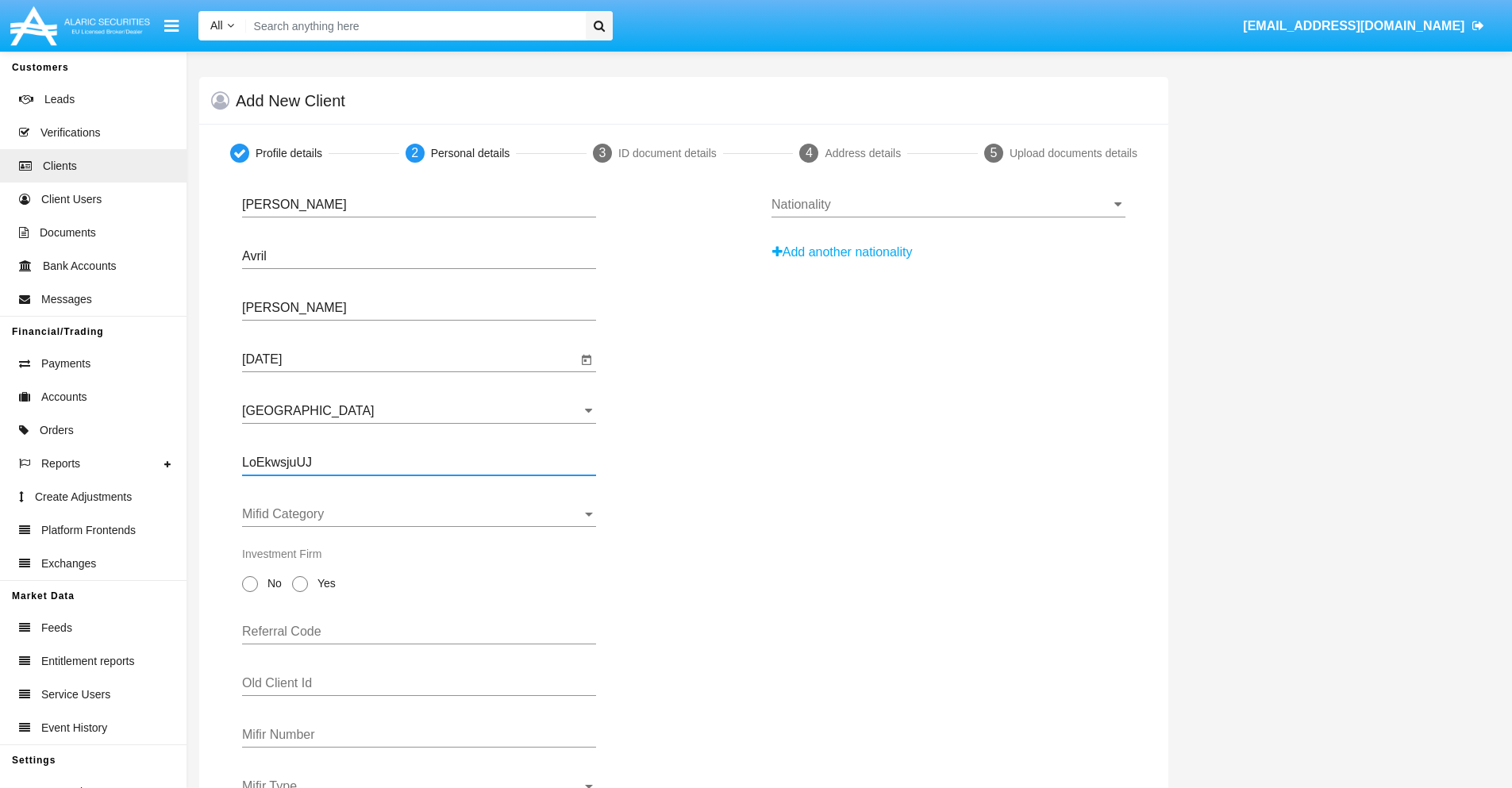
type input "LoEkwsjuUJ"
click at [419, 514] on span "Mifid Category" at bounding box center [411, 514] width 339 height 15
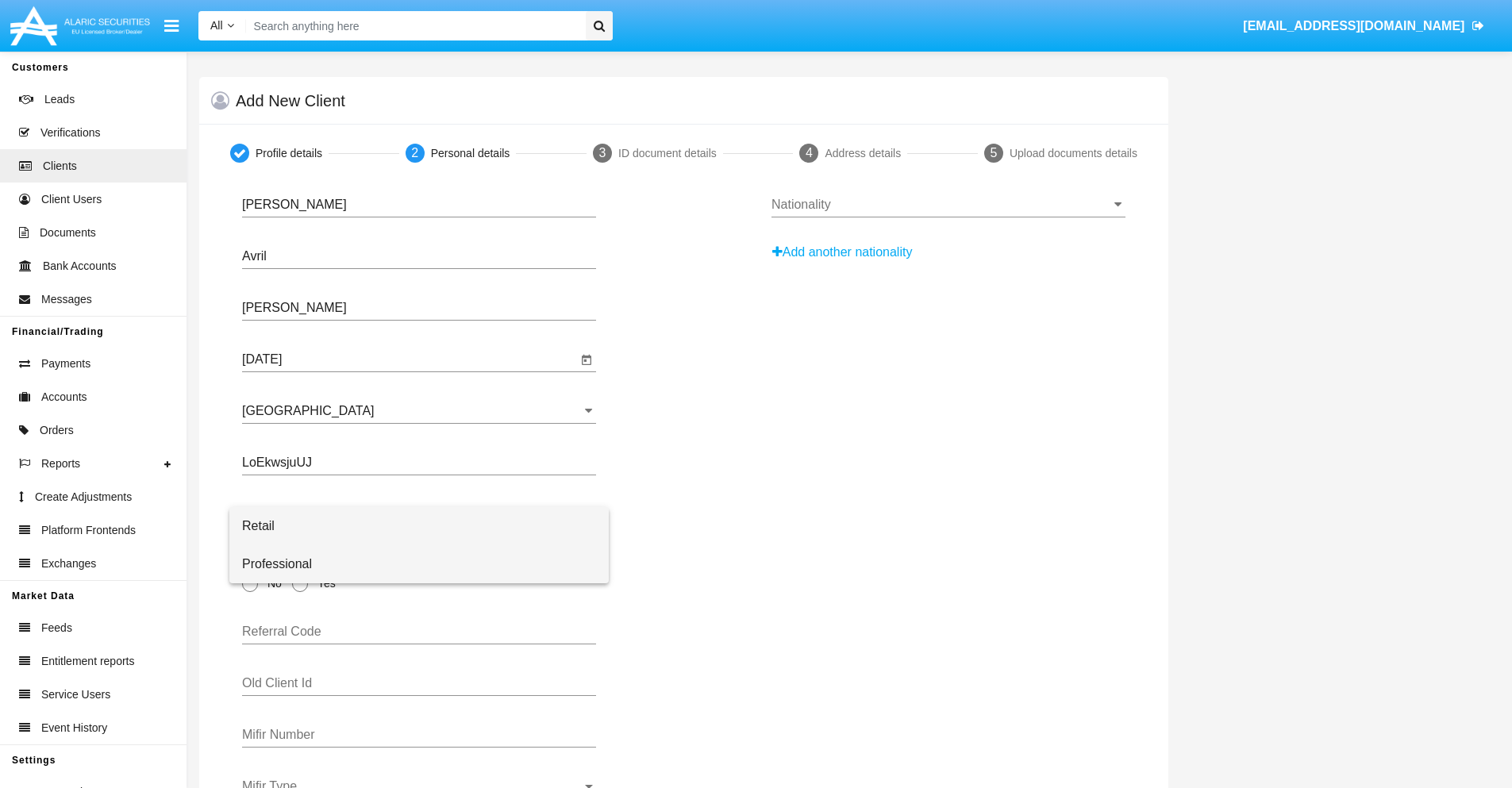
click at [419, 565] on span "Professional" at bounding box center [419, 565] width 354 height 38
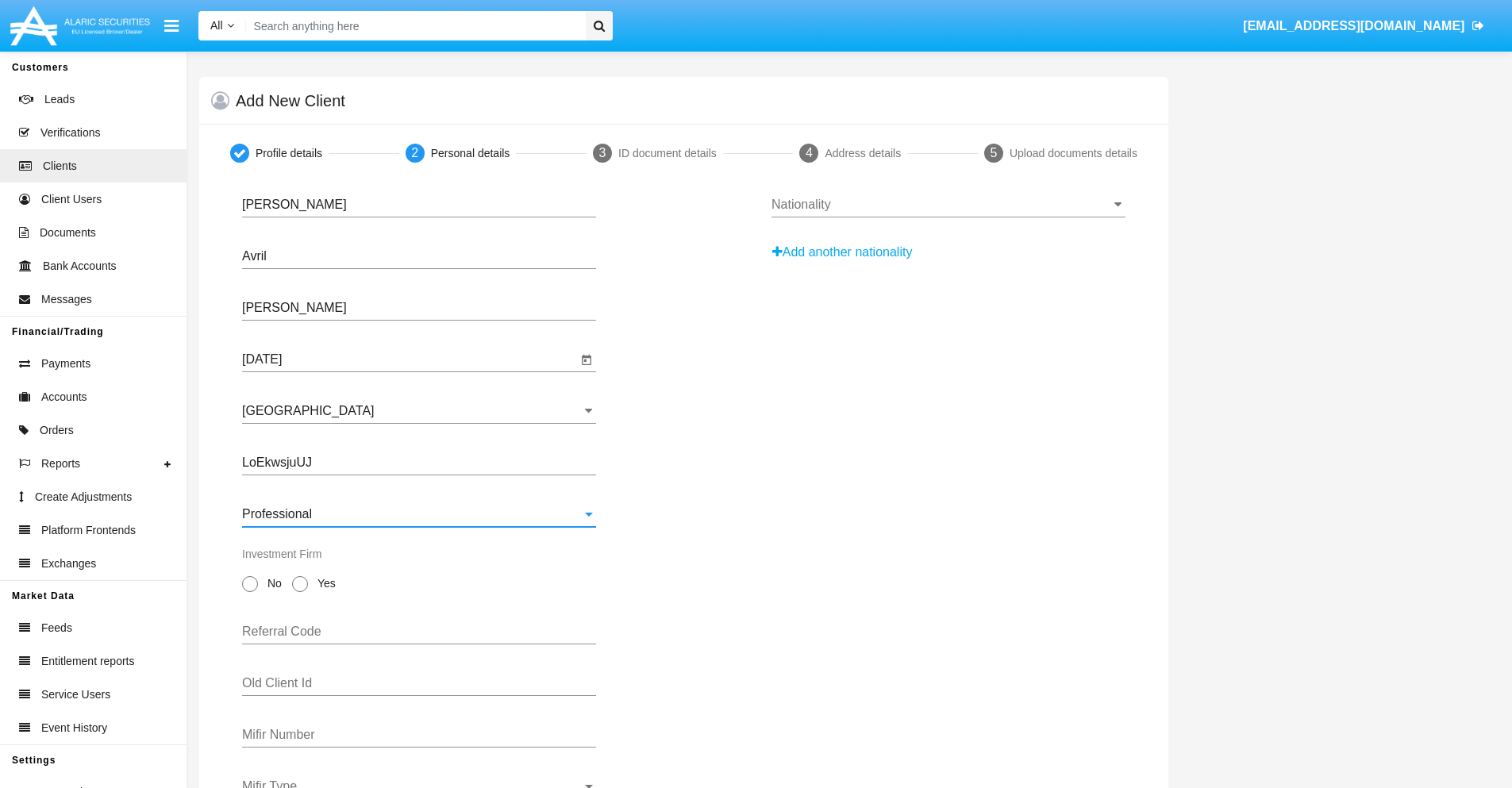
click at [272, 584] on span "No" at bounding box center [272, 584] width 27 height 16
click at [250, 592] on input "No" at bounding box center [249, 592] width 1 height 1
radio input "true"
type input "QlFqwjwWvN"
type input "ripIotiUOV"
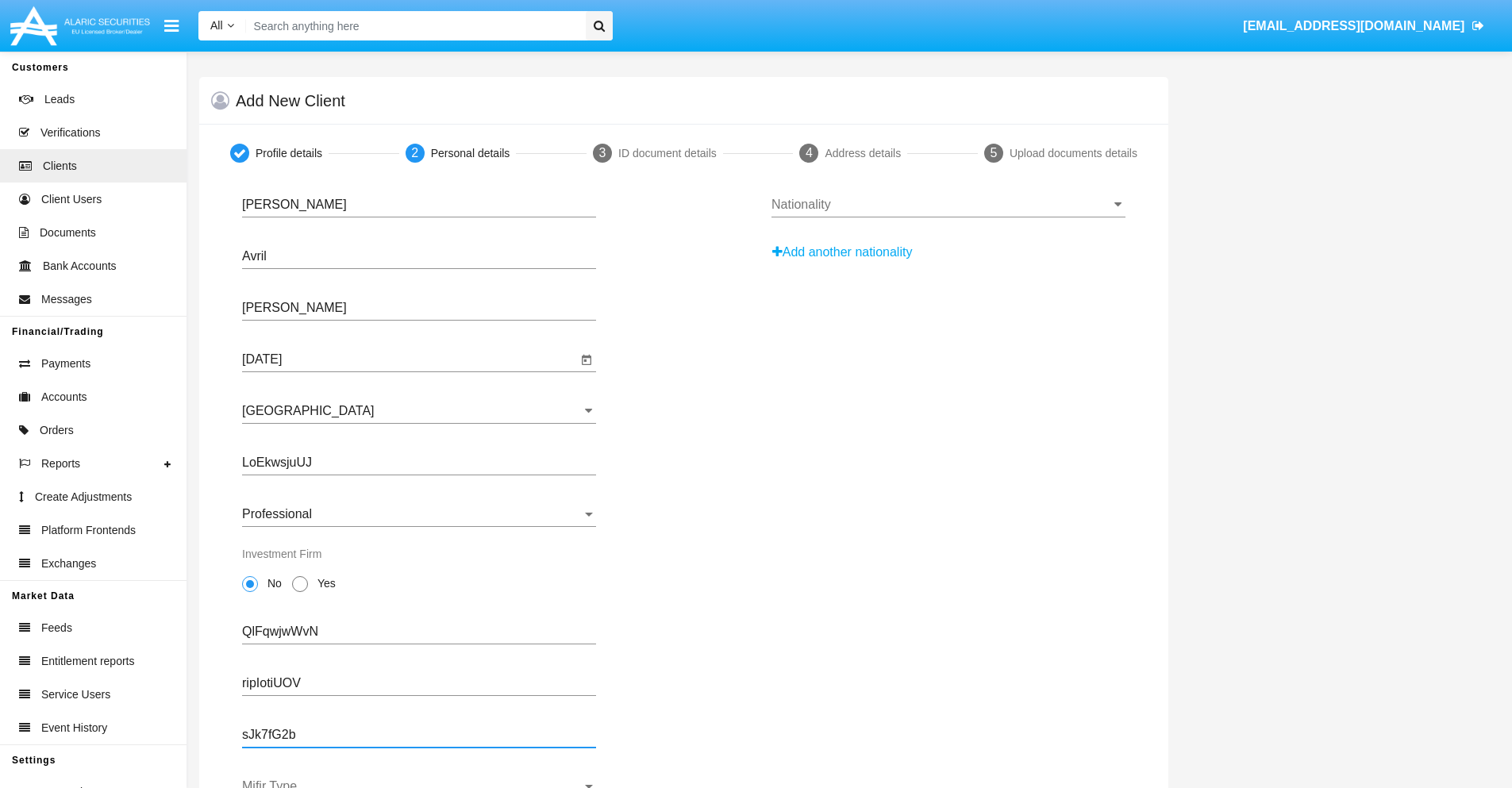
type input "sJk7fG2b"
click at [419, 783] on span "Mifir Type" at bounding box center [411, 787] width 339 height 15
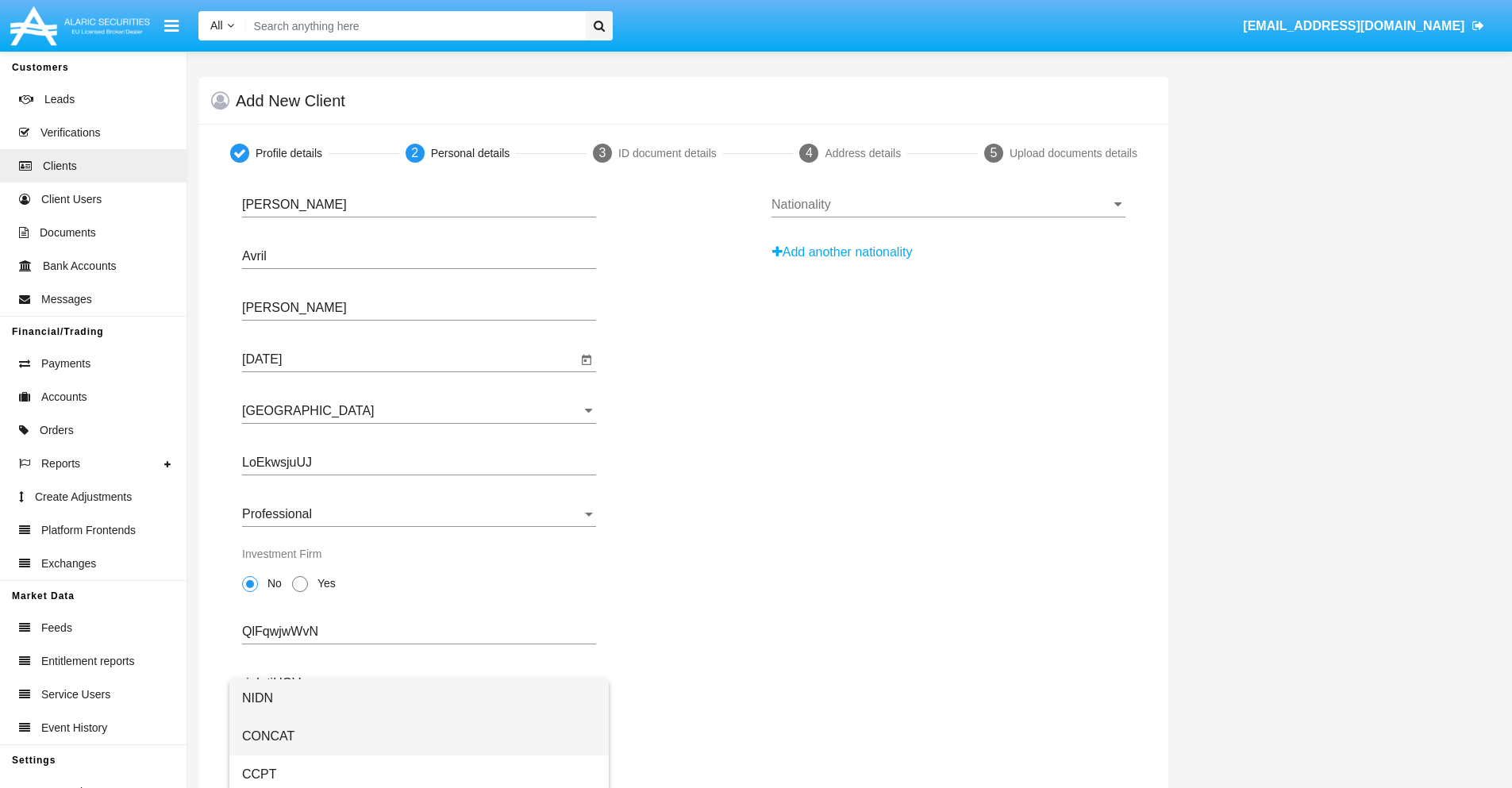
click at [419, 737] on span "CONCAT" at bounding box center [419, 737] width 354 height 38
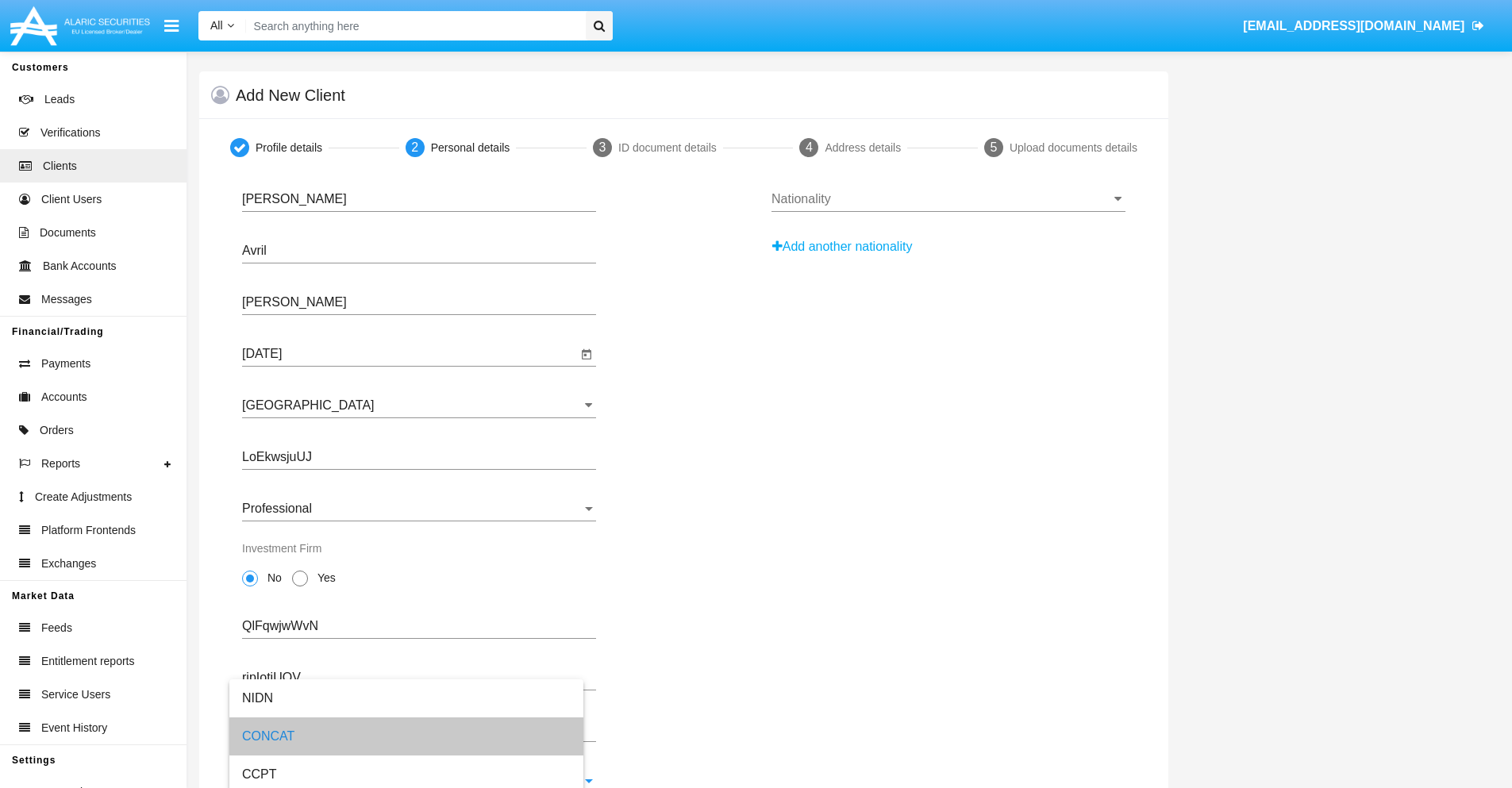
scroll to position [57, 0]
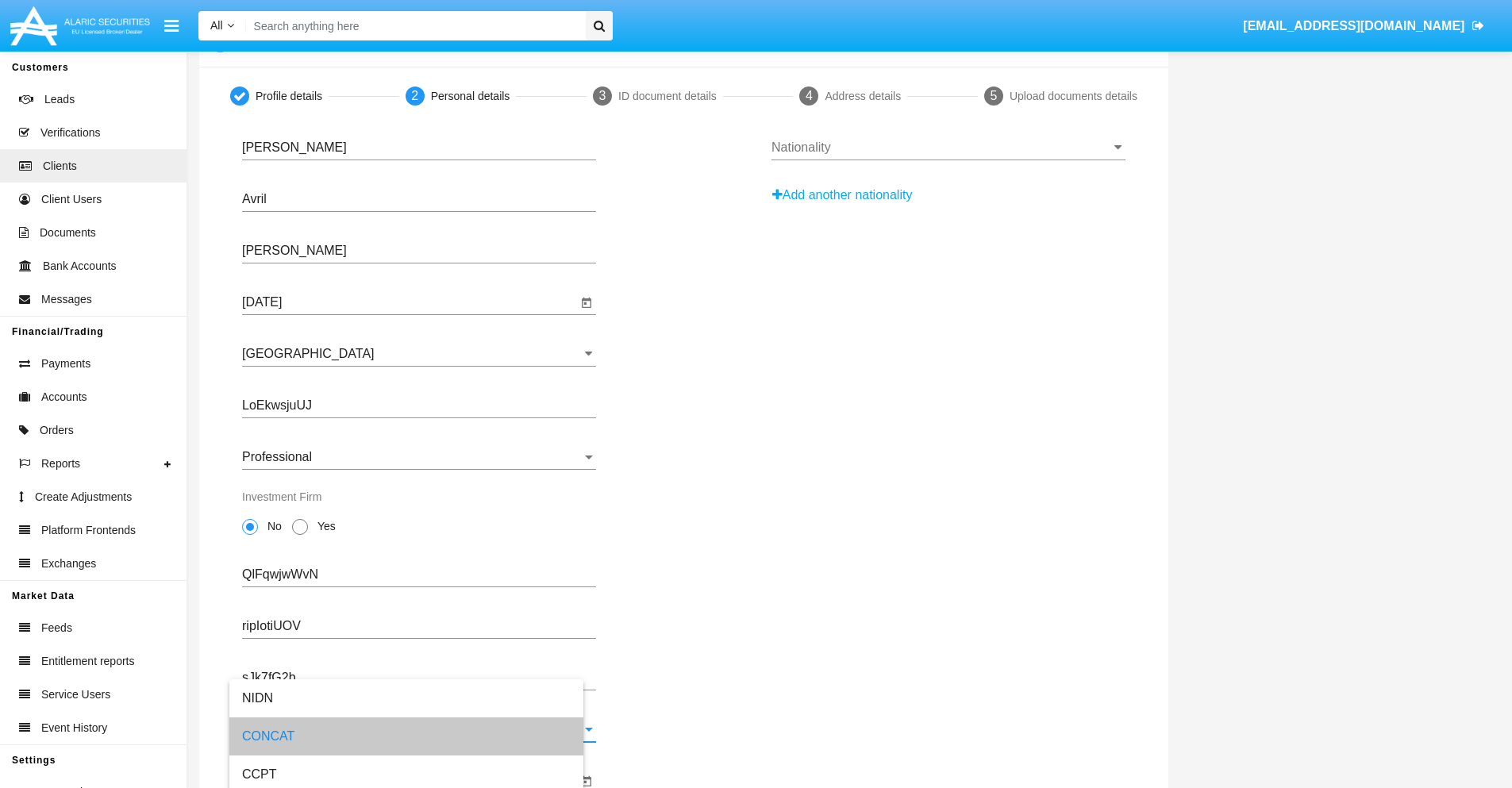
click at [409, 781] on input "Mifir Expiration Date" at bounding box center [409, 781] width 335 height 15
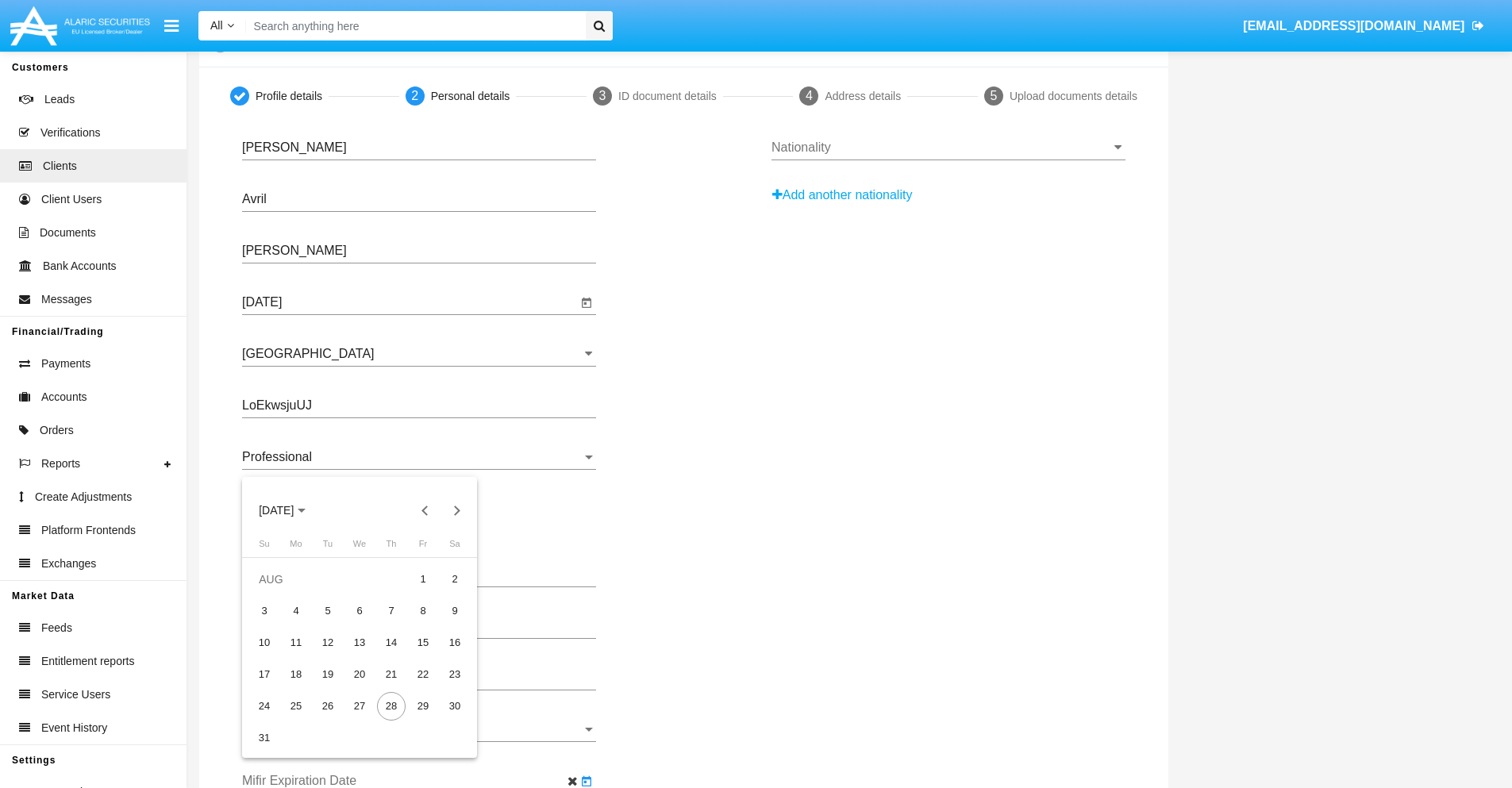
click at [290, 511] on span "[DATE]" at bounding box center [276, 511] width 35 height 13
click at [388, 655] on div "2030" at bounding box center [388, 654] width 50 height 28
click at [276, 591] on div "JAN" at bounding box center [276, 591] width 50 height 28
click at [327, 610] on div "1" at bounding box center [327, 610] width 28 height 28
type input "[DATE]"
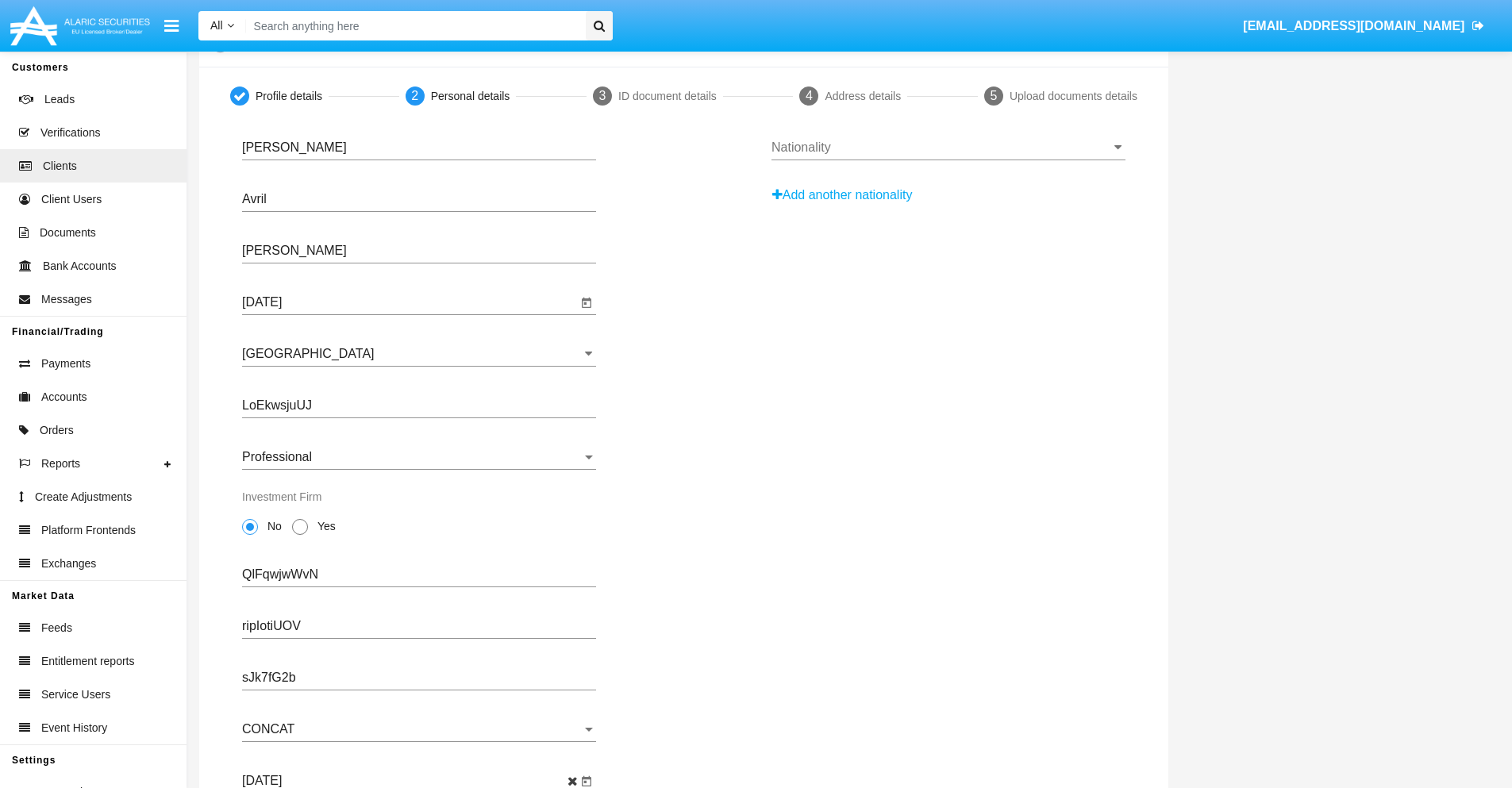
scroll to position [0, 0]
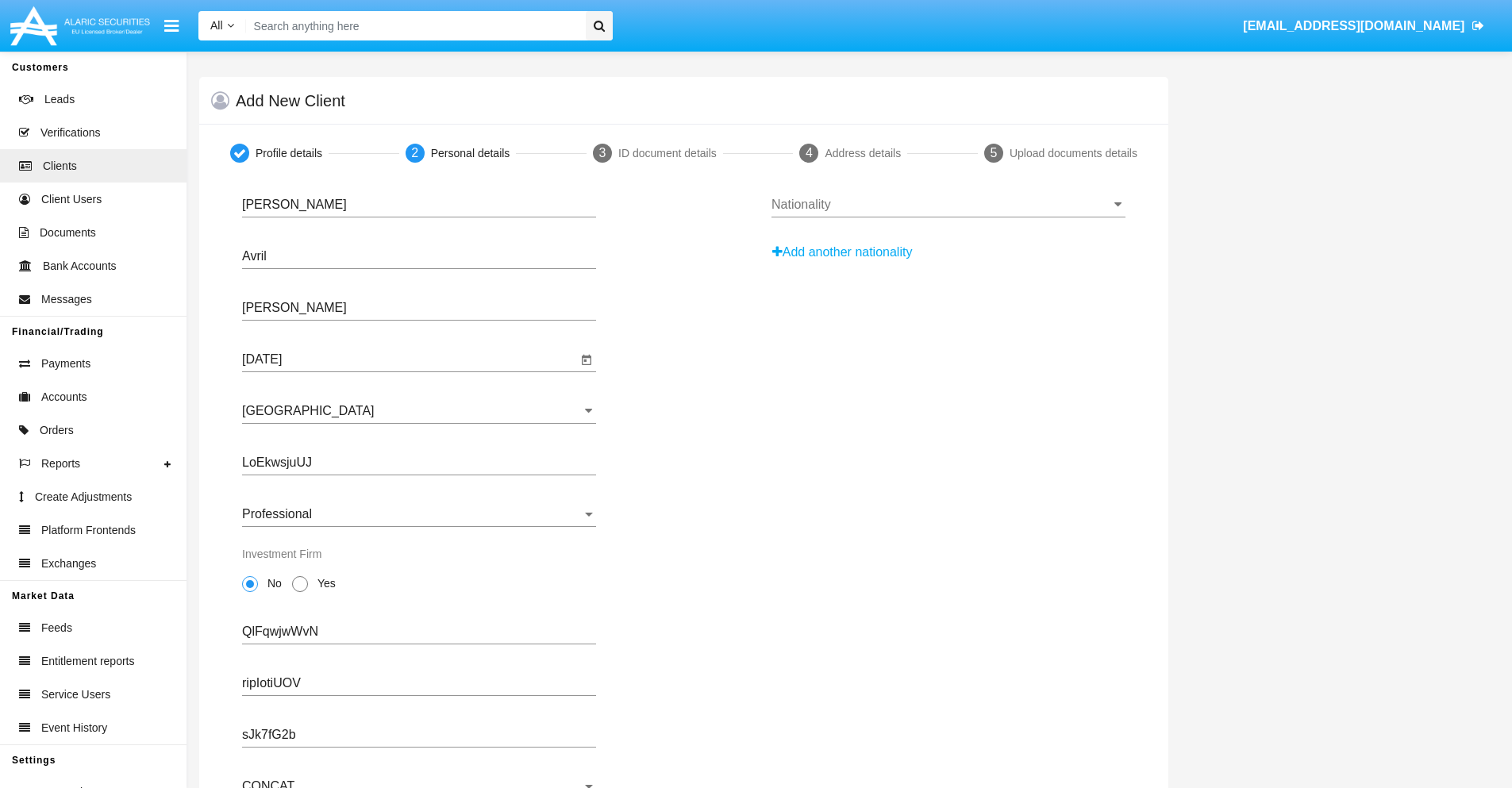
click at [948, 205] on input "Nationality" at bounding box center [948, 205] width 354 height 15
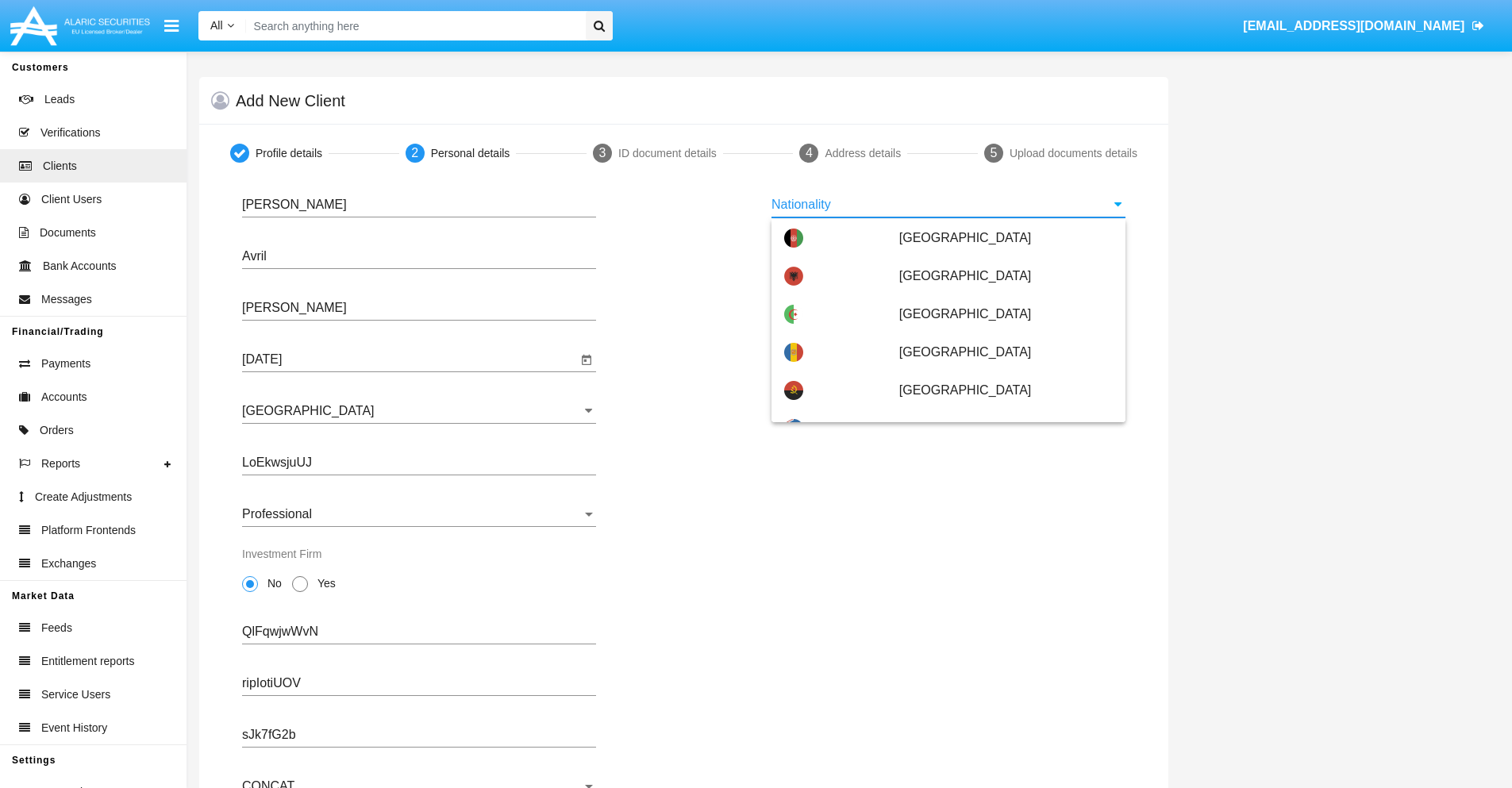
scroll to position [939, 0]
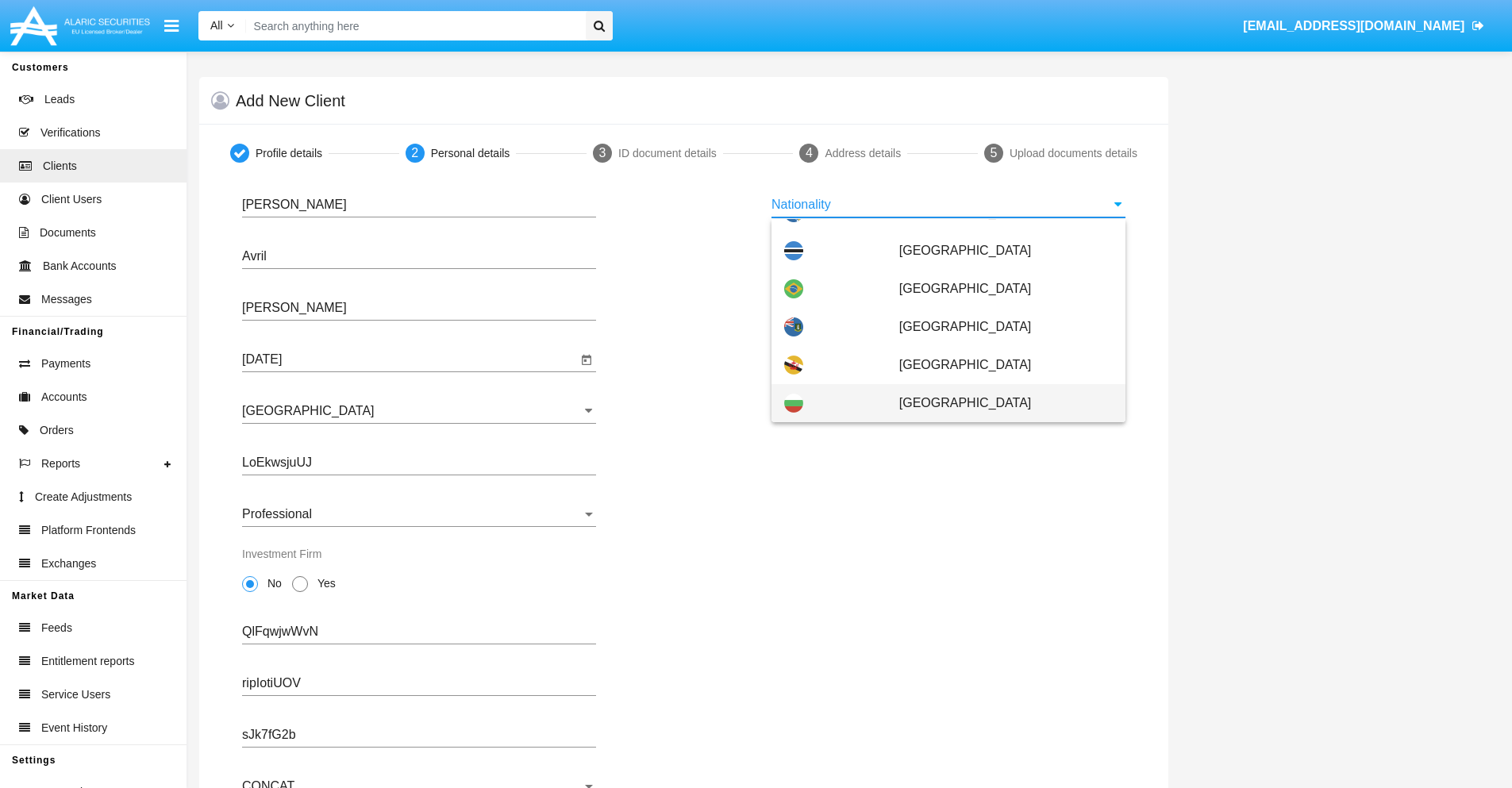
click at [998, 403] on span "[GEOGRAPHIC_DATA]" at bounding box center [1006, 403] width 213 height 38
type input "[GEOGRAPHIC_DATA]"
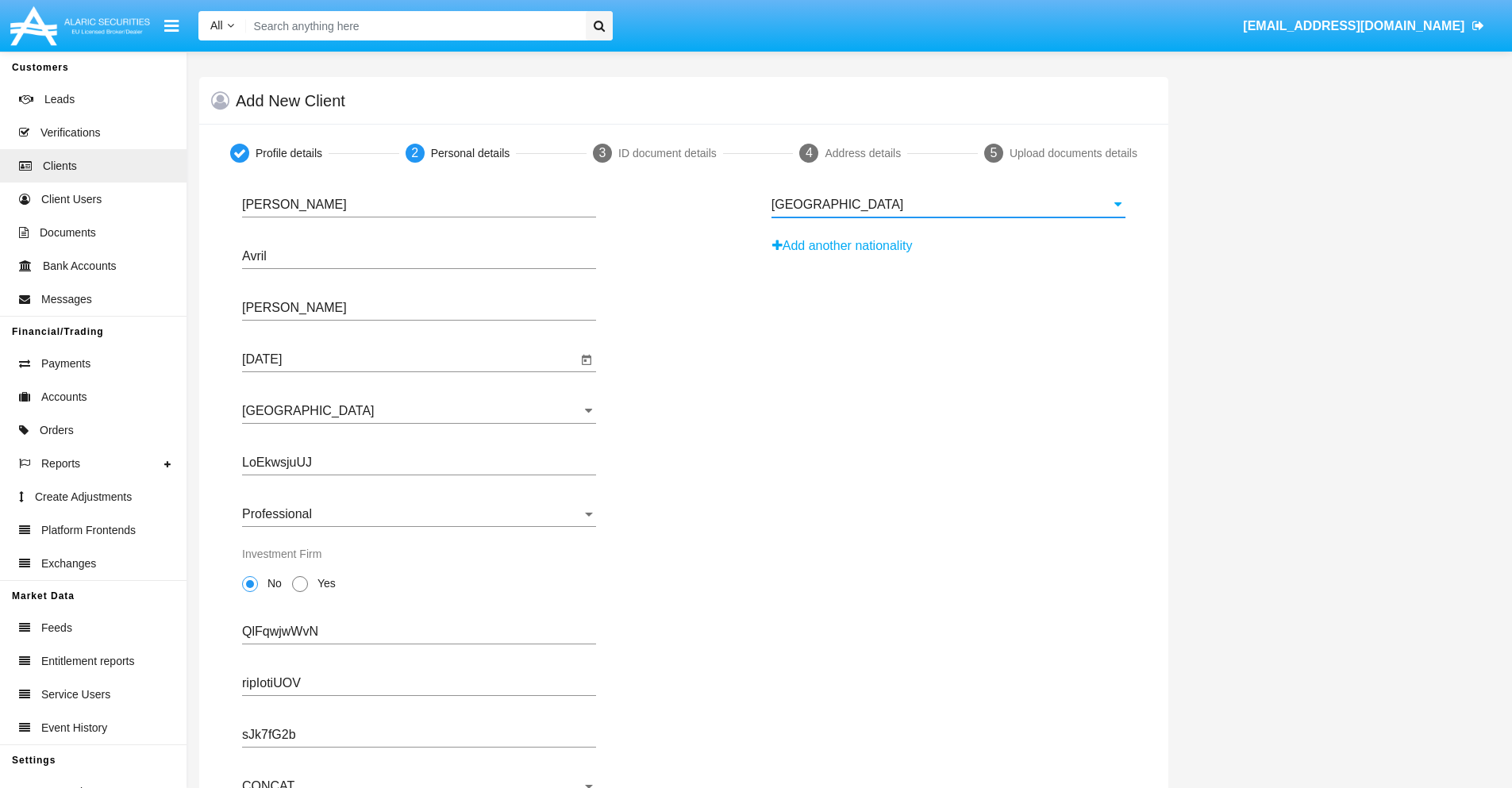
click at [847, 246] on button "Add another nationality" at bounding box center [846, 246] width 150 height 26
click at [948, 256] on input "Nationality #1" at bounding box center [948, 256] width 354 height 15
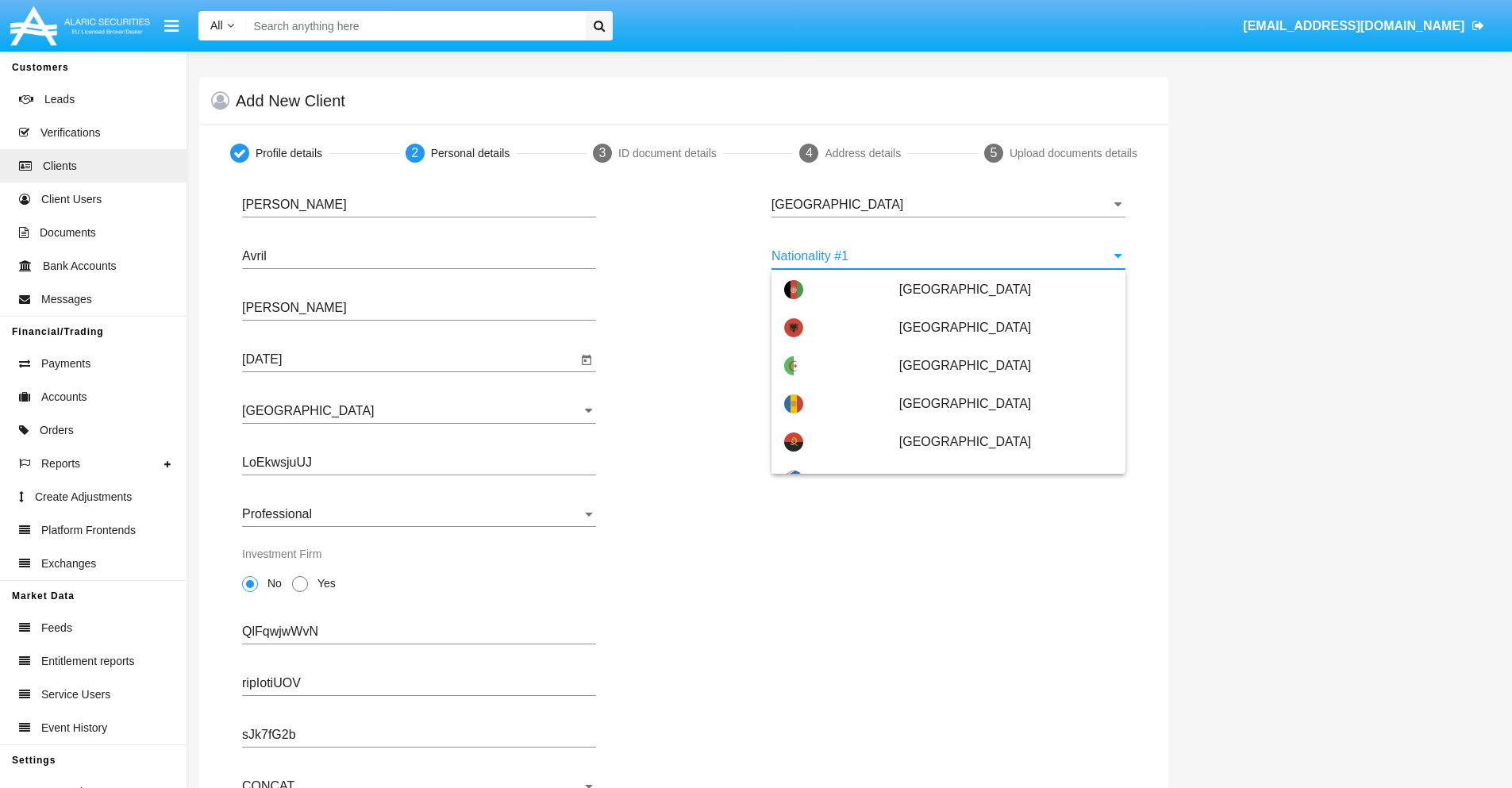
scroll to position [7073, 0]
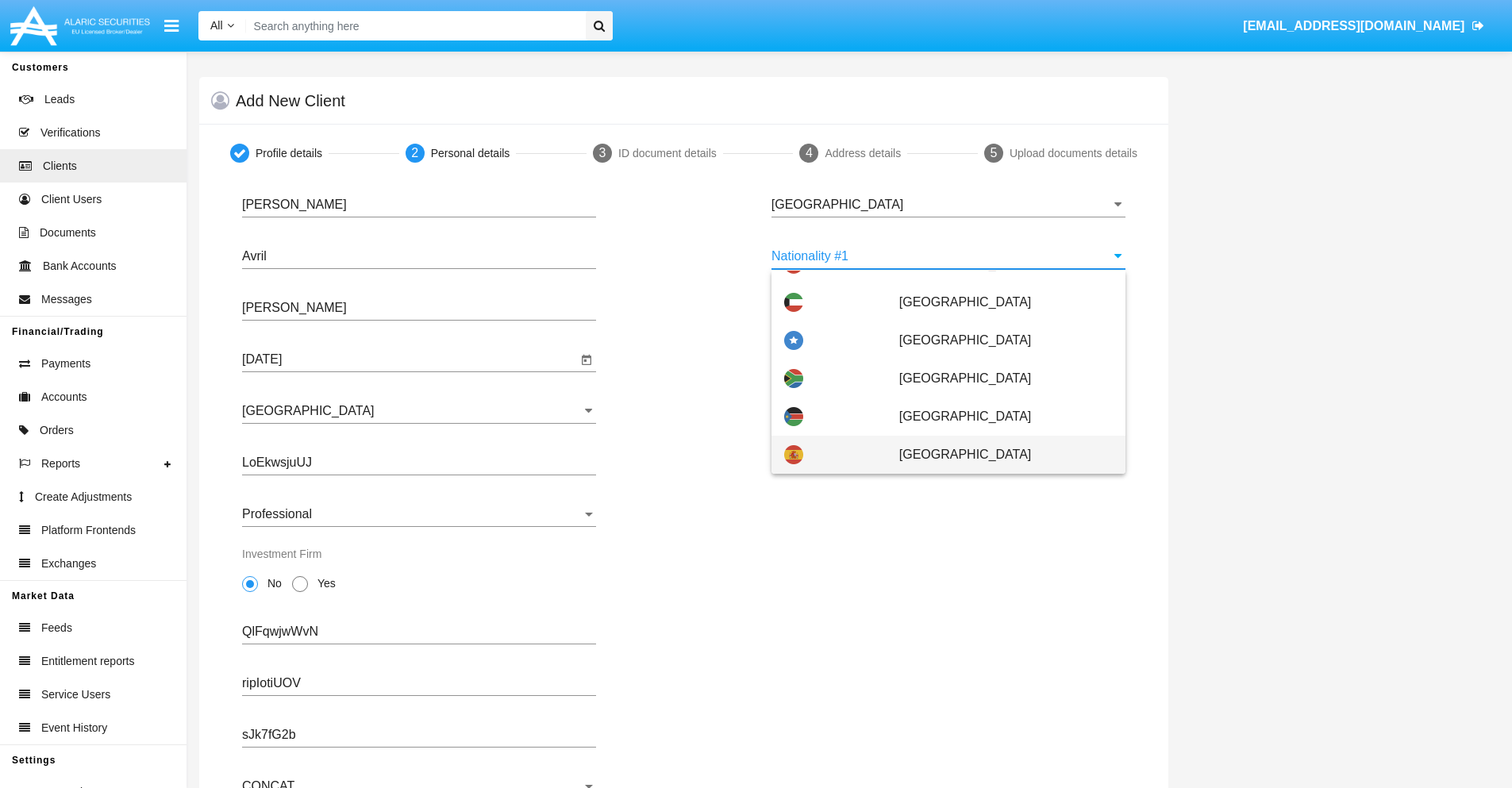
click at [998, 455] on span "[GEOGRAPHIC_DATA]" at bounding box center [1006, 455] width 213 height 38
type input "[GEOGRAPHIC_DATA]"
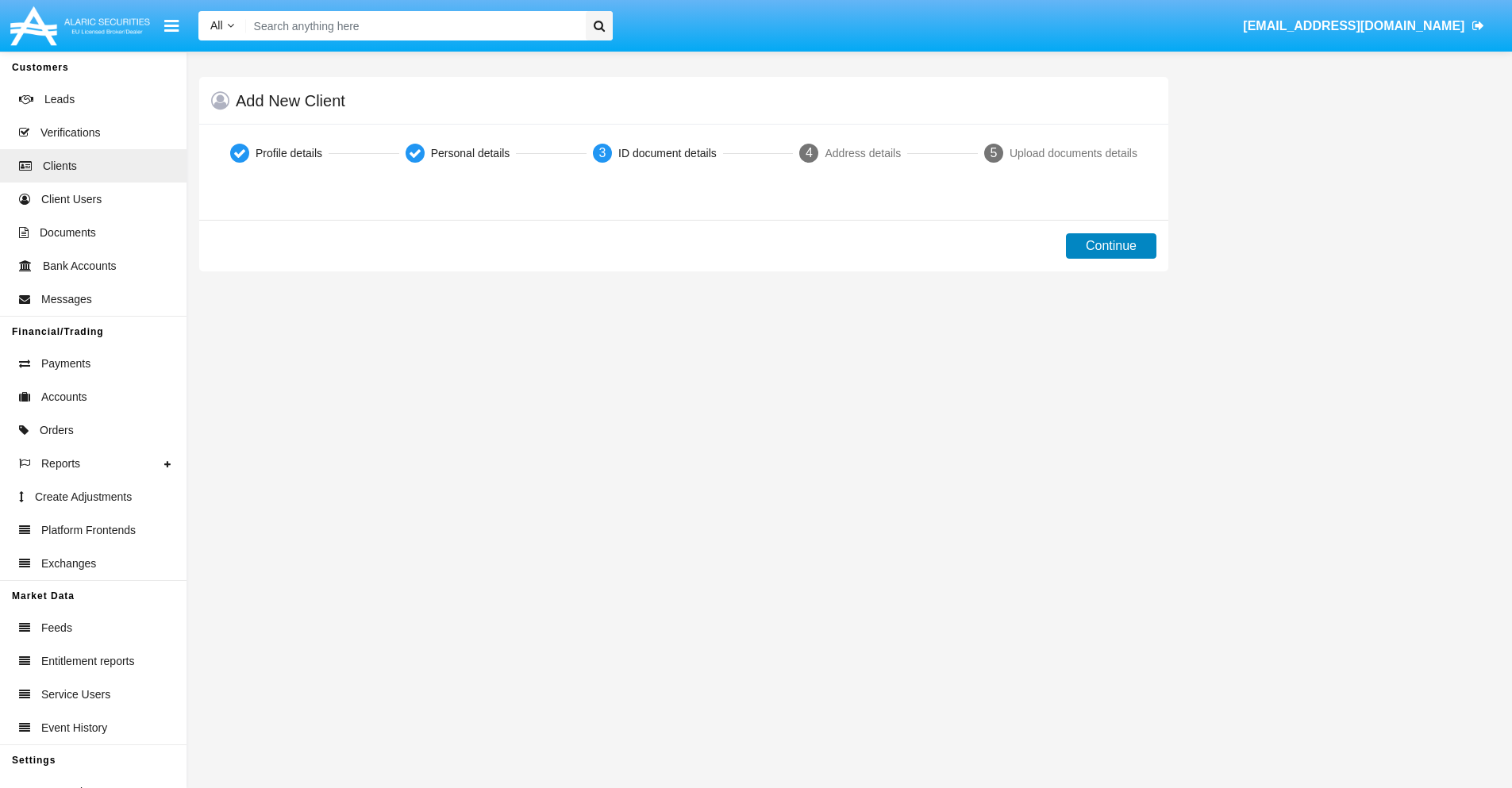
scroll to position [0, 0]
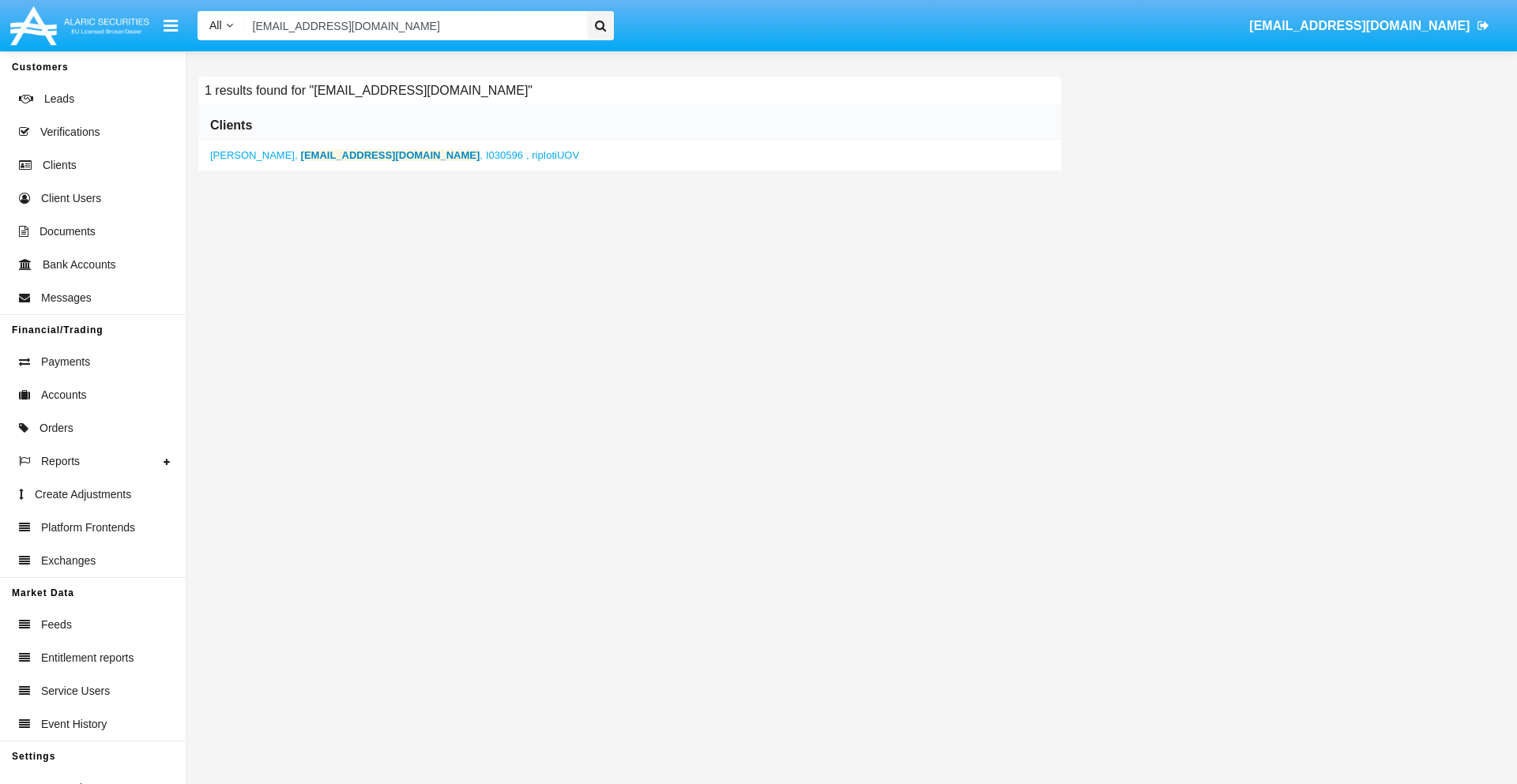
type input "[EMAIL_ADDRESS][DOMAIN_NAME]"
click at [331, 155] on b "[EMAIL_ADDRESS][DOMAIN_NAME]" at bounding box center [391, 154] width 180 height 12
